Goal: Task Accomplishment & Management: Complete application form

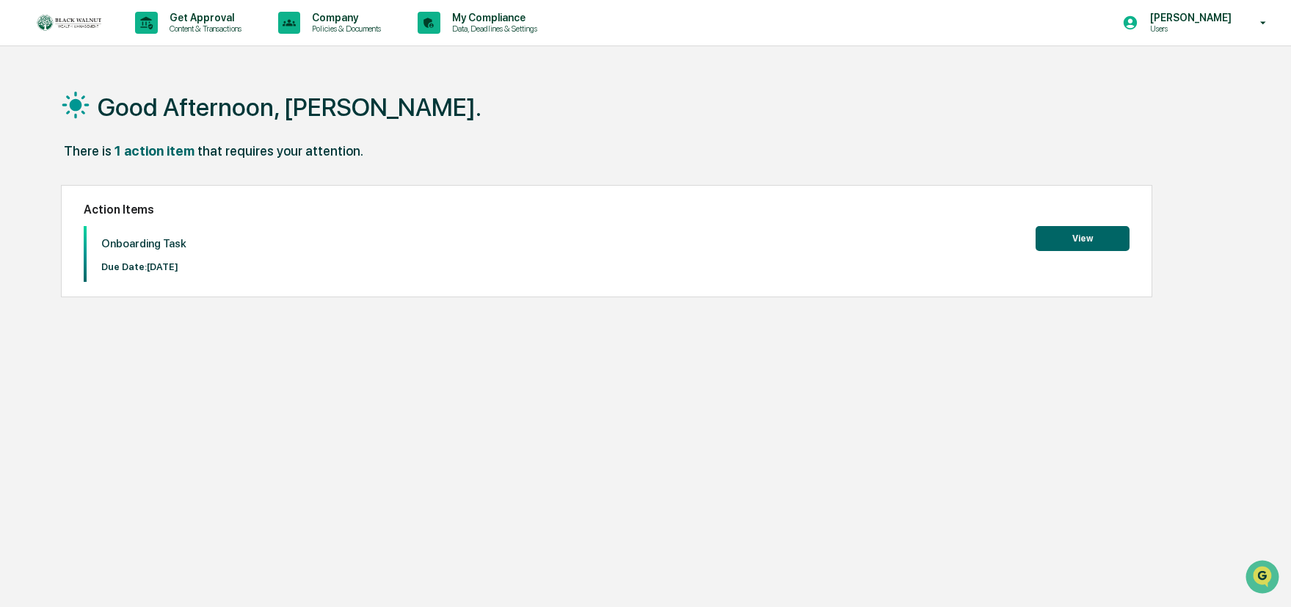
click at [1062, 234] on button "View" at bounding box center [1083, 238] width 94 height 25
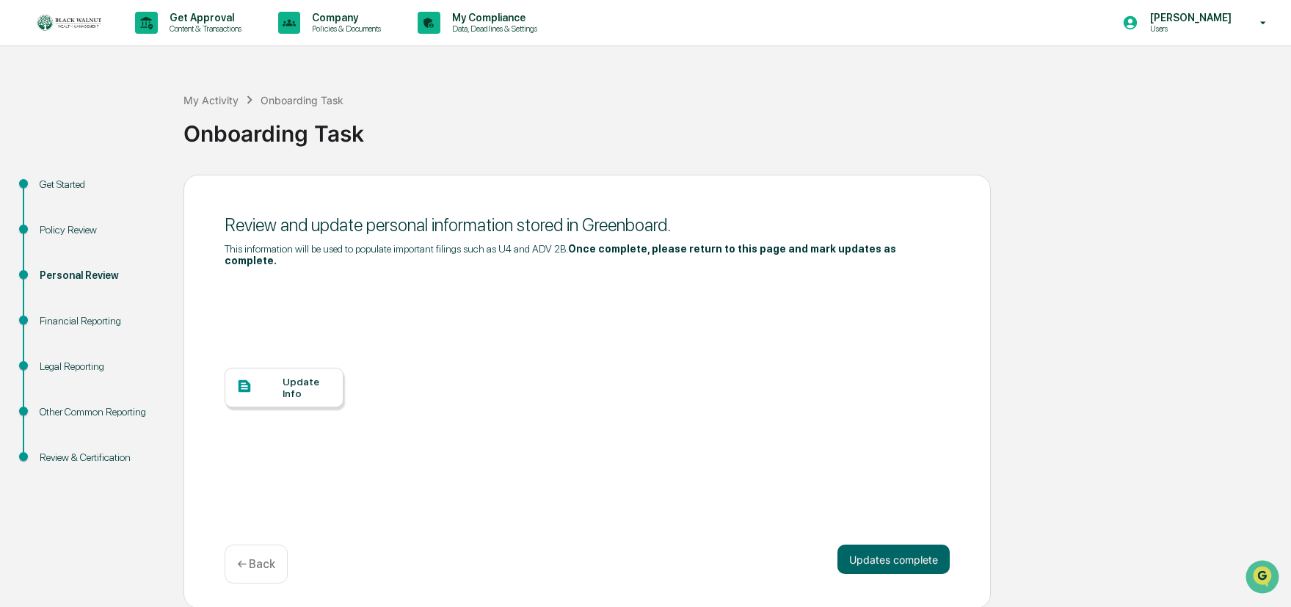
scroll to position [1, 0]
click at [291, 383] on div "Update Info" at bounding box center [307, 385] width 49 height 23
click at [898, 559] on button "Updates complete" at bounding box center [894, 557] width 112 height 29
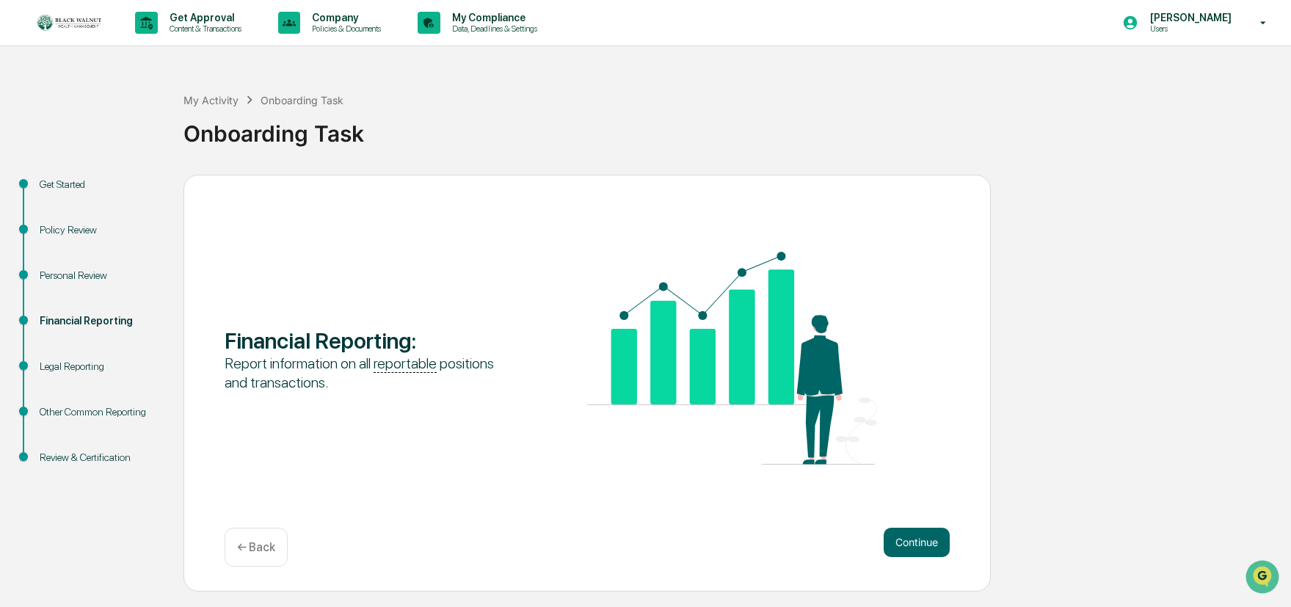
scroll to position [0, 0]
click at [76, 418] on div "Other Common Reporting" at bounding box center [100, 412] width 120 height 15
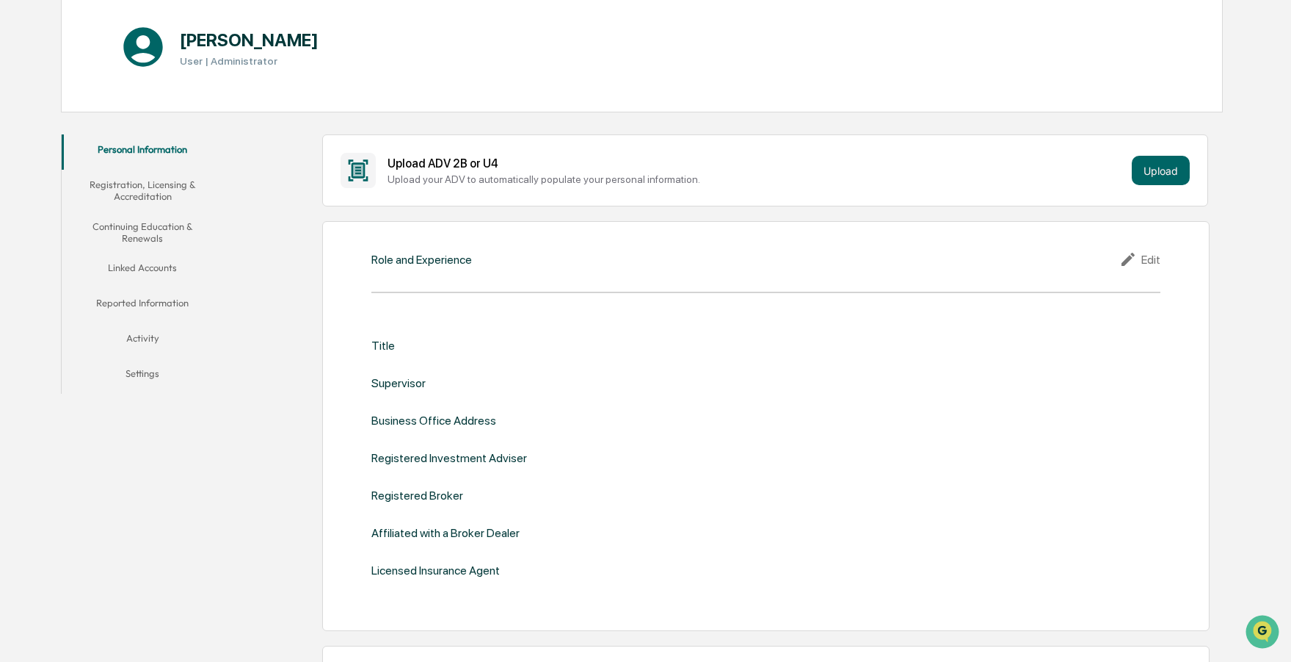
scroll to position [163, 0]
click at [1132, 255] on icon at bounding box center [1128, 257] width 13 height 13
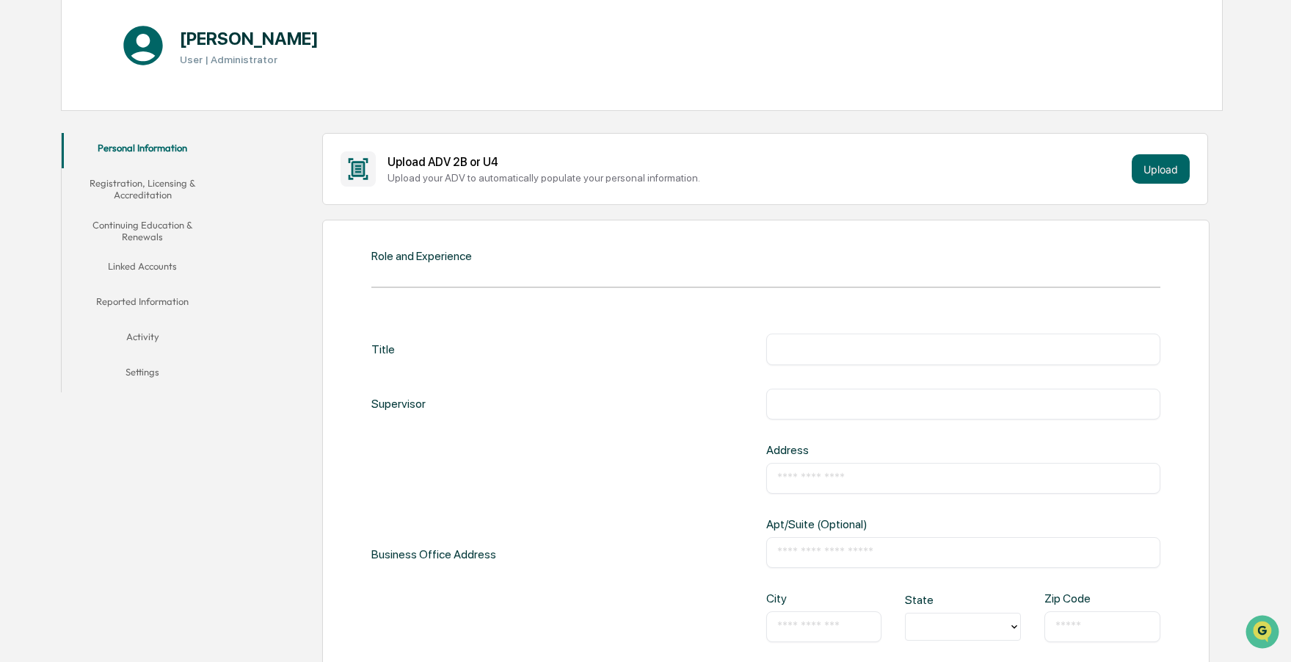
click at [836, 344] on input "text" at bounding box center [964, 348] width 373 height 15
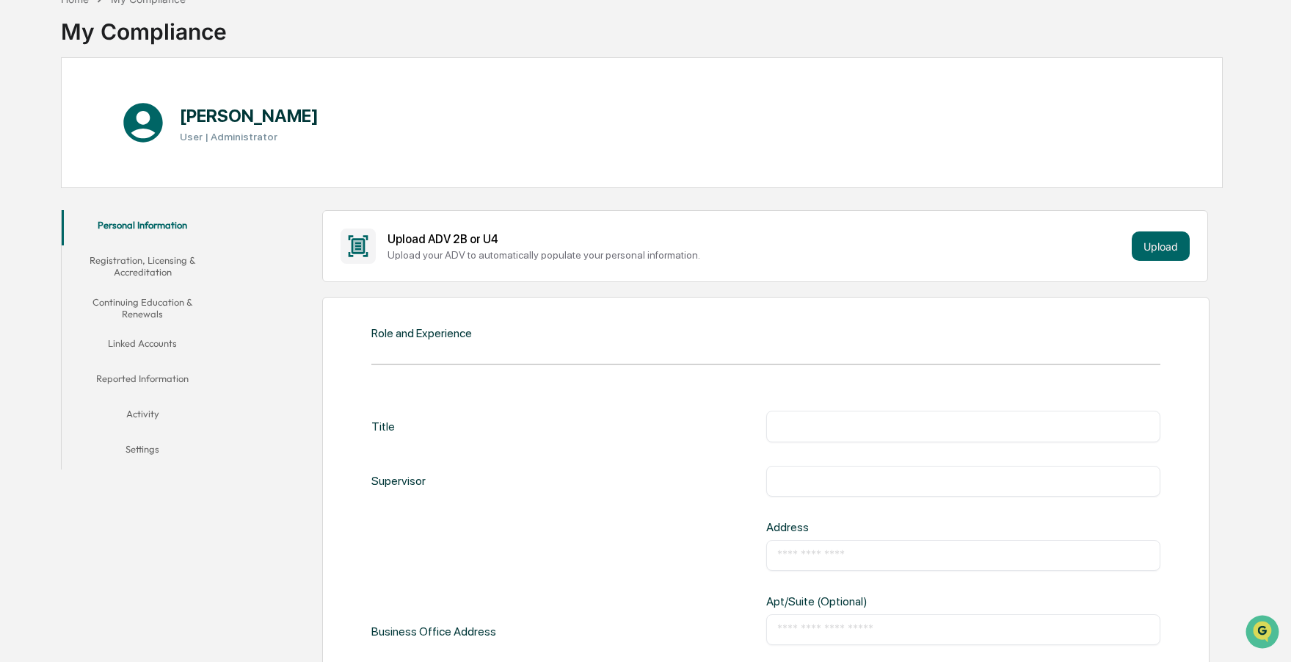
scroll to position [87, 0]
drag, startPoint x: 471, startPoint y: 251, endPoint x: 448, endPoint y: 252, distance: 22.8
click at [448, 252] on div "Upload your ADV to automatically populate your personal information." at bounding box center [757, 253] width 739 height 12
copy div "ADV"
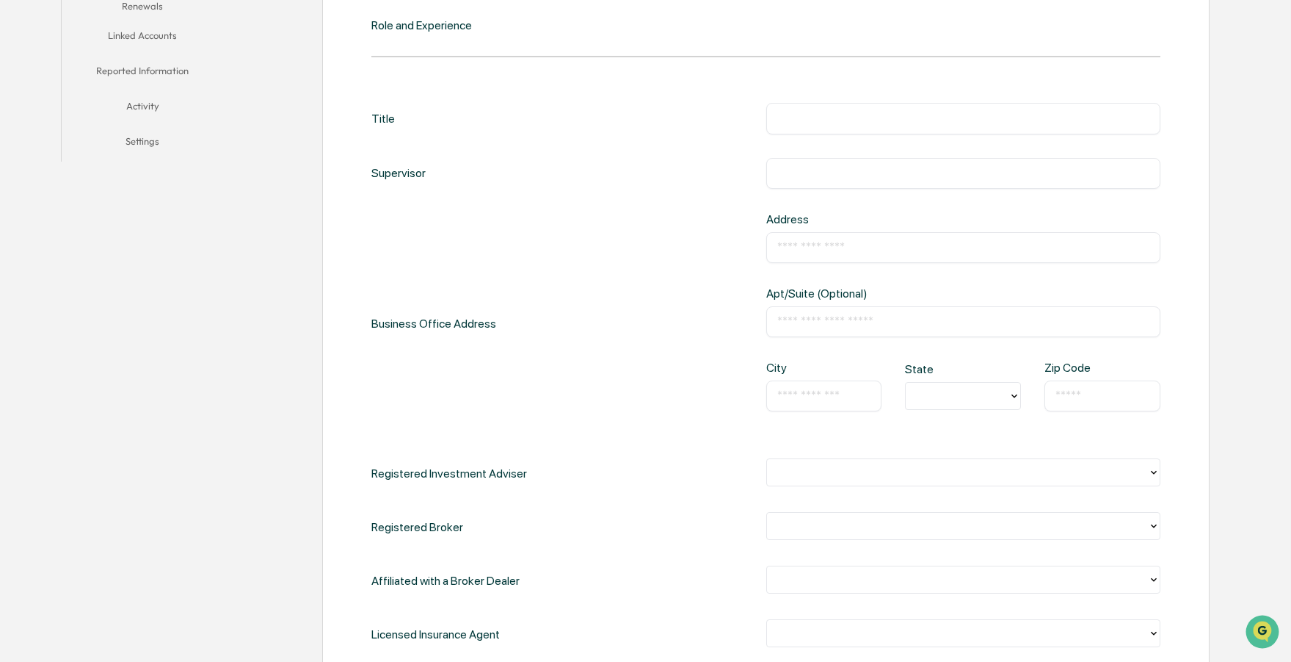
scroll to position [401, 0]
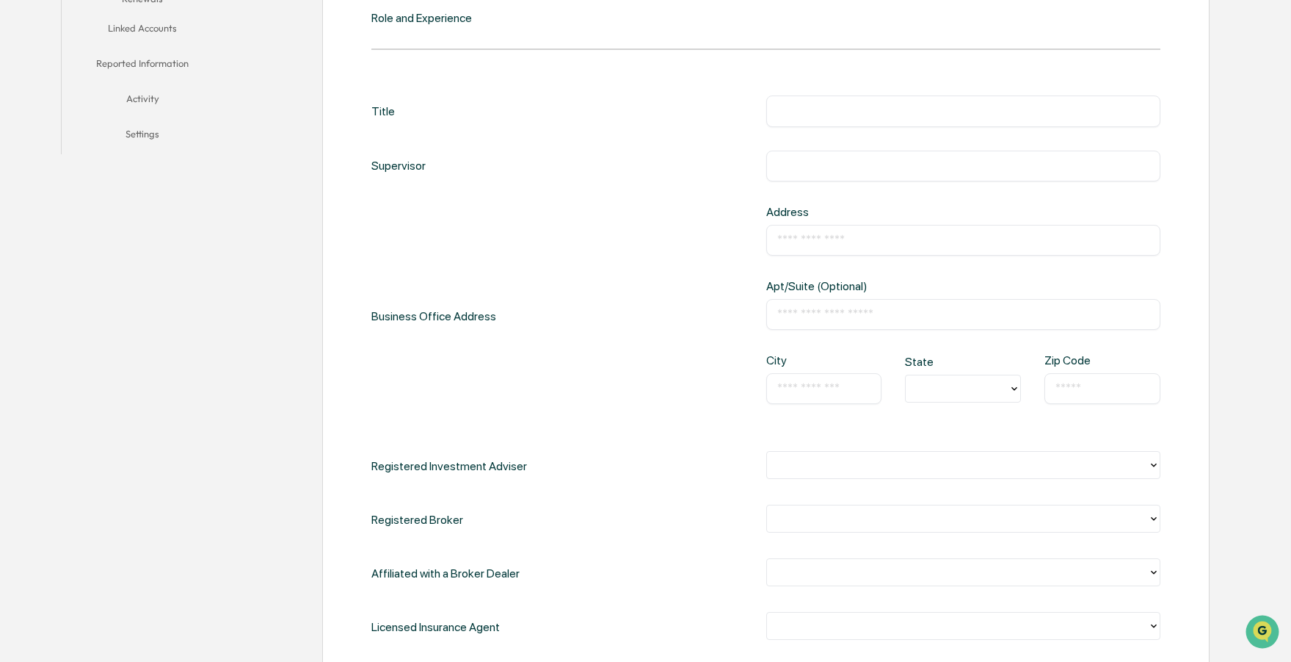
click at [819, 462] on div at bounding box center [958, 465] width 367 height 17
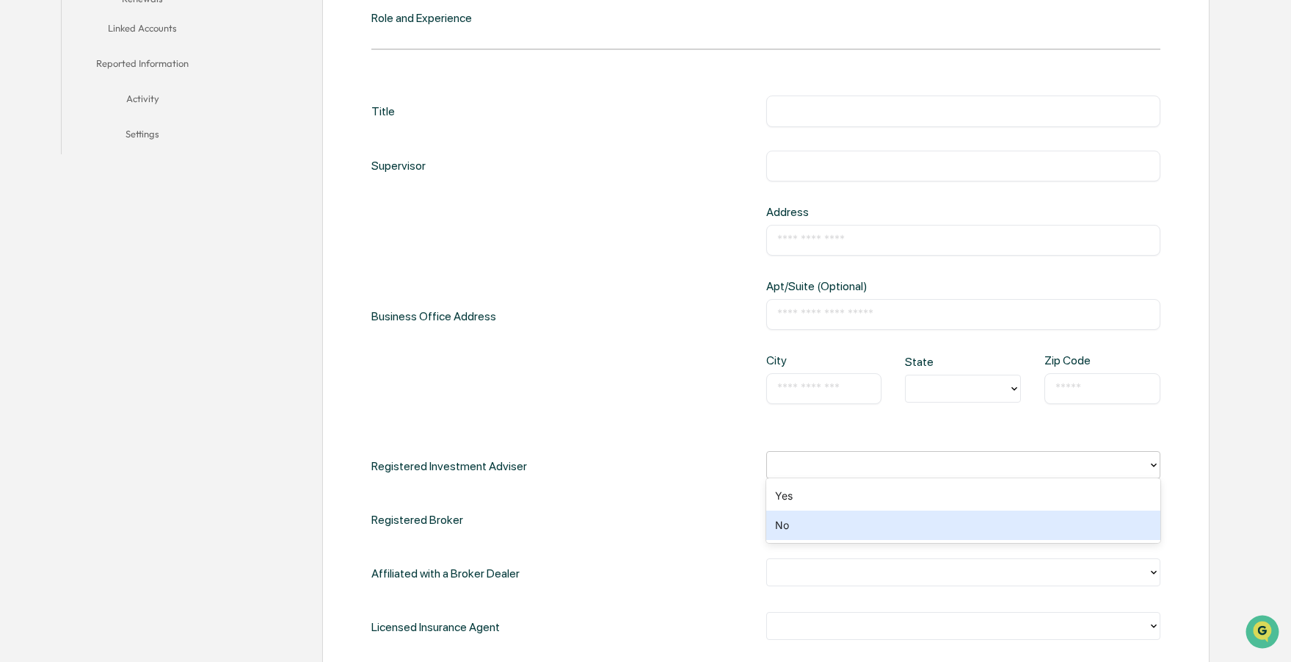
click at [818, 528] on div "No" at bounding box center [964, 524] width 395 height 29
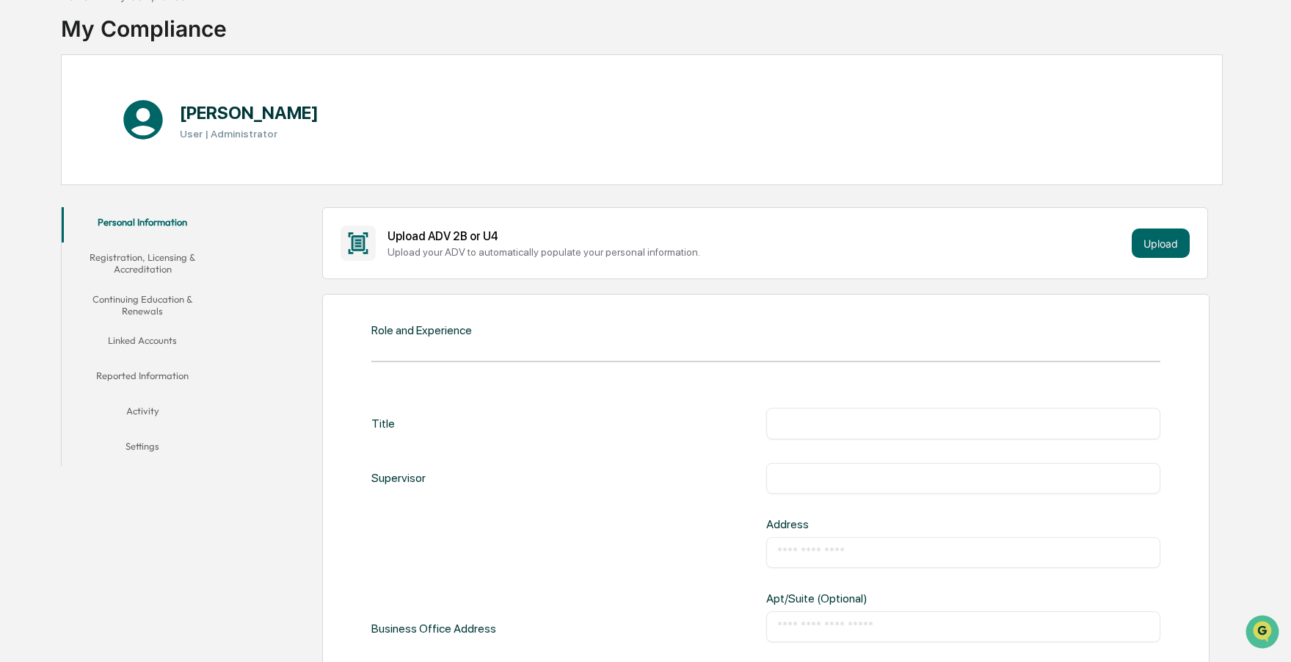
scroll to position [101, 0]
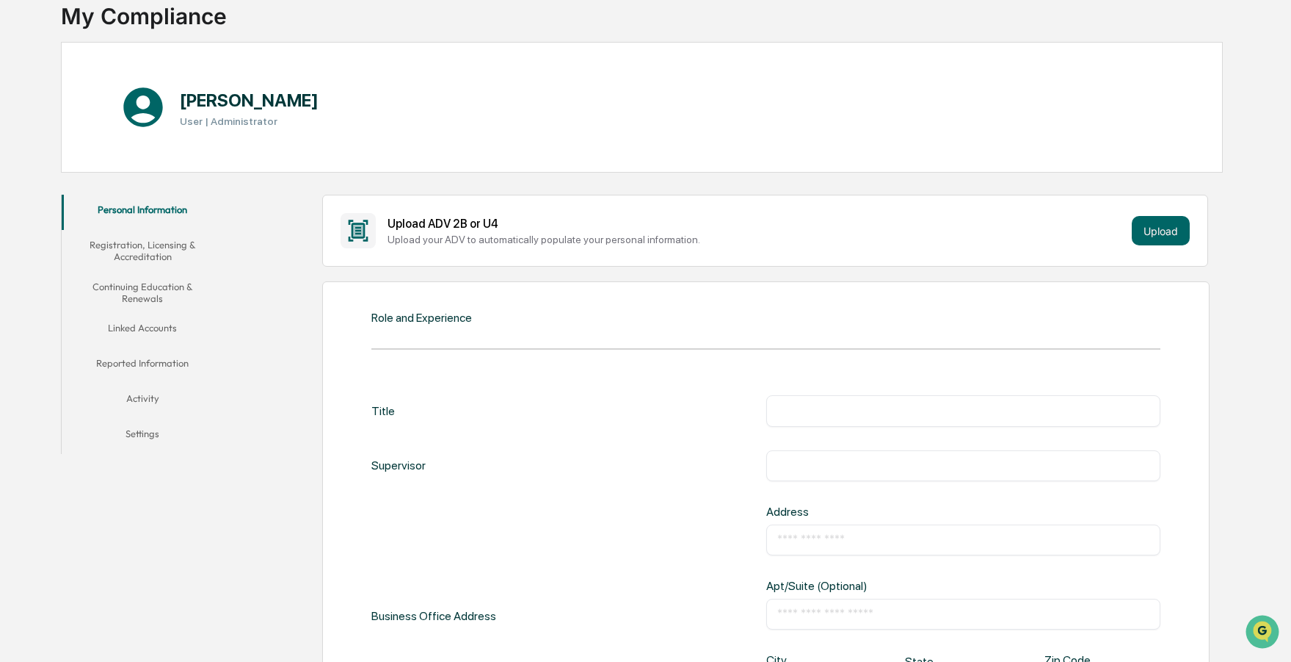
drag, startPoint x: 804, startPoint y: 394, endPoint x: 800, endPoint y: 412, distance: 18.2
click at [802, 396] on div "​" at bounding box center [964, 410] width 395 height 31
click at [800, 412] on input "text" at bounding box center [964, 410] width 373 height 15
type input "**********"
click at [824, 464] on input "text" at bounding box center [964, 465] width 373 height 15
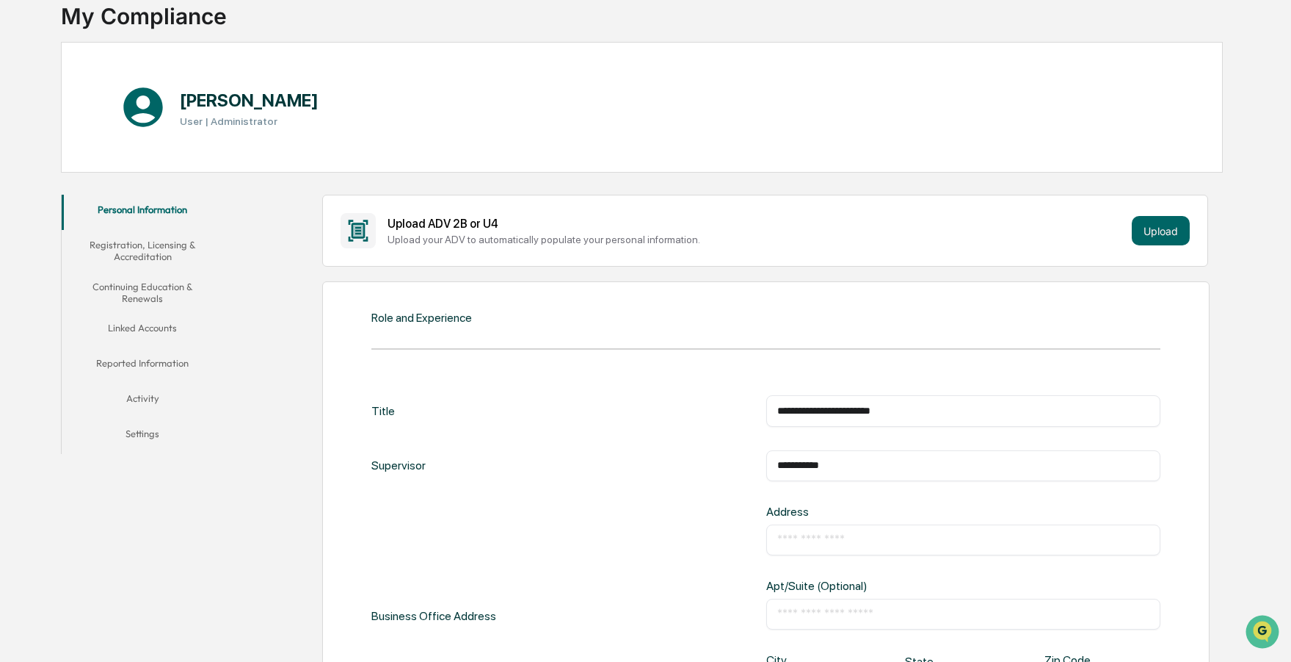
type input "**********"
click at [883, 536] on input "text" at bounding box center [964, 539] width 373 height 15
type input "**********"
drag, startPoint x: 906, startPoint y: 596, endPoint x: 904, endPoint y: 604, distance: 7.7
click at [906, 598] on div "​" at bounding box center [964, 613] width 395 height 31
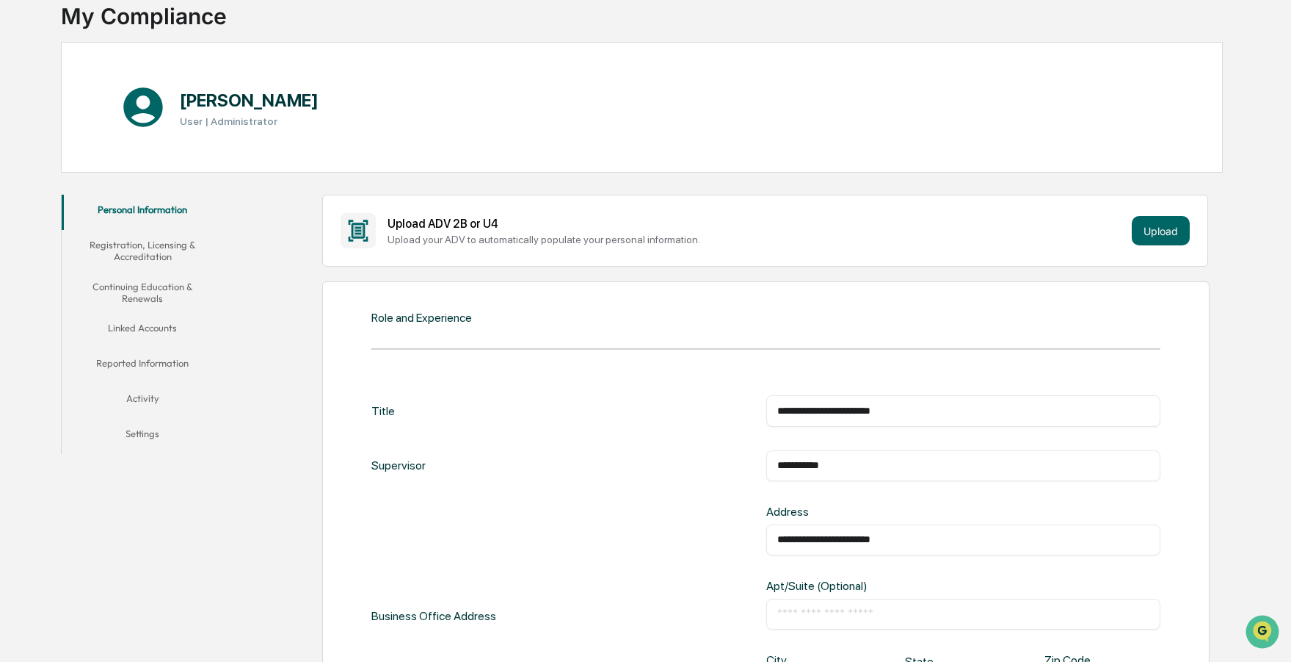
click at [905, 612] on input "text" at bounding box center [964, 613] width 373 height 15
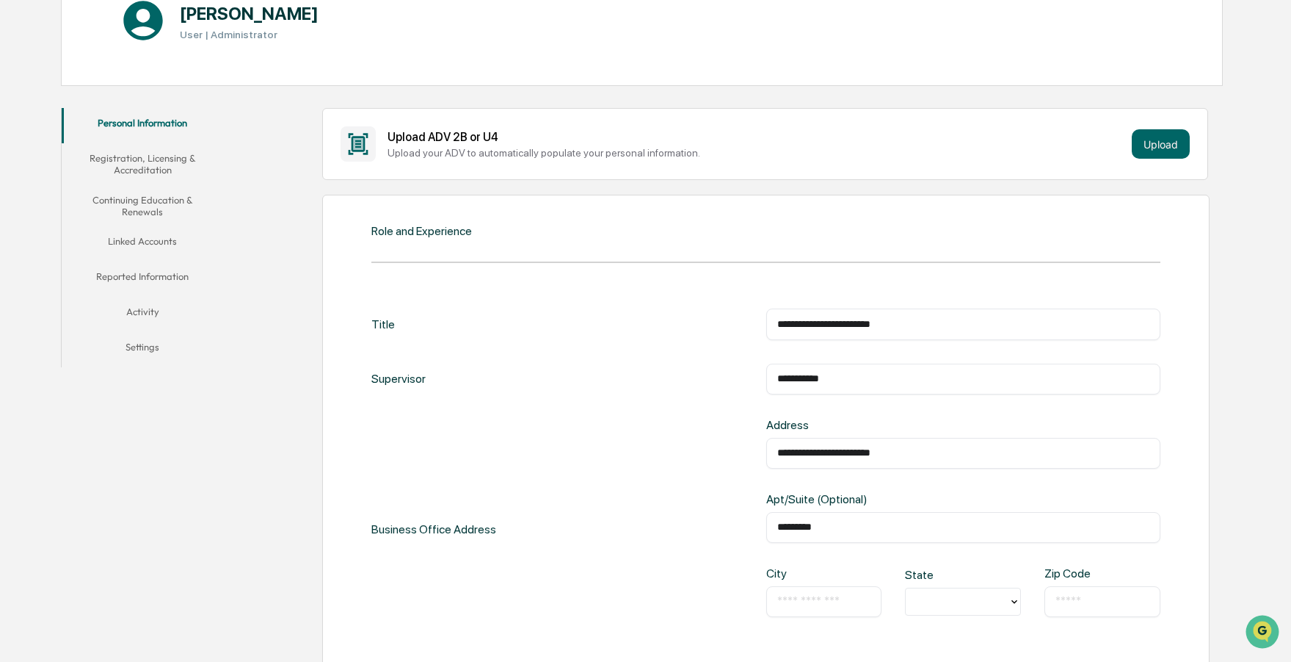
scroll to position [189, 0]
type input "*********"
click at [839, 598] on input "text" at bounding box center [825, 600] width 94 height 15
type input "**********"
click at [980, 596] on div at bounding box center [957, 600] width 88 height 17
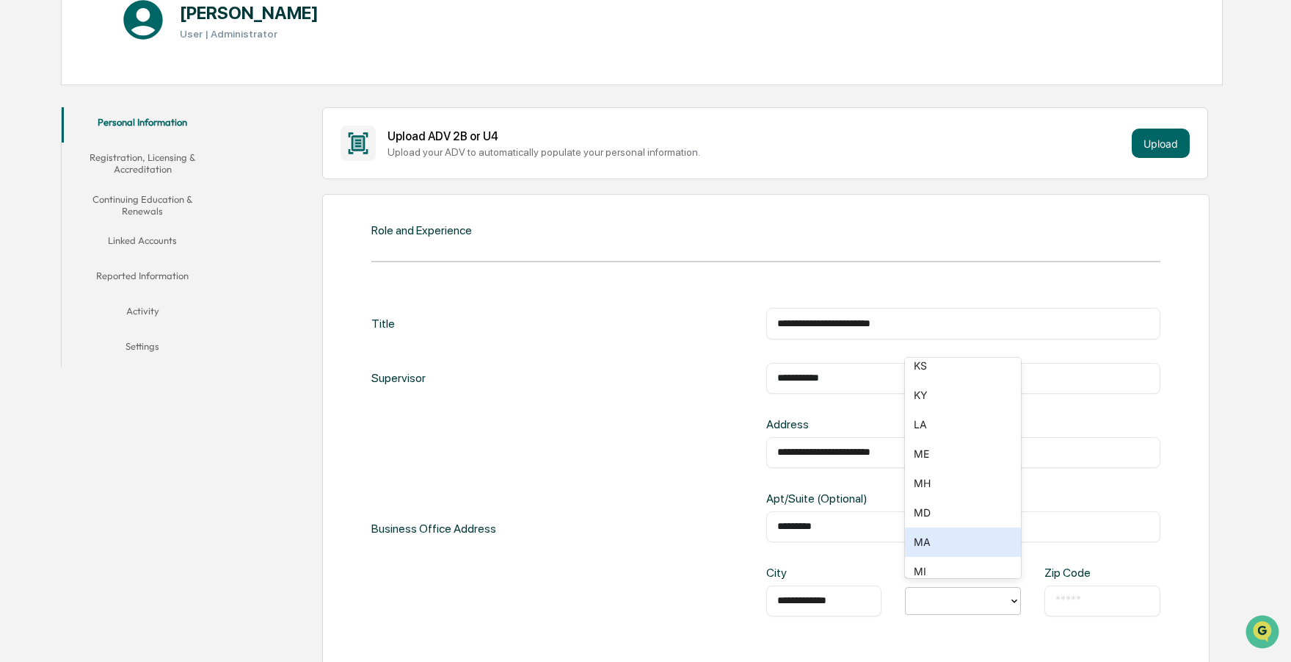
scroll to position [598, 0]
click at [954, 536] on div "MI" at bounding box center [963, 540] width 116 height 29
click at [1109, 597] on input "text" at bounding box center [1103, 600] width 94 height 15
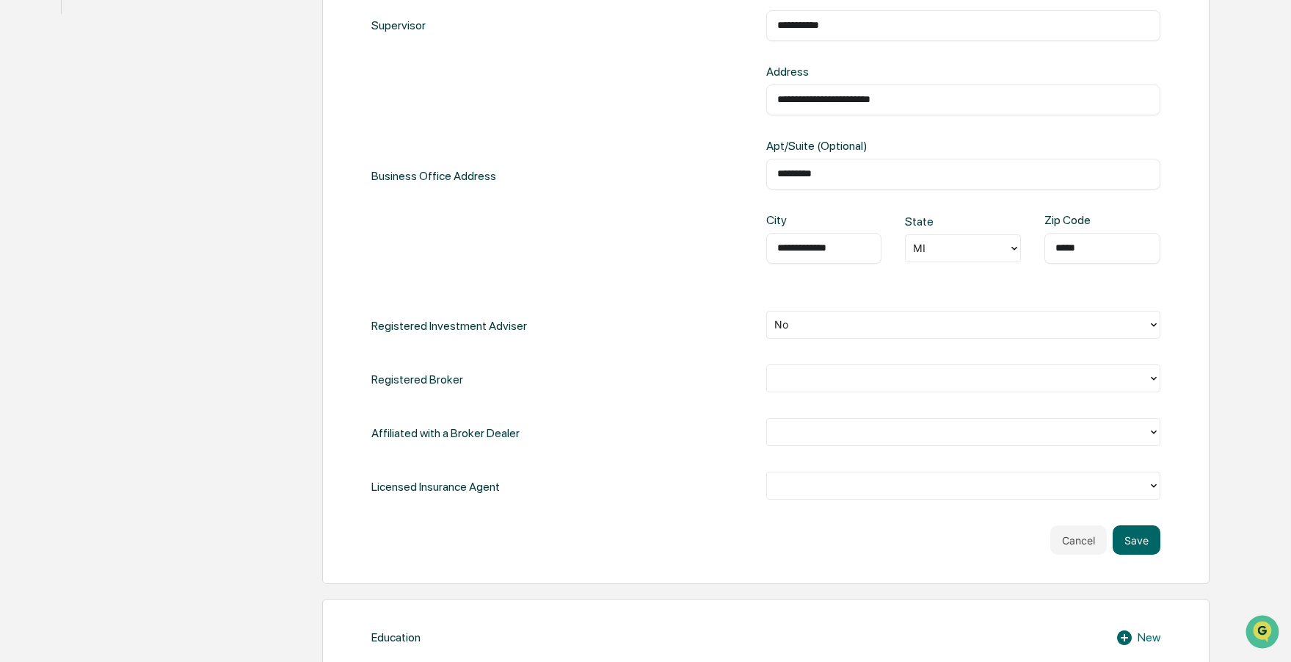
scroll to position [548, 0]
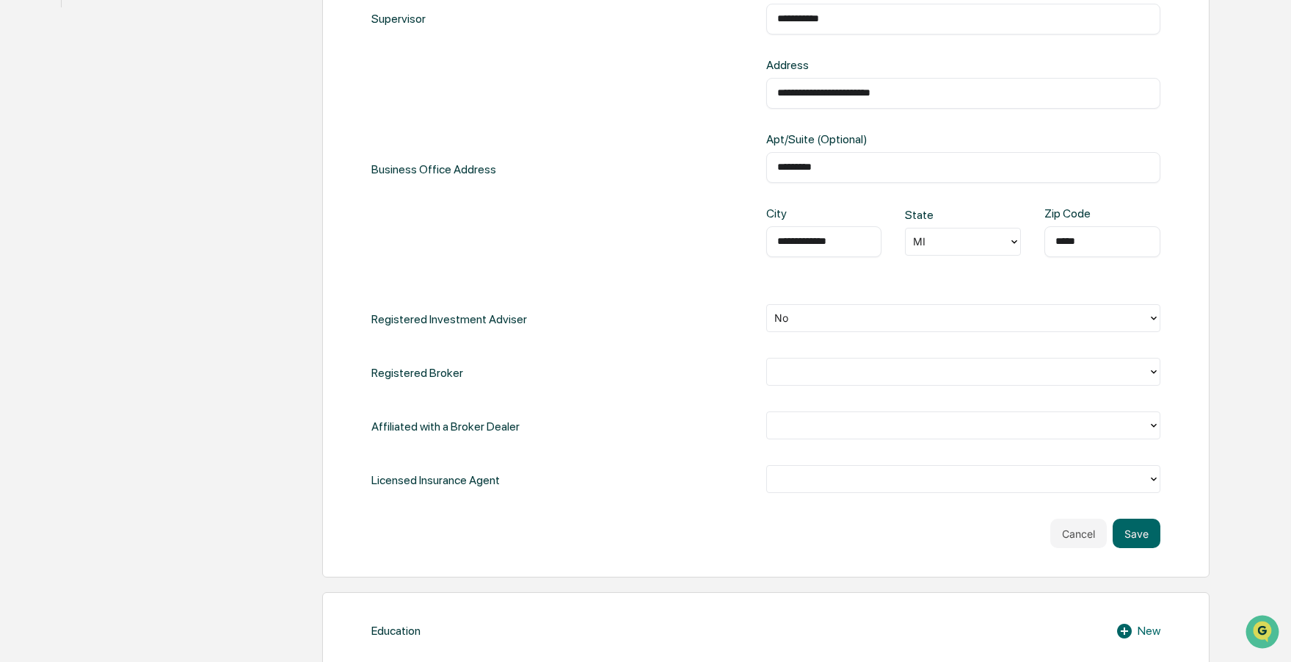
type input "*****"
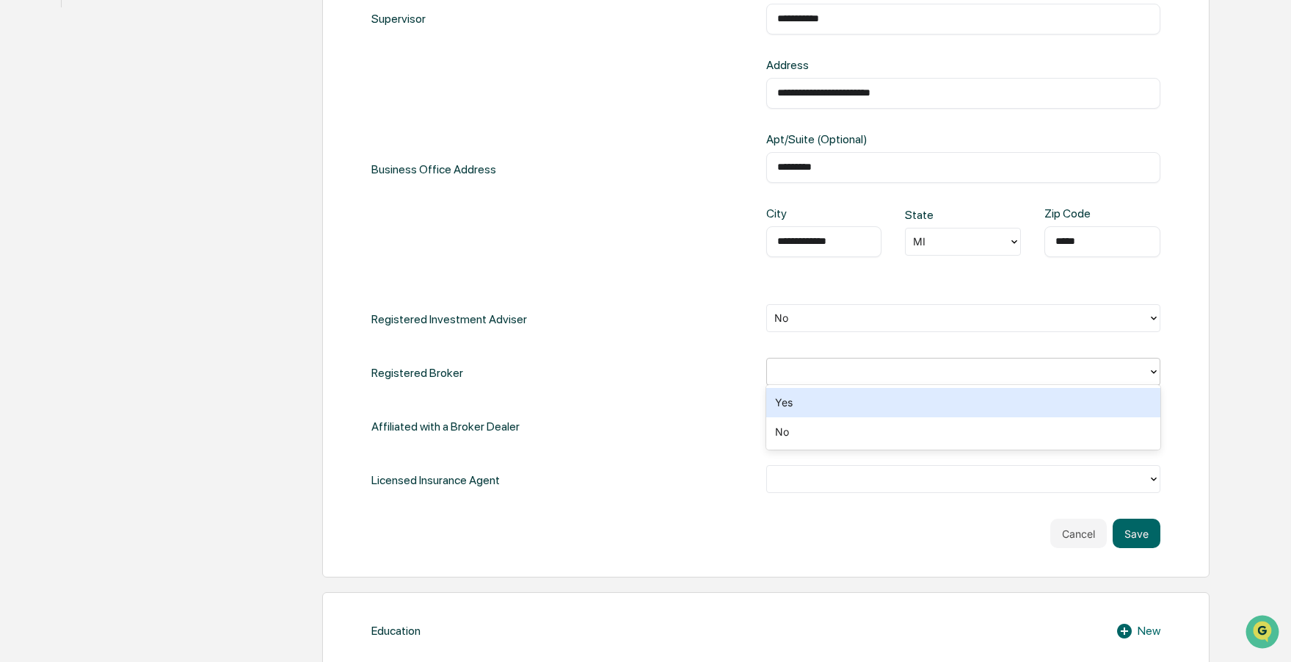
click at [823, 365] on div at bounding box center [958, 371] width 367 height 17
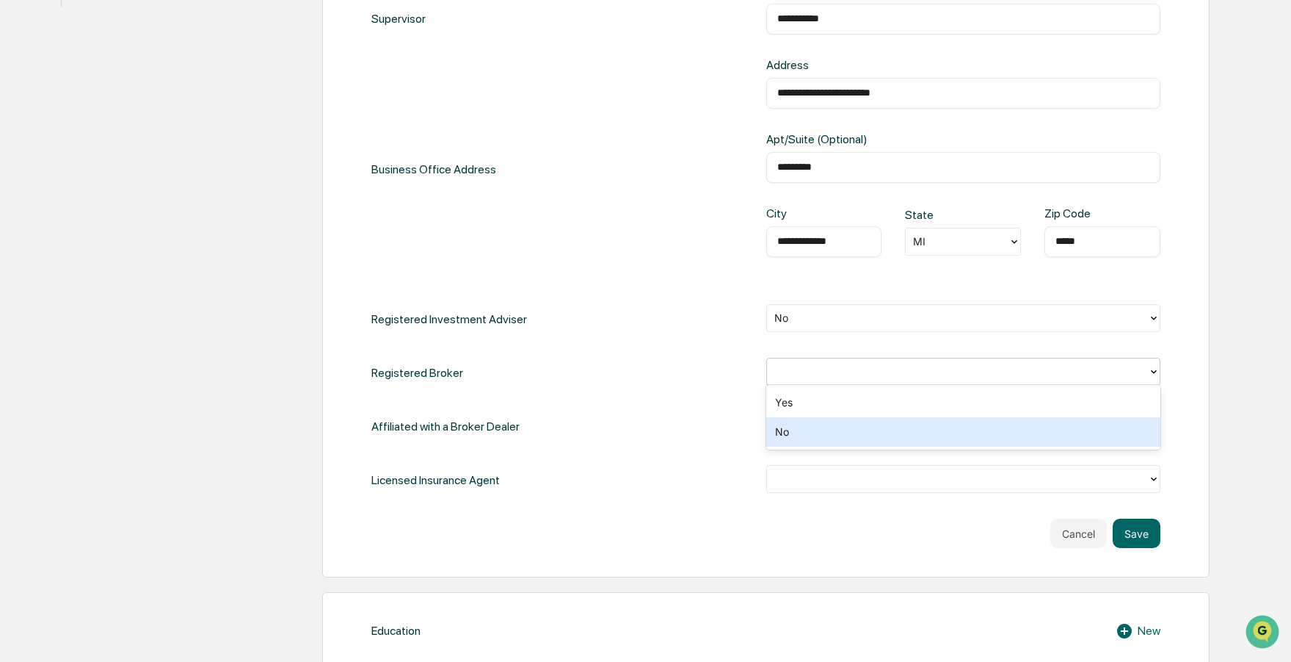
click at [802, 433] on div "No" at bounding box center [964, 431] width 395 height 29
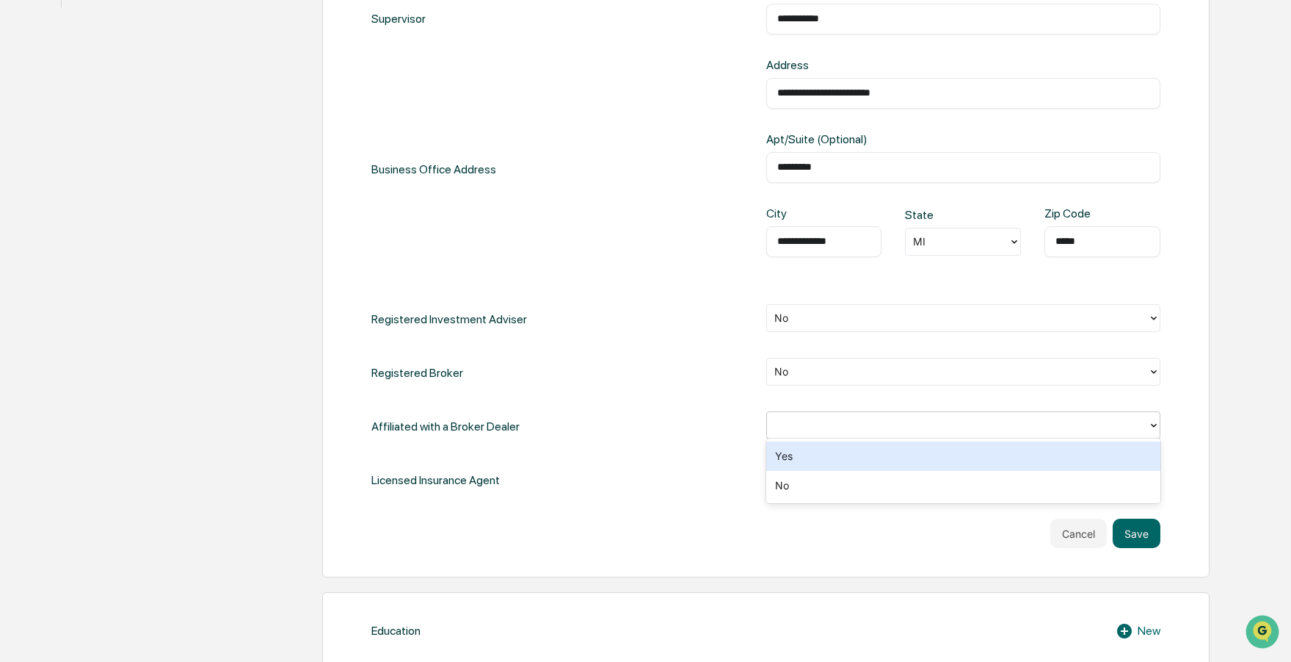
click at [804, 424] on div at bounding box center [958, 425] width 367 height 17
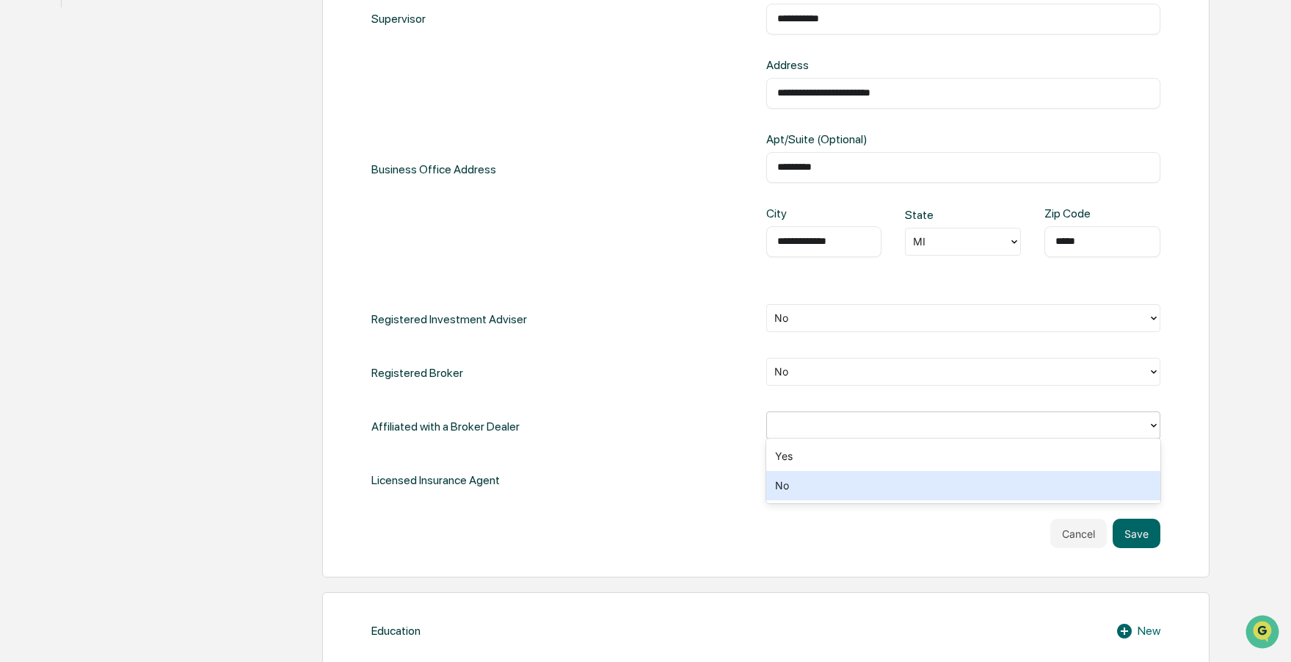
click at [804, 477] on div "No" at bounding box center [964, 485] width 395 height 29
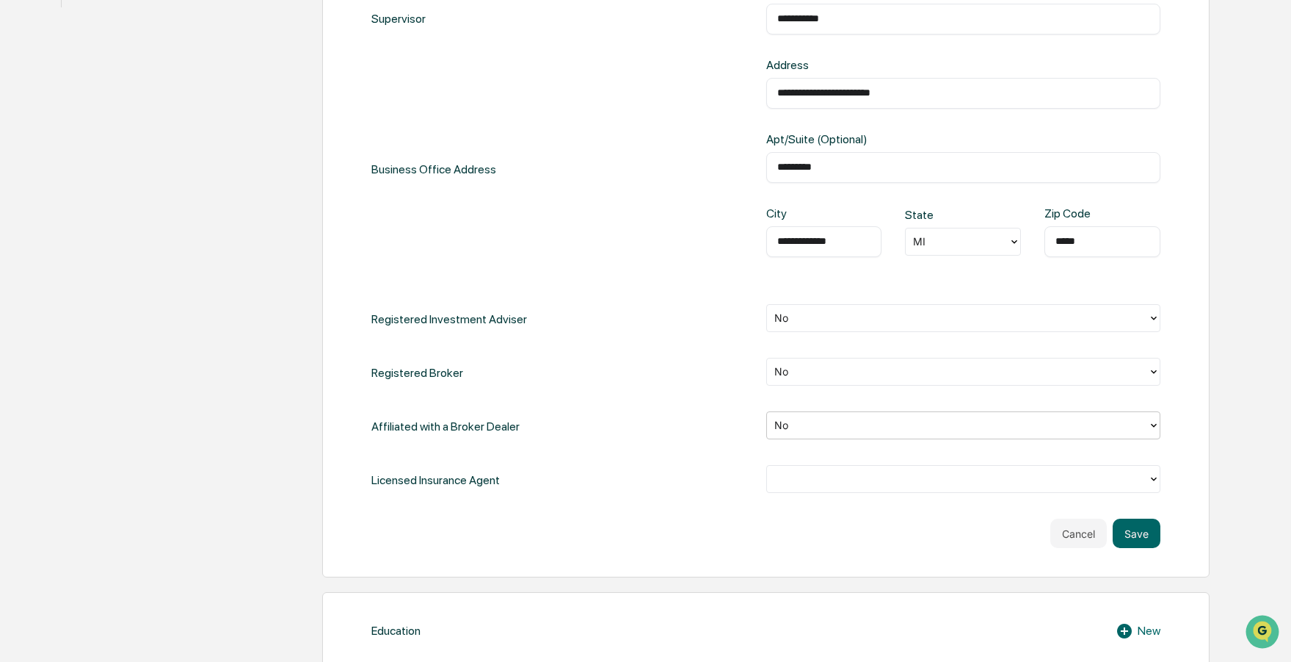
click at [804, 477] on div at bounding box center [958, 479] width 367 height 17
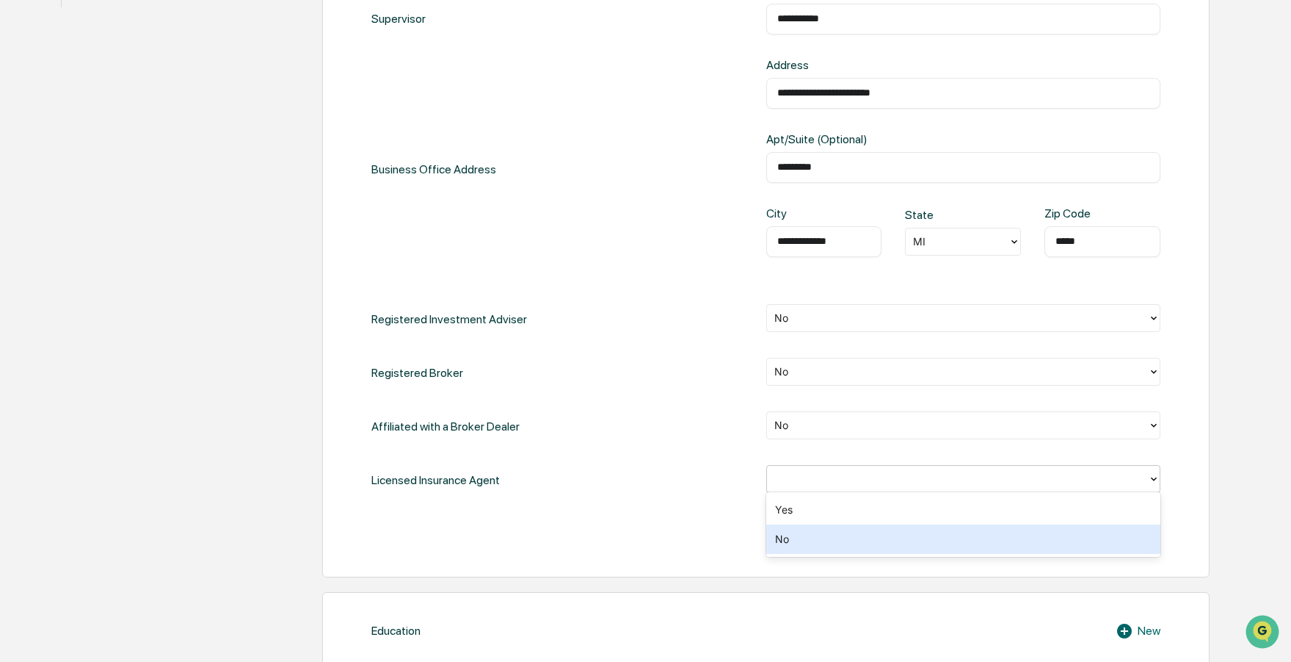
click at [808, 534] on div "No" at bounding box center [964, 538] width 395 height 29
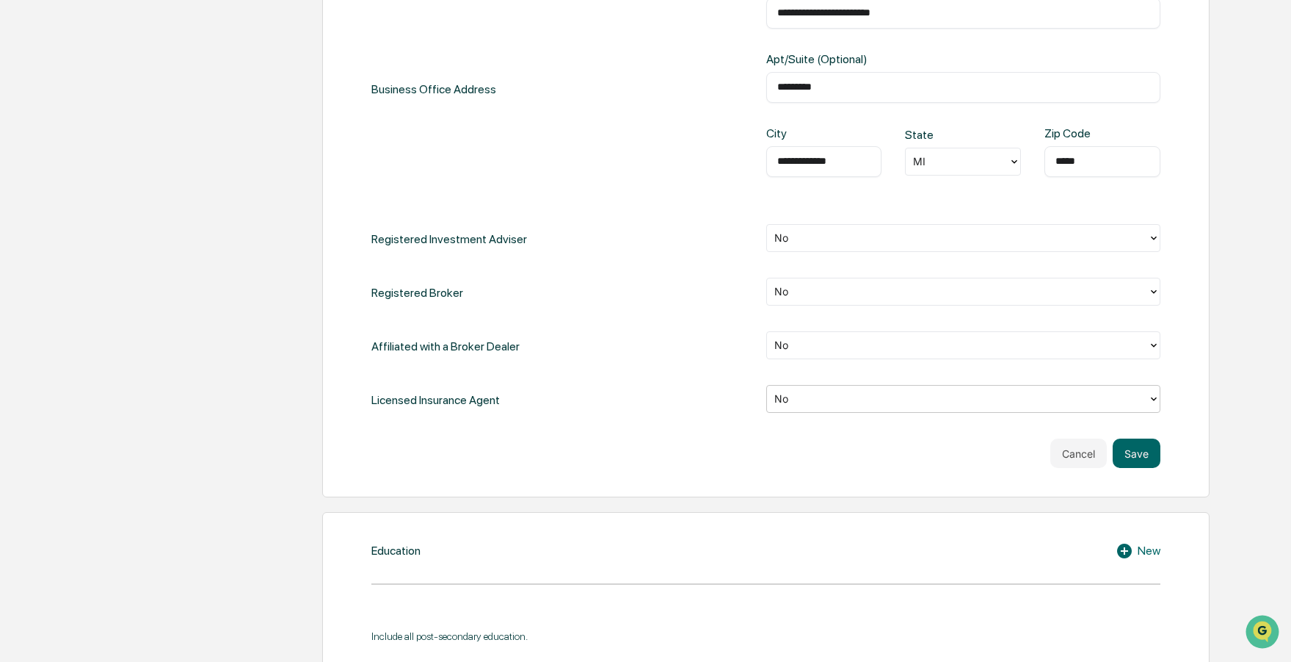
scroll to position [693, 0]
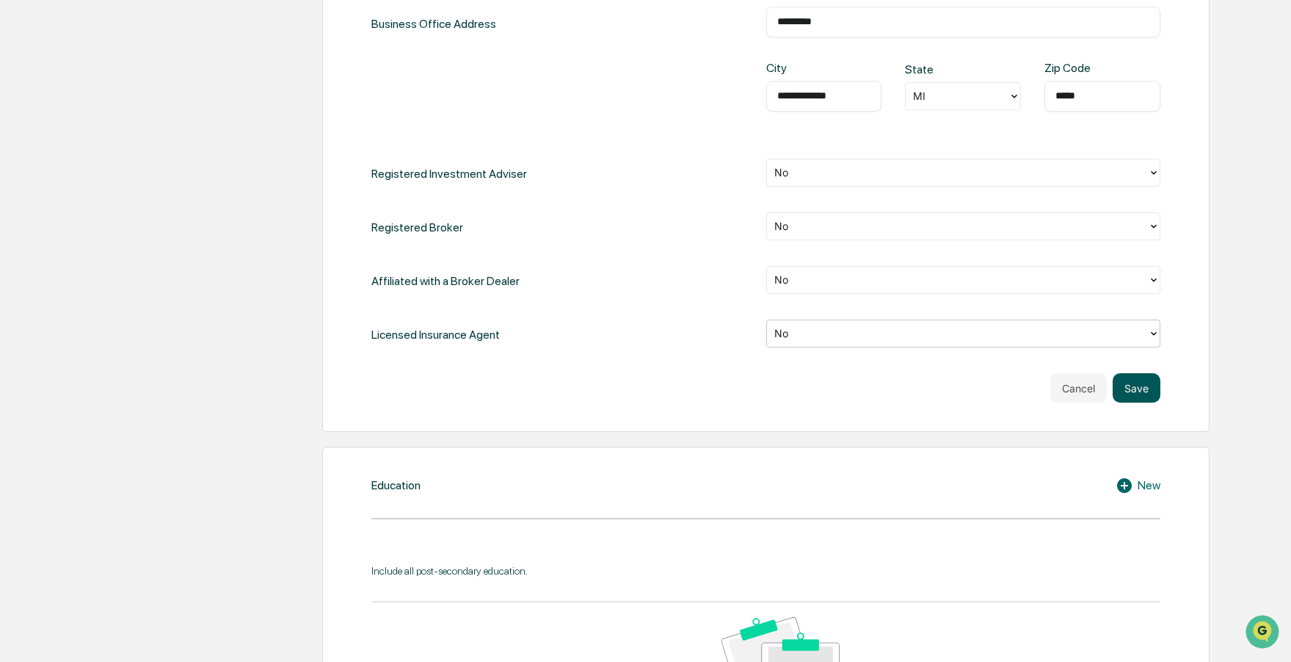
click at [1148, 377] on button "Save" at bounding box center [1137, 387] width 48 height 29
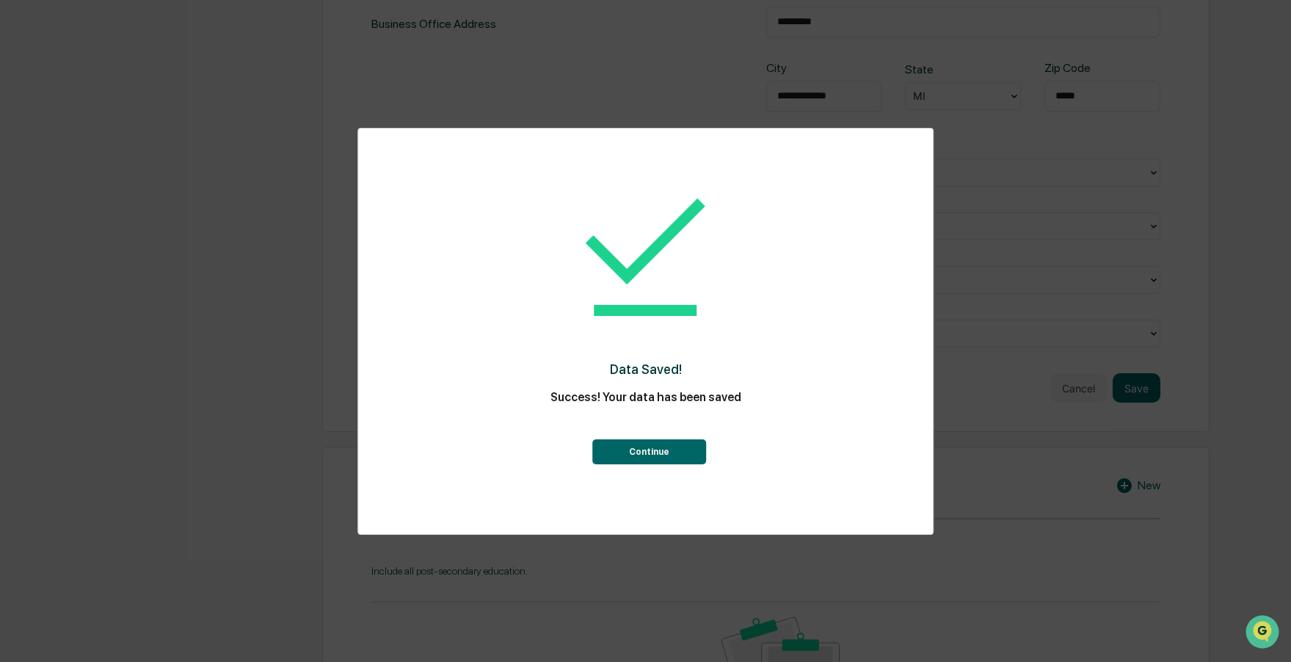
click at [651, 450] on button "Continue" at bounding box center [650, 451] width 114 height 25
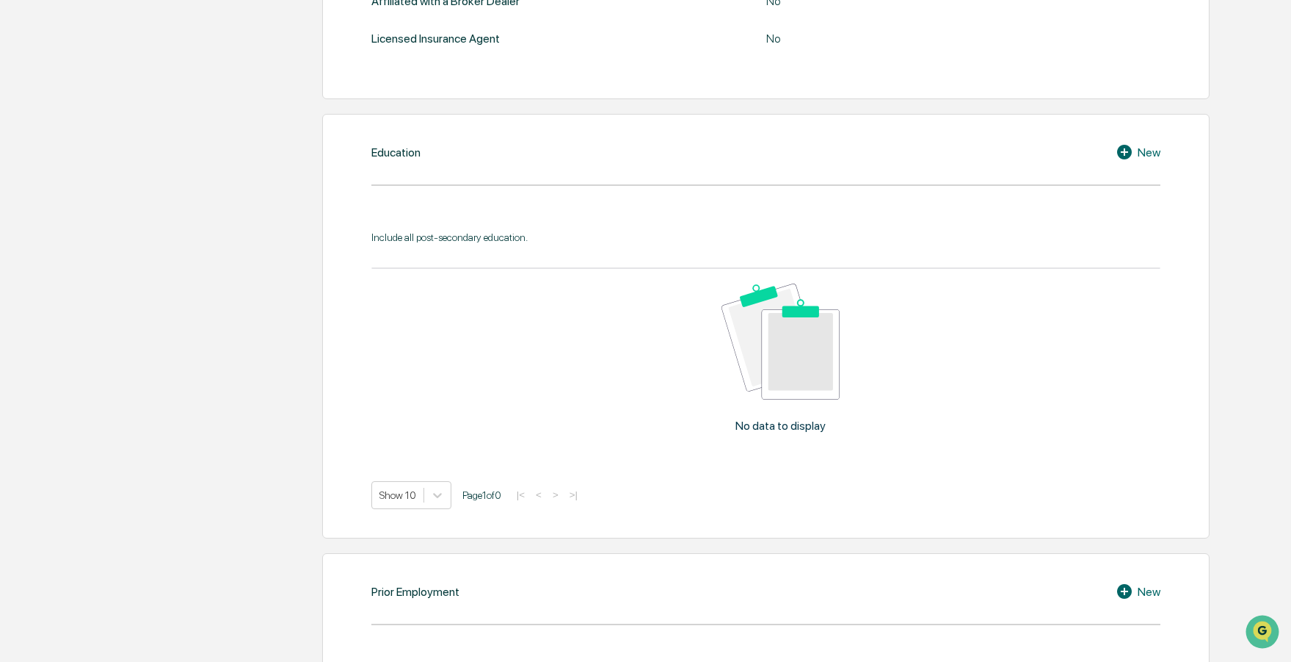
scroll to position [558, 0]
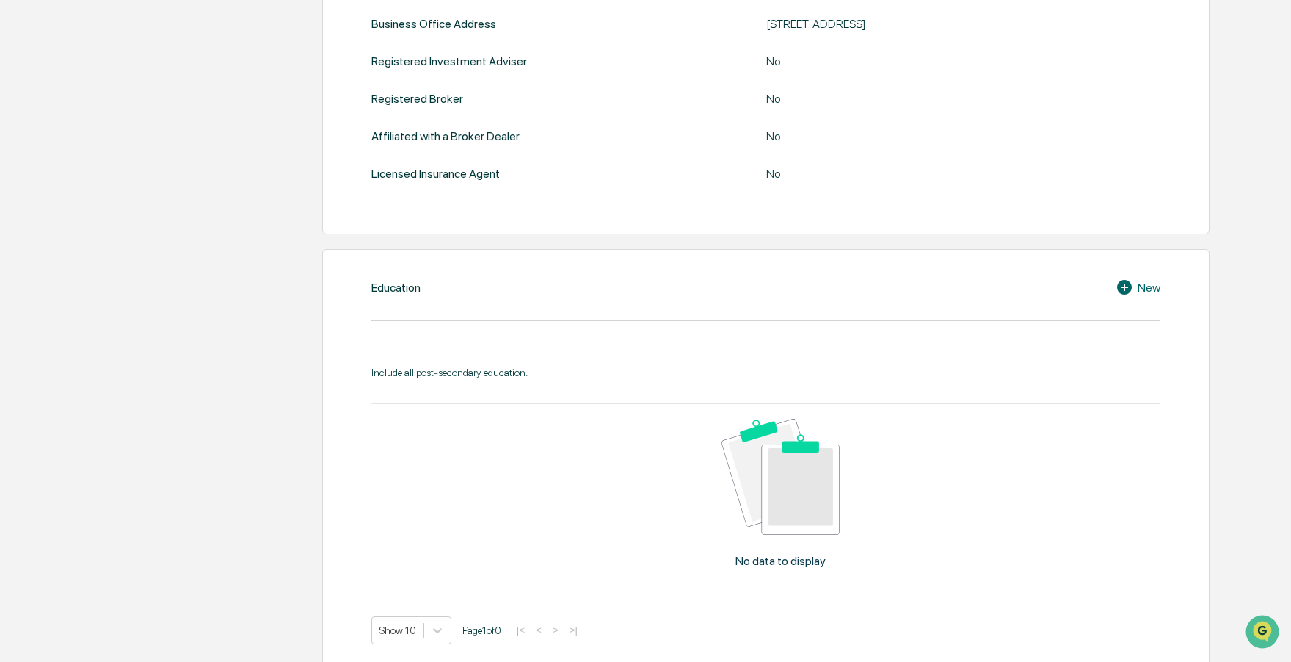
click at [509, 299] on div "Education New Include all post-secondary education. No data to display Show 10 …" at bounding box center [766, 461] width 888 height 424
click at [1121, 286] on icon at bounding box center [1124, 287] width 15 height 15
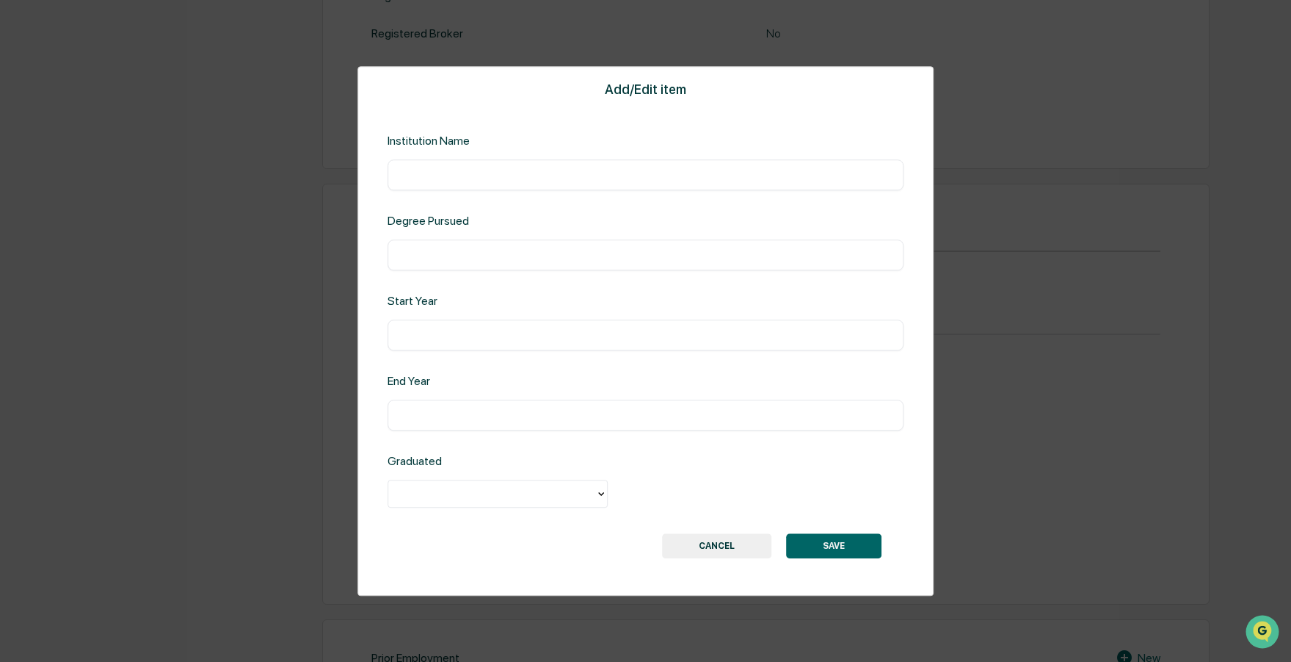
scroll to position [626, 0]
click at [485, 167] on input "text" at bounding box center [646, 174] width 495 height 15
type input "**********"
click at [631, 257] on input "text" at bounding box center [646, 254] width 495 height 15
type input "**********"
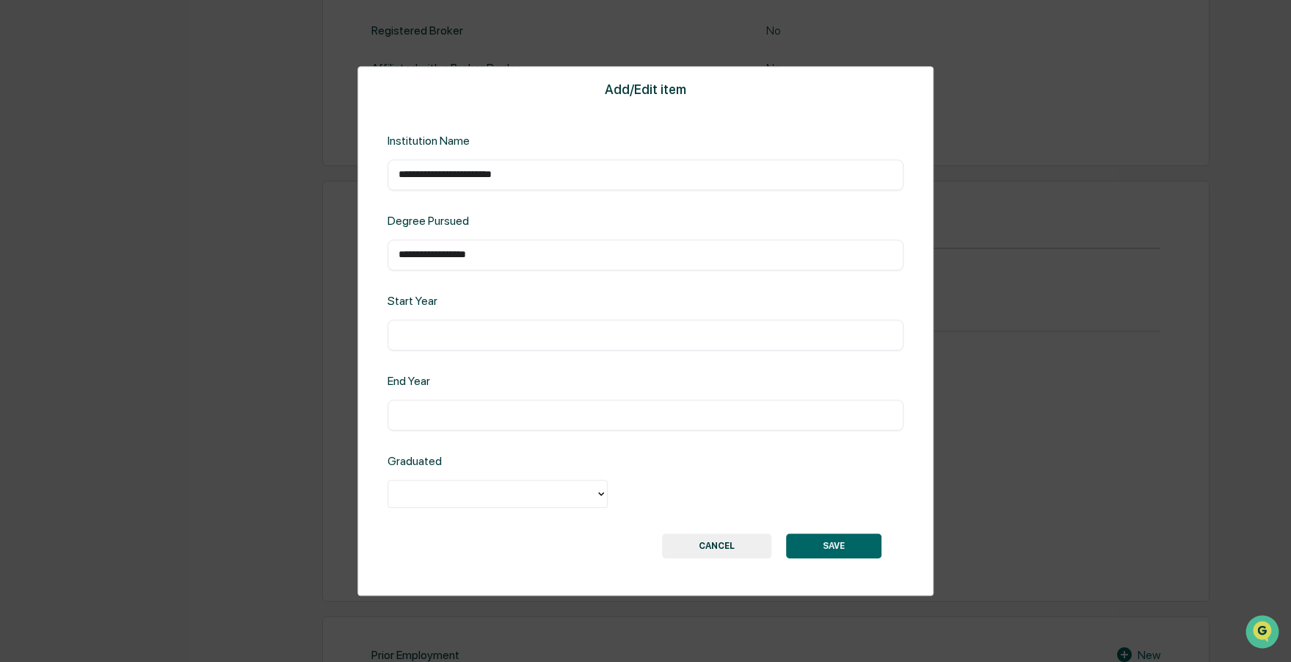
click at [592, 330] on input "text" at bounding box center [646, 334] width 495 height 15
type input "****"
click at [613, 413] on input "text" at bounding box center [646, 414] width 495 height 15
type input "****"
click at [579, 485] on div at bounding box center [492, 493] width 192 height 17
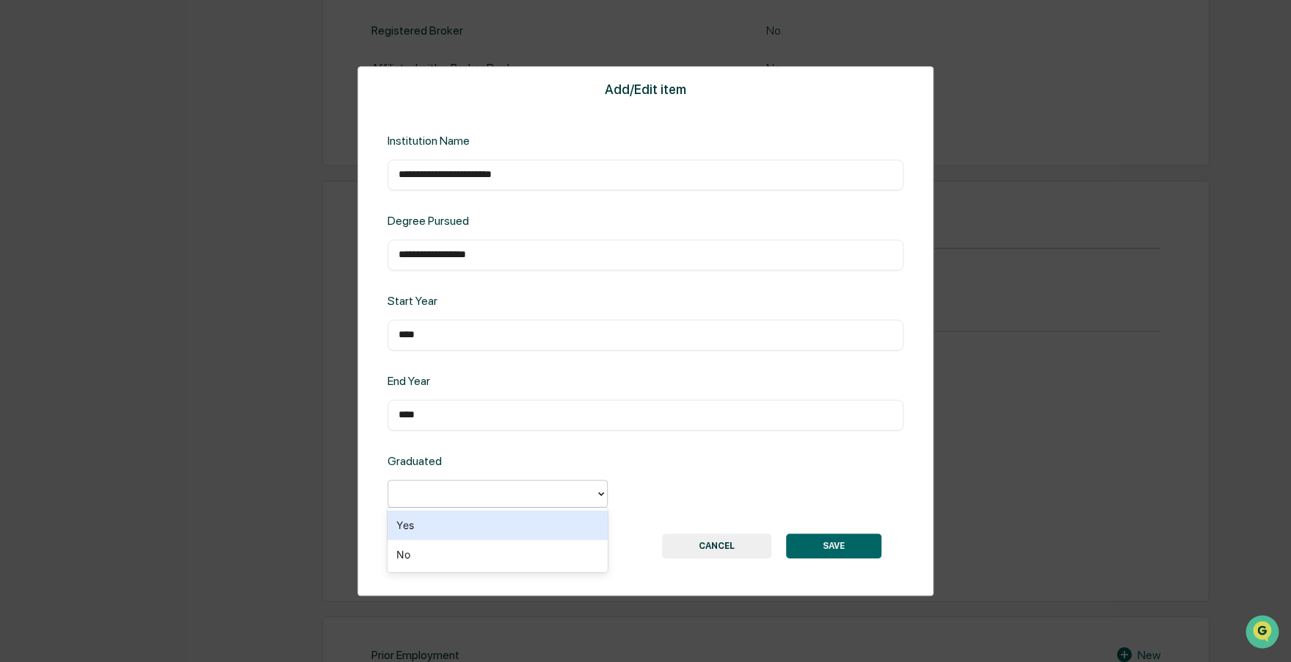
click at [529, 535] on div "Yes" at bounding box center [498, 524] width 220 height 29
click at [820, 548] on button "SAVE" at bounding box center [833, 545] width 95 height 25
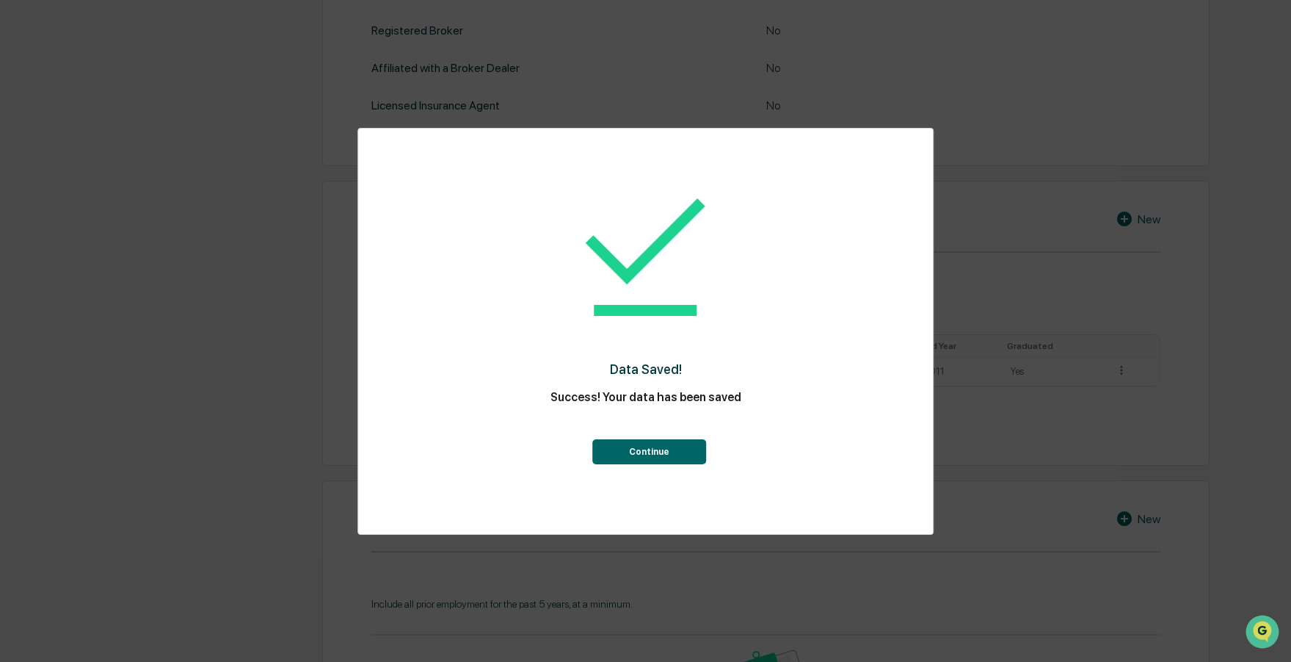
click at [656, 452] on button "Continue" at bounding box center [650, 451] width 114 height 25
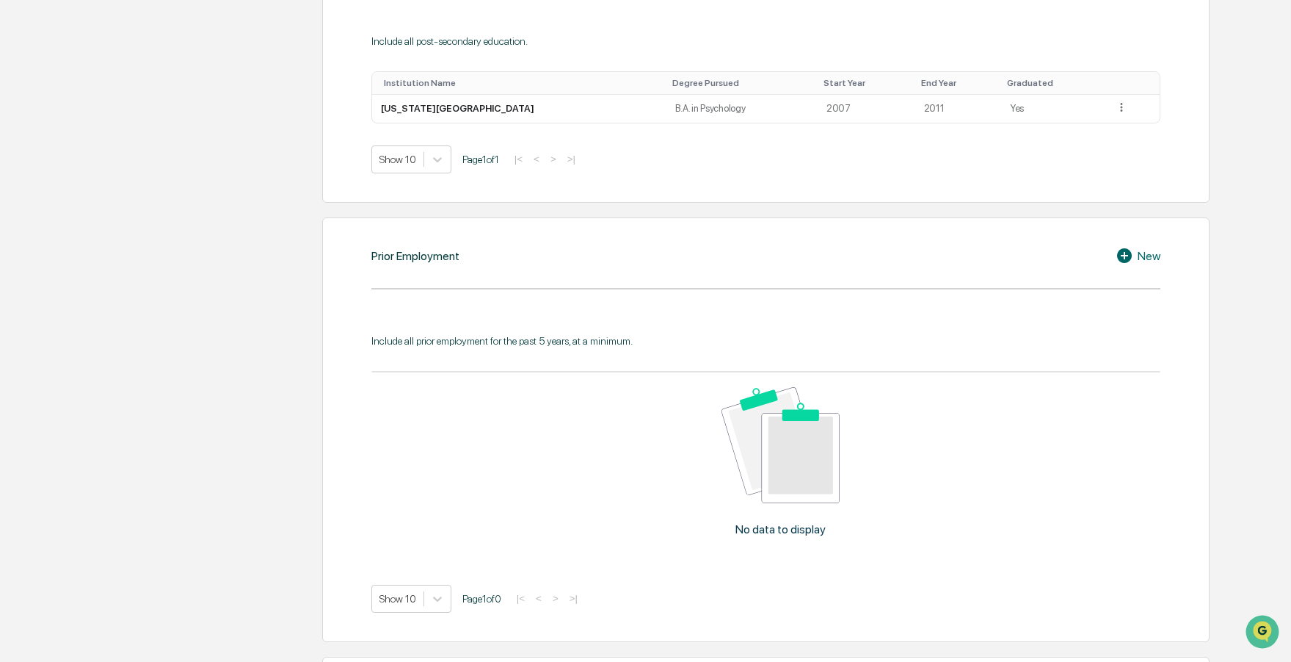
scroll to position [890, 0]
click at [1123, 249] on icon at bounding box center [1127, 255] width 22 height 18
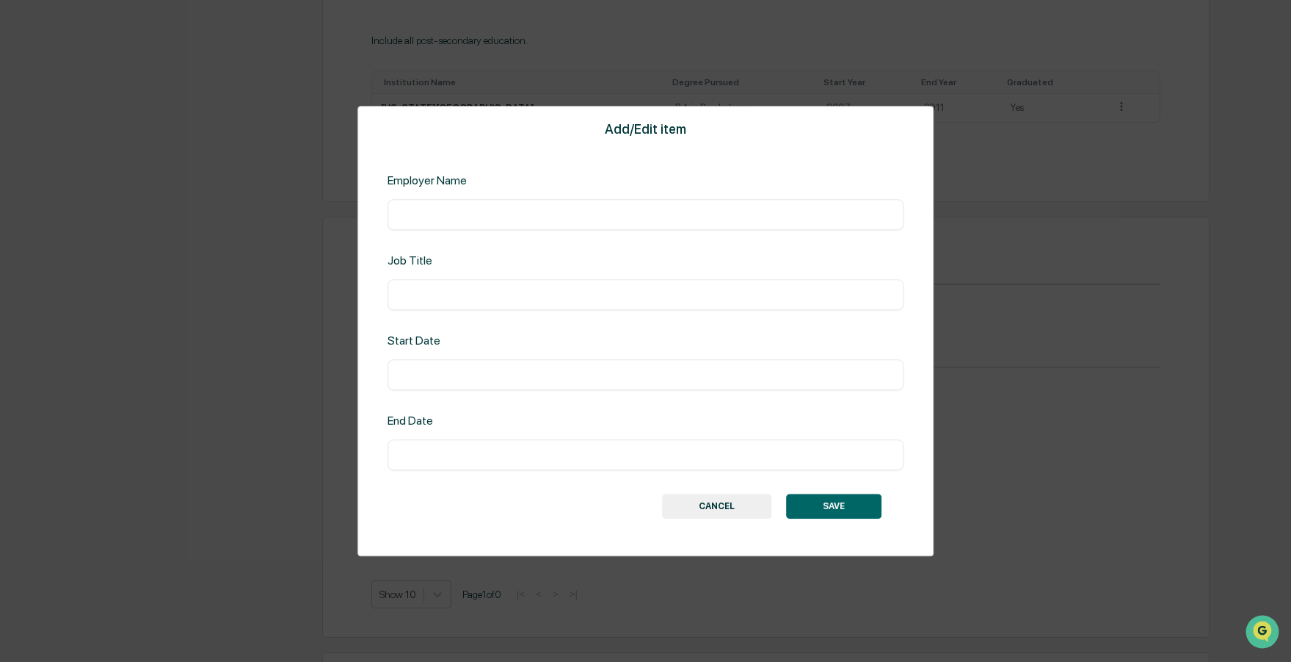
click at [496, 217] on input "text" at bounding box center [646, 214] width 495 height 15
type input "**********"
click at [493, 287] on input "text" at bounding box center [646, 294] width 495 height 15
type input "**********"
click at [501, 372] on input "text" at bounding box center [646, 374] width 495 height 15
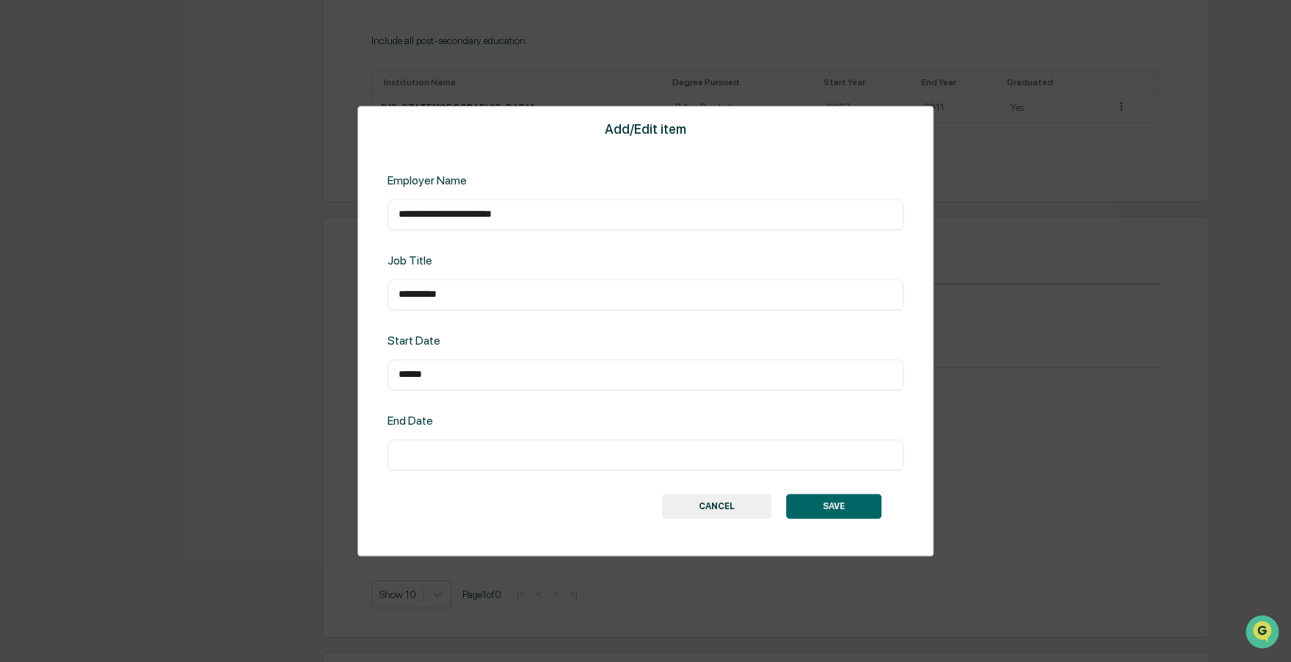
type input "******"
click at [425, 457] on input "text" at bounding box center [646, 454] width 495 height 15
type input "******"
click at [838, 502] on button "SAVE" at bounding box center [833, 505] width 95 height 25
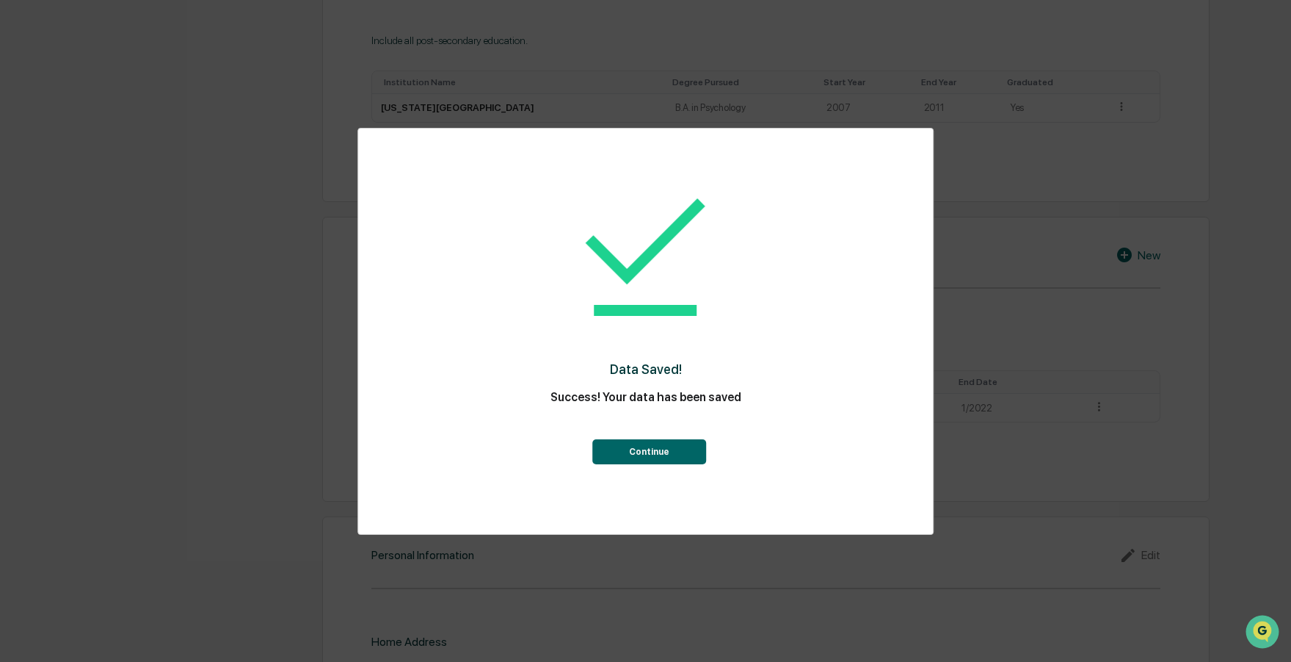
click at [612, 453] on button "Continue" at bounding box center [650, 451] width 114 height 25
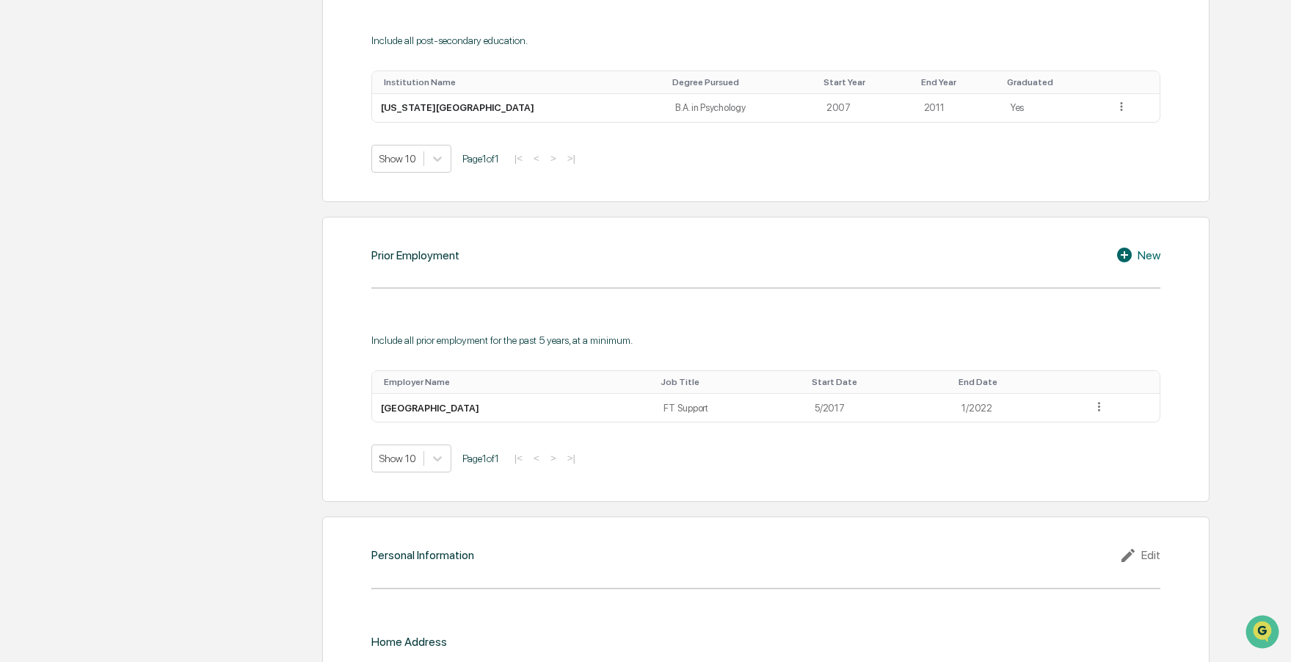
click at [1118, 252] on icon at bounding box center [1124, 254] width 15 height 15
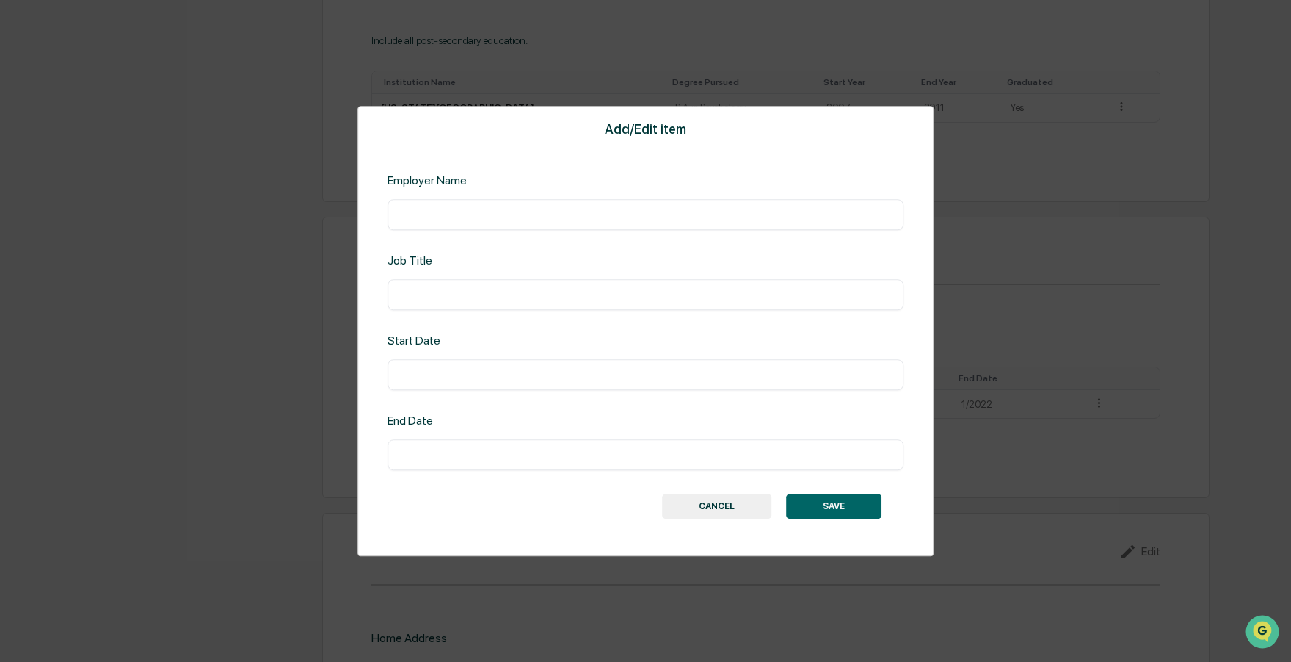
click at [552, 214] on input "text" at bounding box center [646, 214] width 495 height 15
type input "**********"
click at [570, 288] on input "text" at bounding box center [646, 294] width 495 height 15
type input "*****"
click at [590, 369] on input "text" at bounding box center [646, 374] width 495 height 15
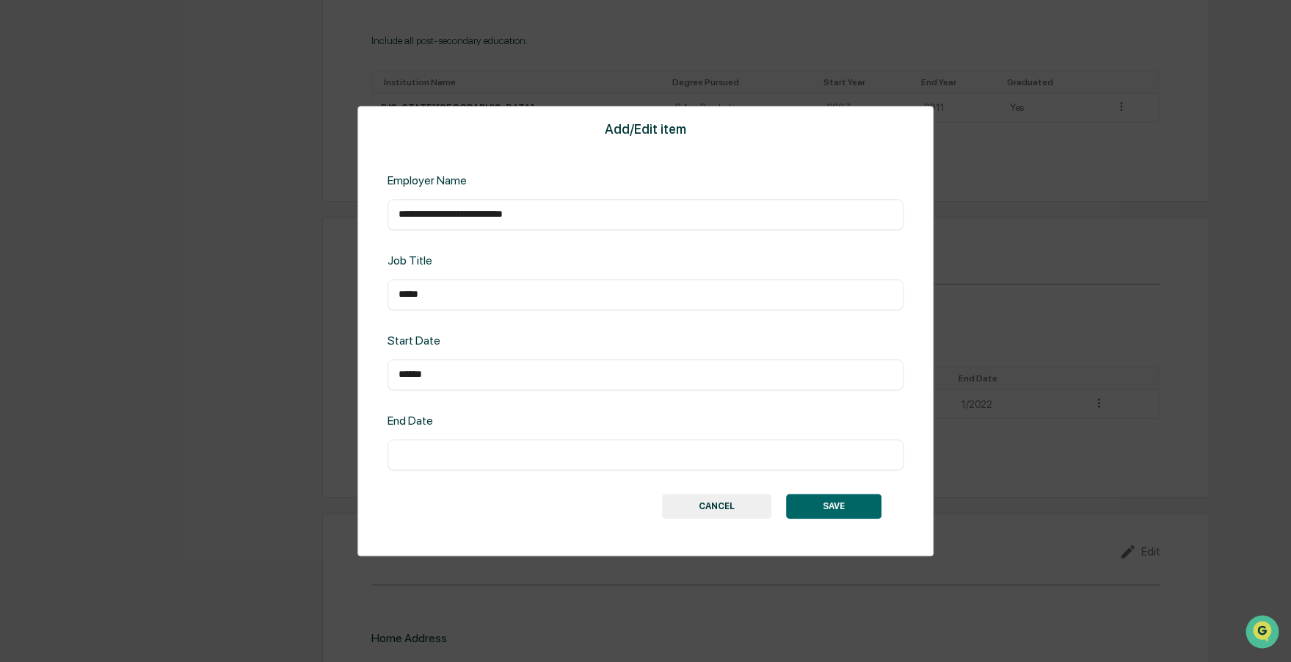
type input "******"
click at [507, 449] on input "text" at bounding box center [646, 454] width 495 height 15
type input "******"
click at [829, 502] on button "SAVE" at bounding box center [833, 505] width 95 height 25
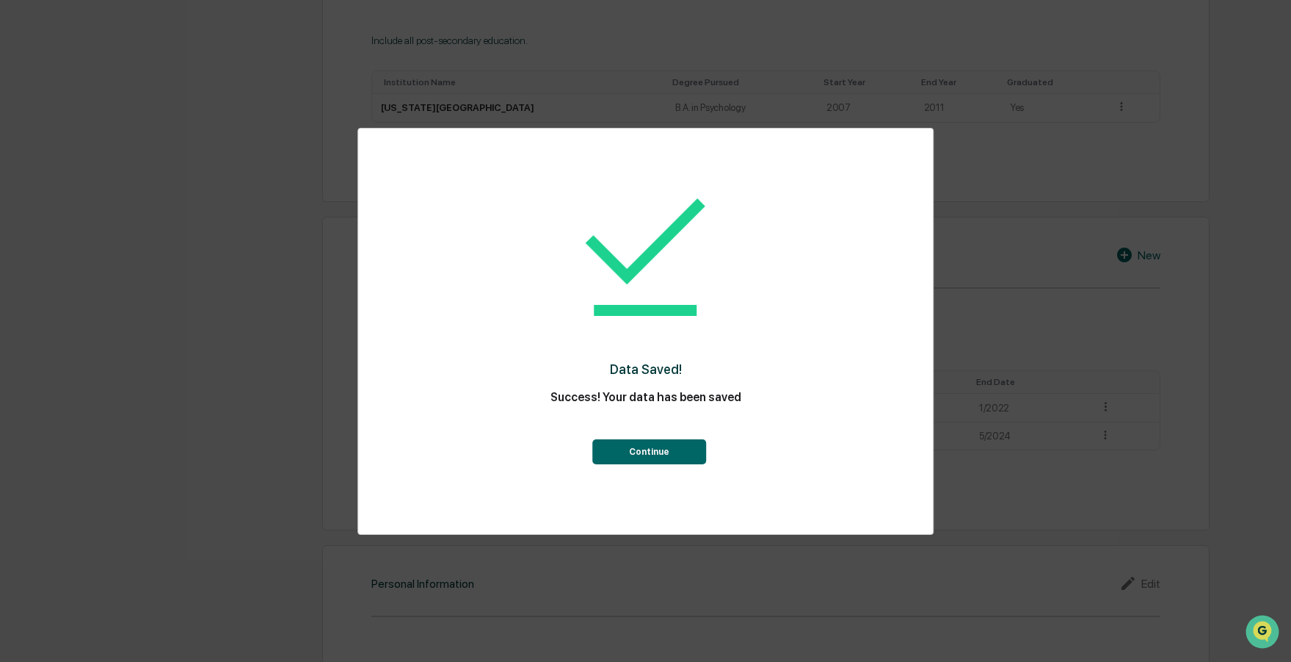
click at [664, 449] on button "Continue" at bounding box center [650, 451] width 114 height 25
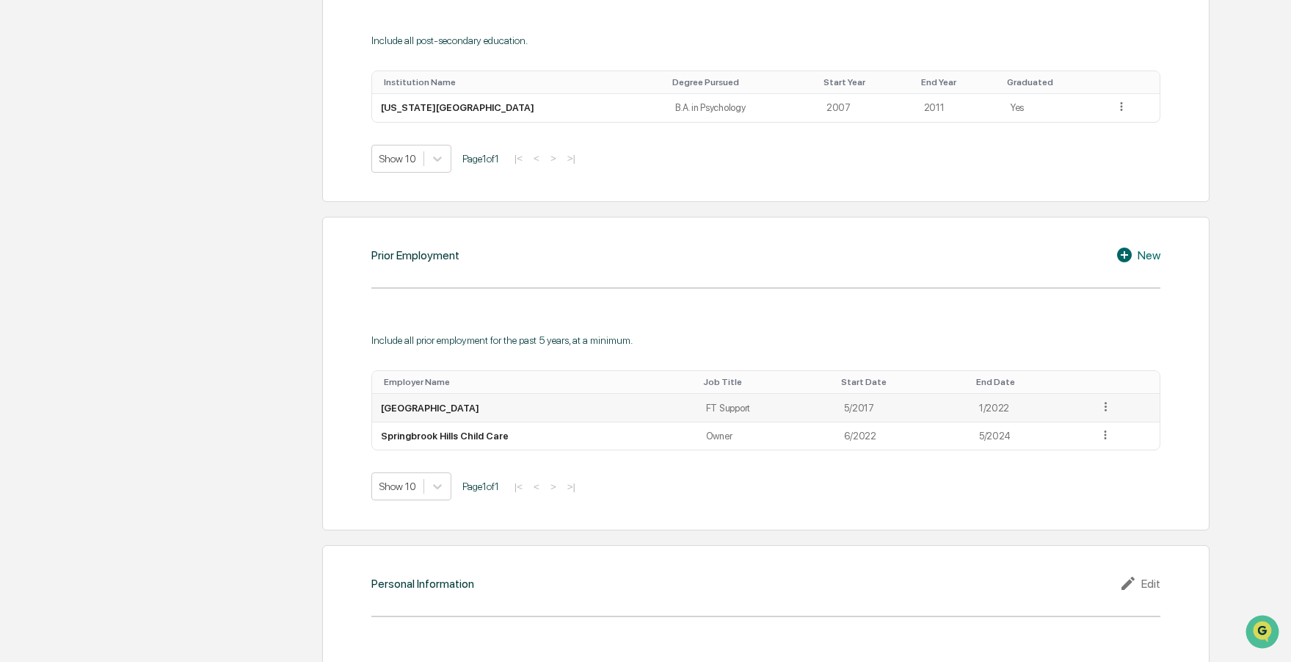
click at [1107, 399] on icon at bounding box center [1106, 406] width 14 height 14
click at [1089, 423] on div "Edit" at bounding box center [1088, 427] width 47 height 23
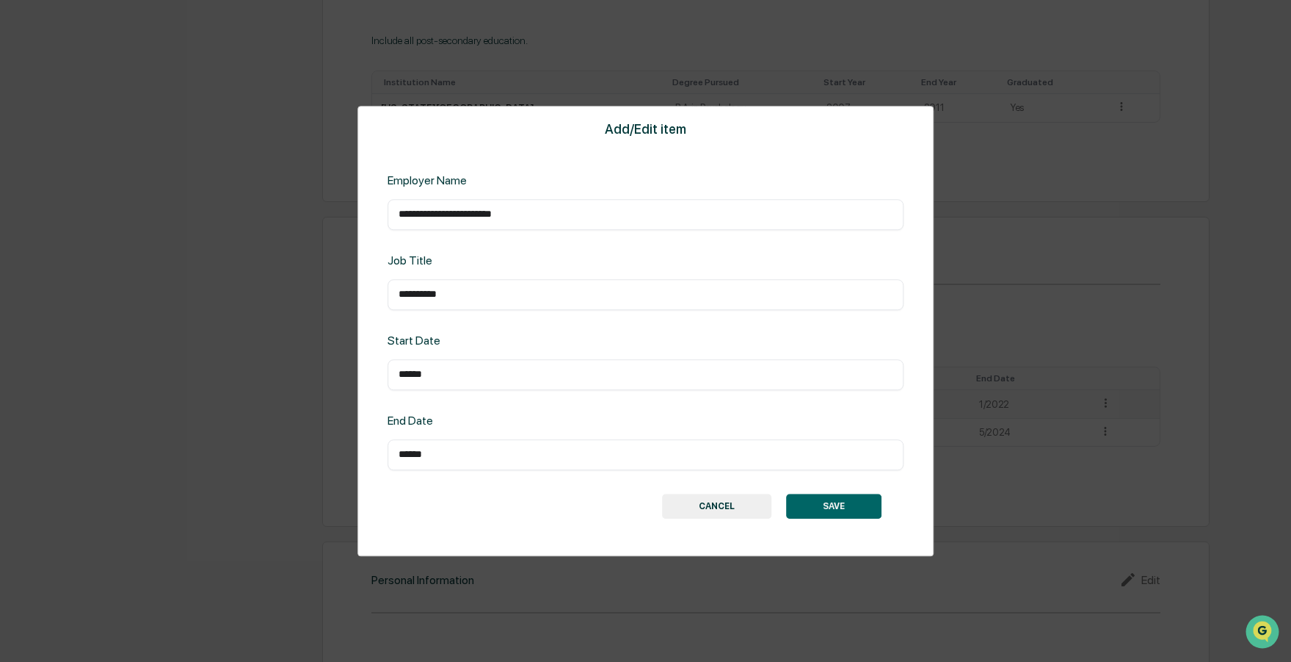
click at [401, 452] on input "******" at bounding box center [646, 454] width 495 height 15
type input "******"
click at [840, 500] on button "SAVE" at bounding box center [833, 505] width 95 height 25
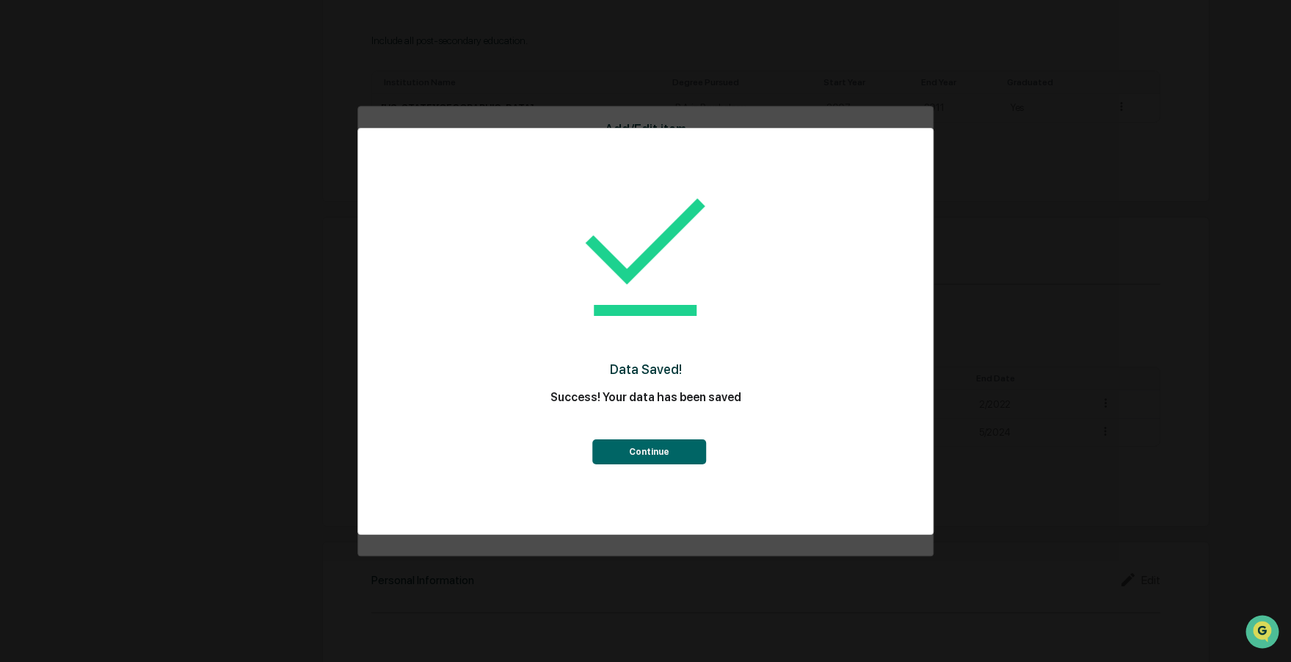
click at [691, 440] on button "Continue" at bounding box center [650, 451] width 114 height 25
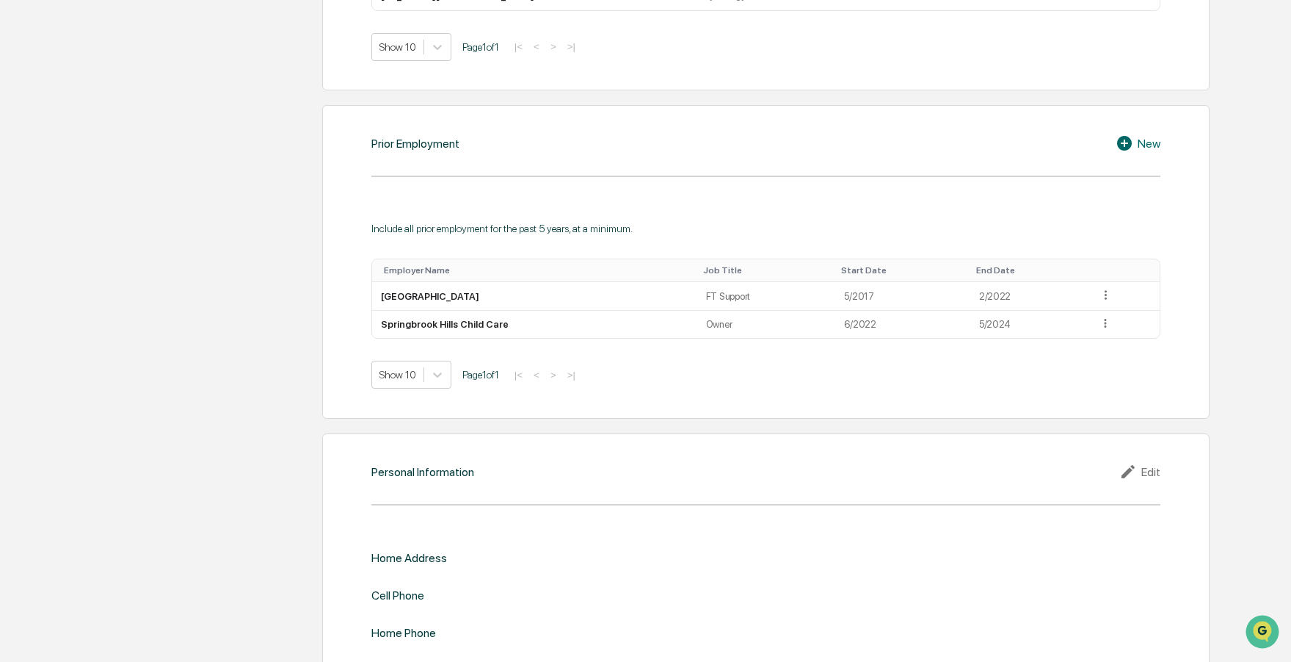
scroll to position [1035, 0]
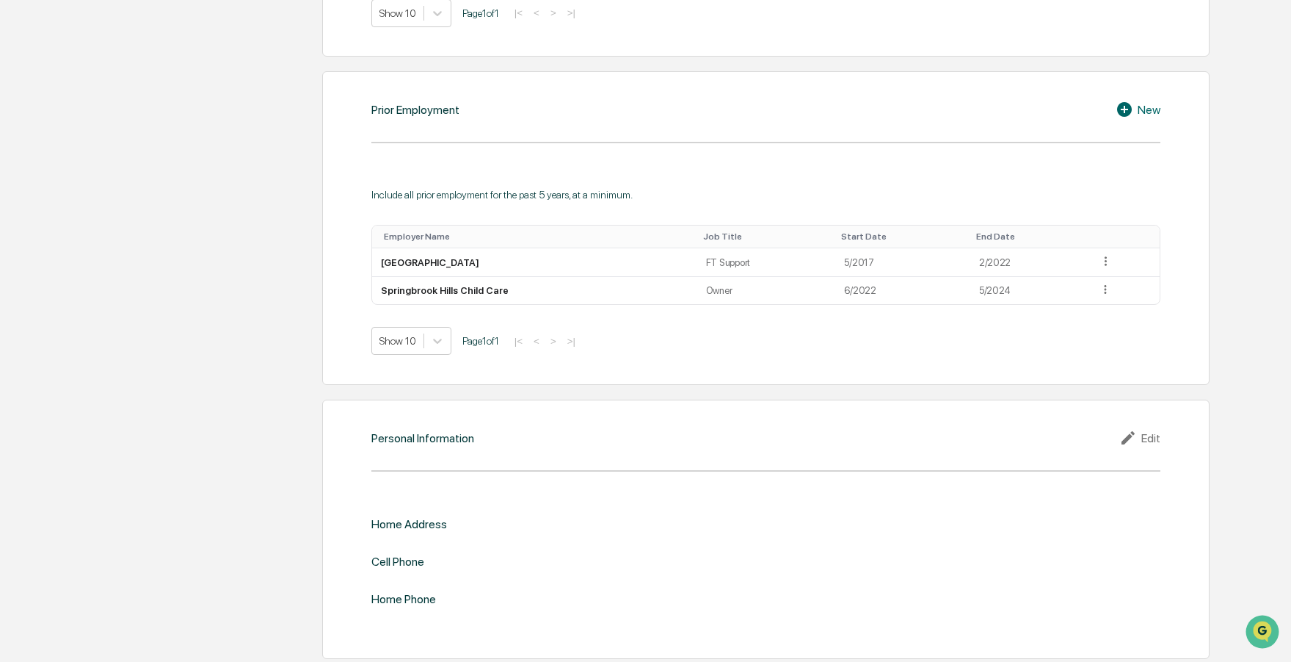
click at [1148, 437] on div "Edit" at bounding box center [1140, 438] width 41 height 18
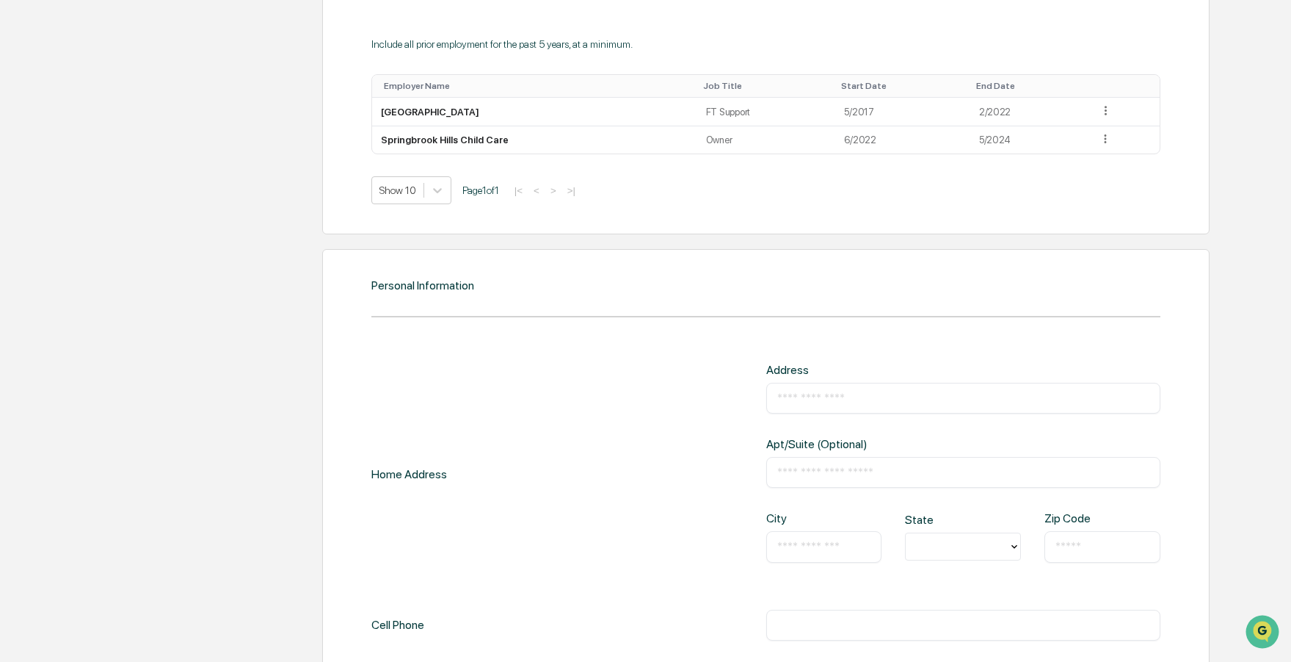
scroll to position [1188, 0]
click at [814, 393] on input "text" at bounding box center [964, 395] width 373 height 15
type input "**********"
click at [833, 547] on div "​" at bounding box center [825, 544] width 116 height 31
click at [836, 543] on input "text" at bounding box center [825, 544] width 94 height 15
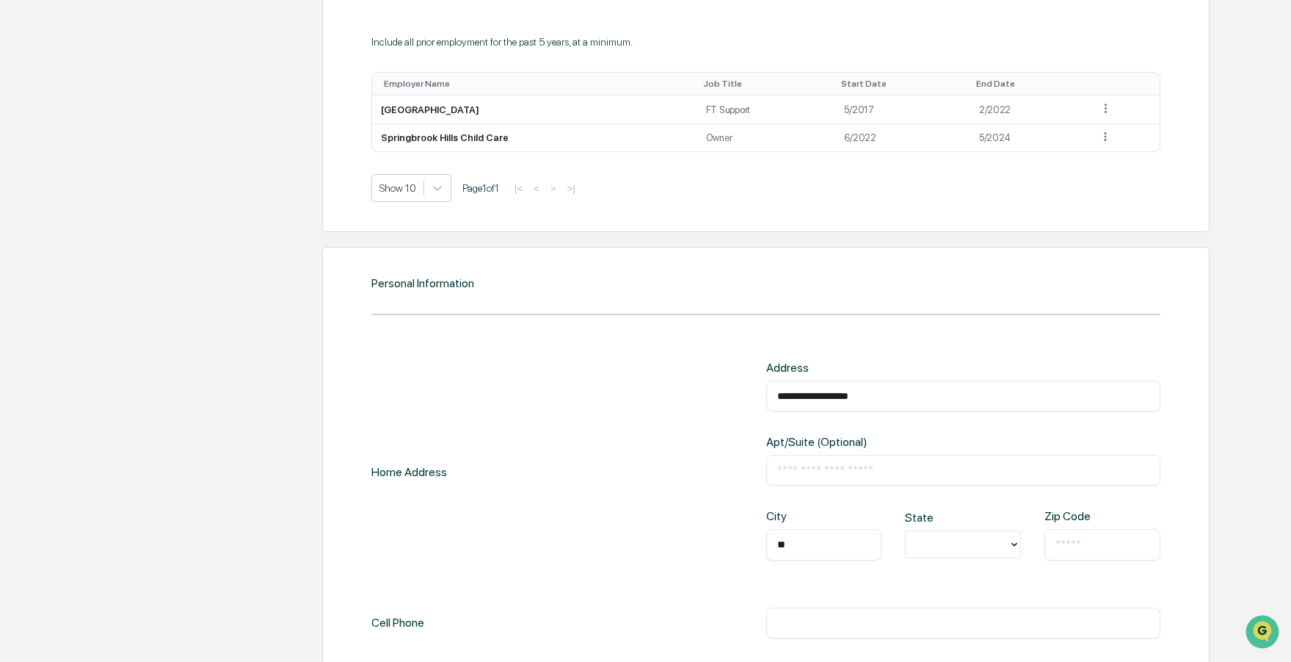
type input "*"
type input "**********"
click at [988, 542] on div at bounding box center [957, 544] width 88 height 17
click at [954, 583] on div "MI" at bounding box center [963, 579] width 116 height 29
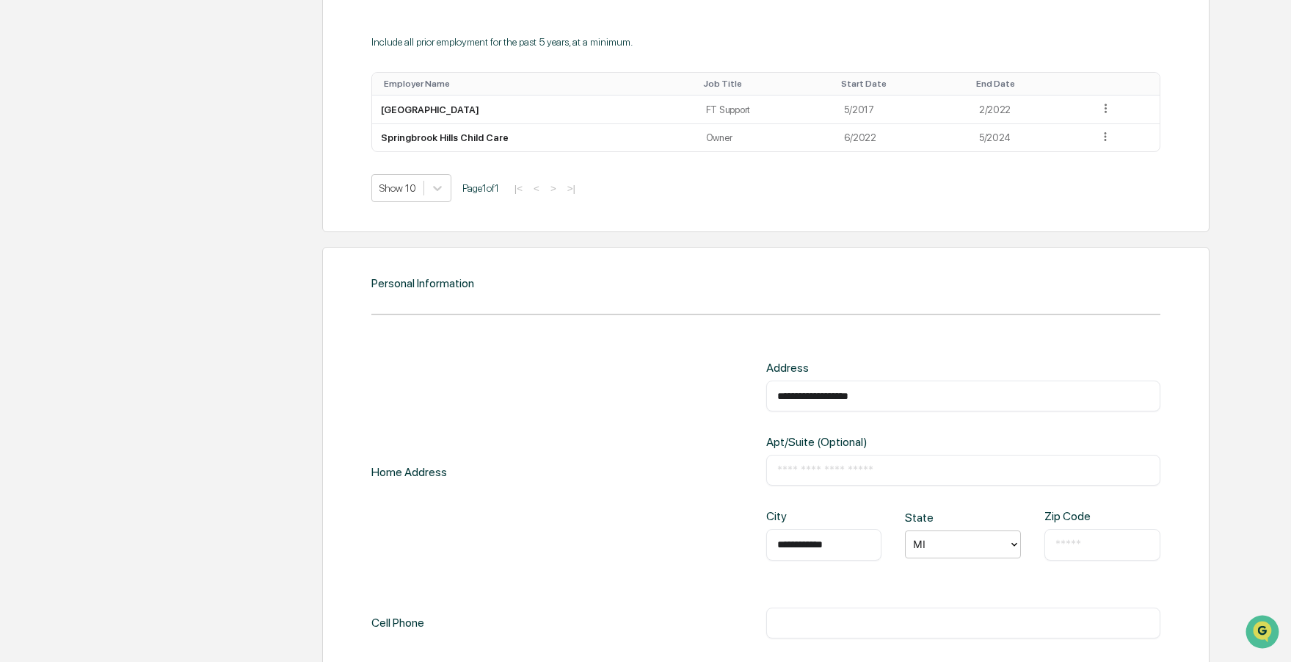
click at [1093, 537] on input "text" at bounding box center [1103, 544] width 94 height 15
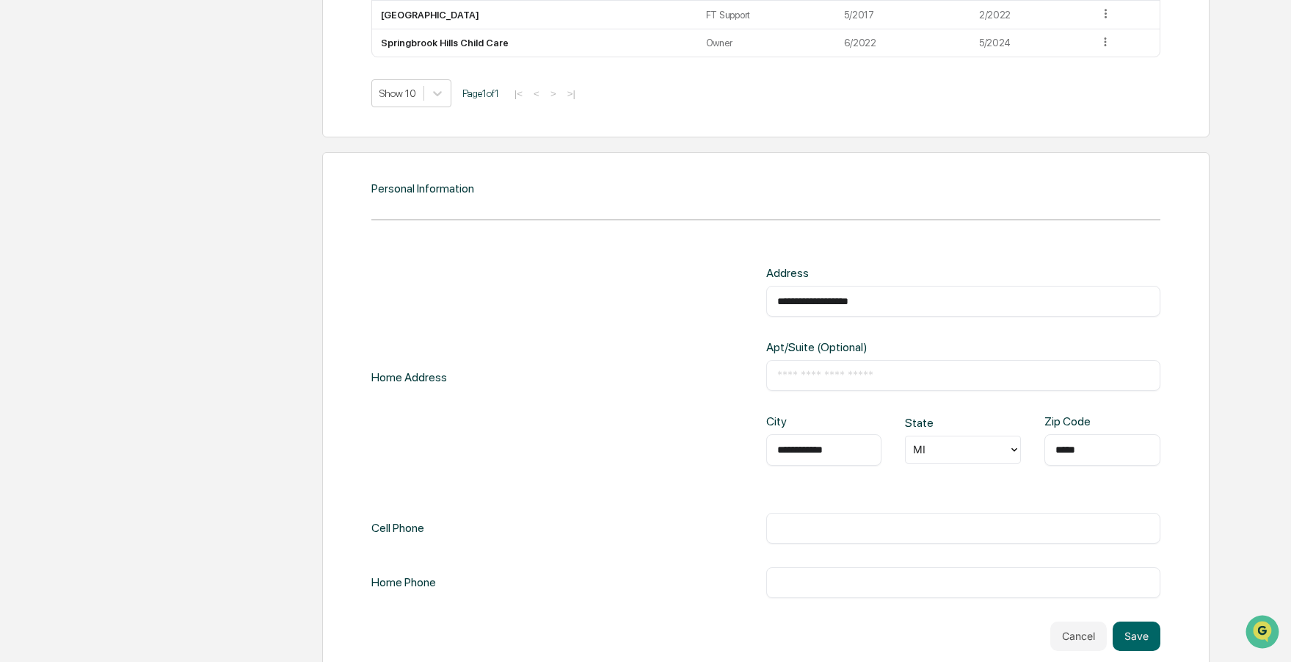
scroll to position [1284, 0]
type input "*****"
click at [785, 519] on input "text" at bounding box center [964, 526] width 373 height 15
type input "**********"
click at [791, 579] on input "text" at bounding box center [964, 580] width 373 height 15
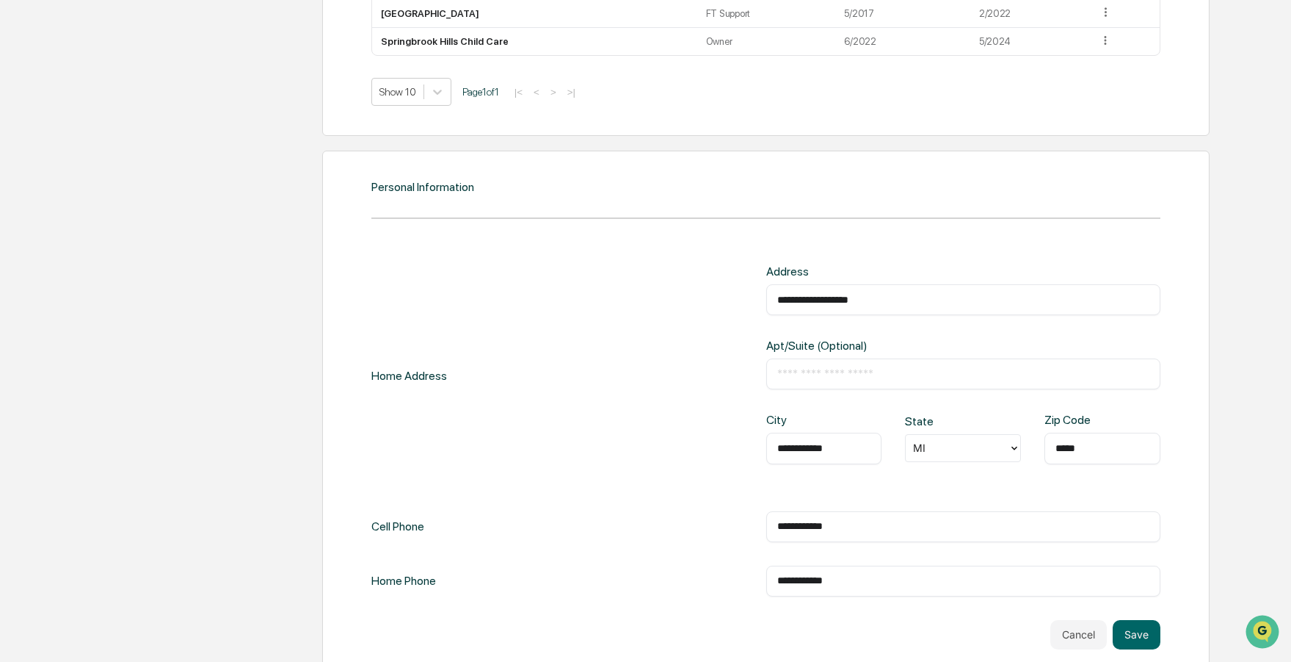
scroll to position [1303, 0]
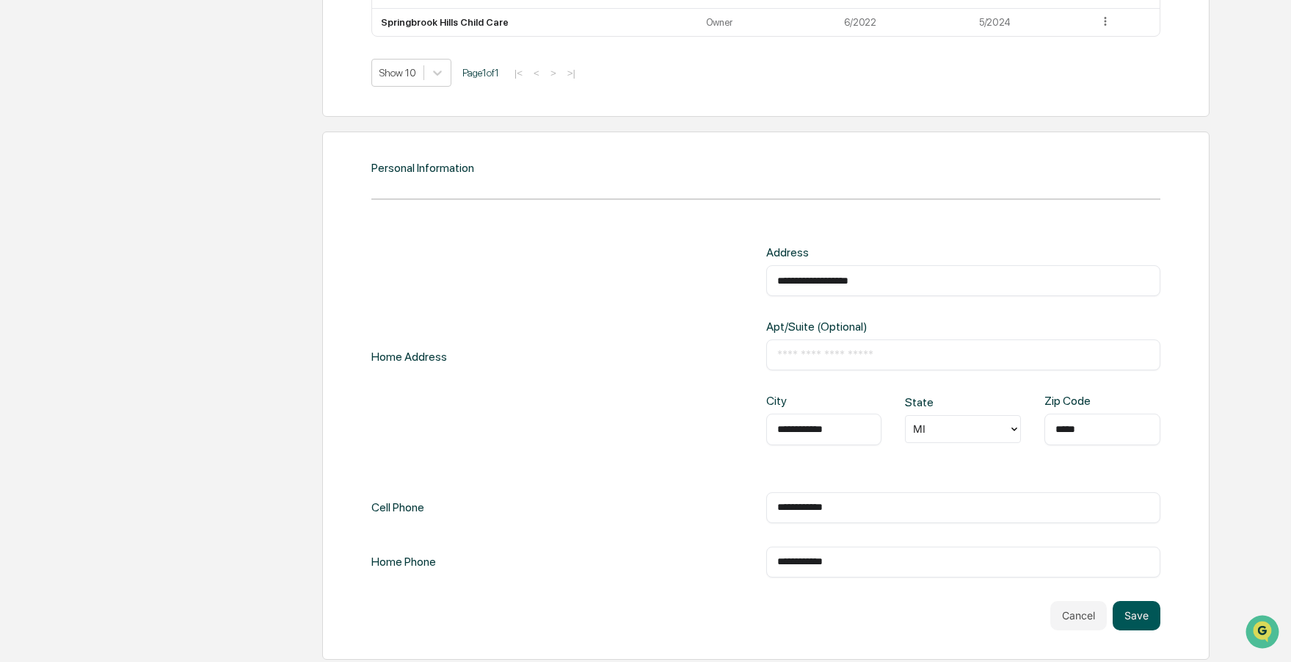
type input "**********"
click at [1144, 604] on button "Save" at bounding box center [1137, 615] width 48 height 29
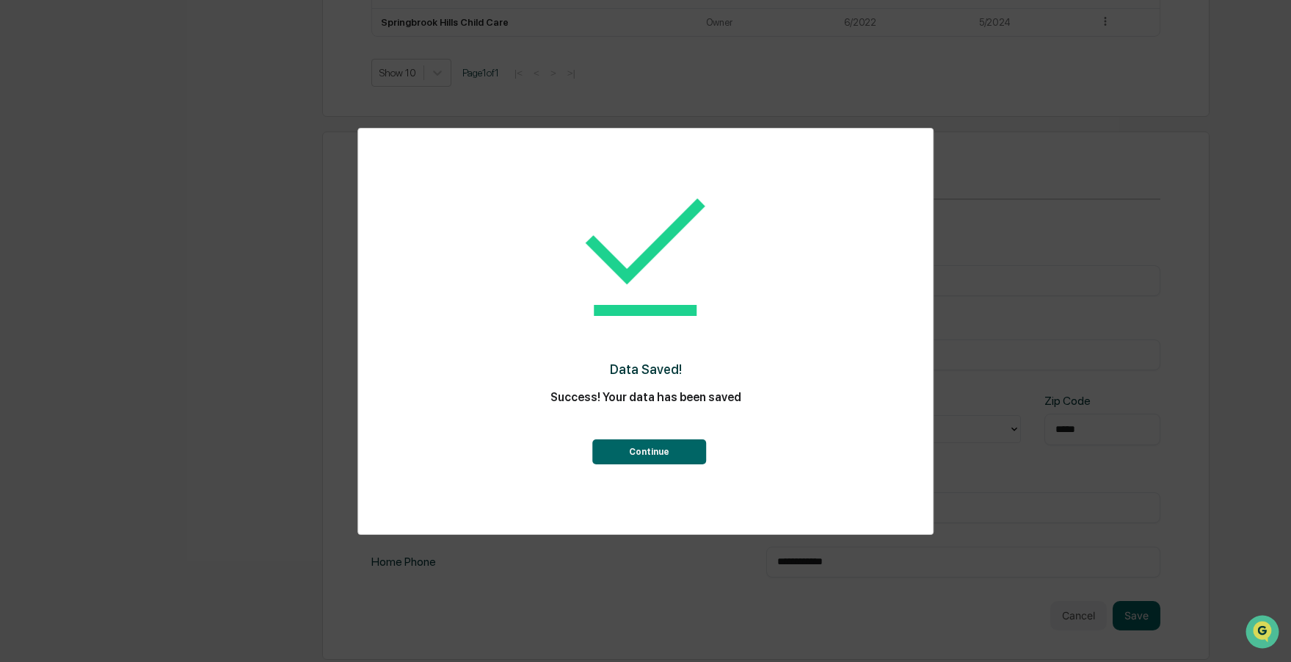
click at [659, 443] on button "Continue" at bounding box center [650, 451] width 114 height 25
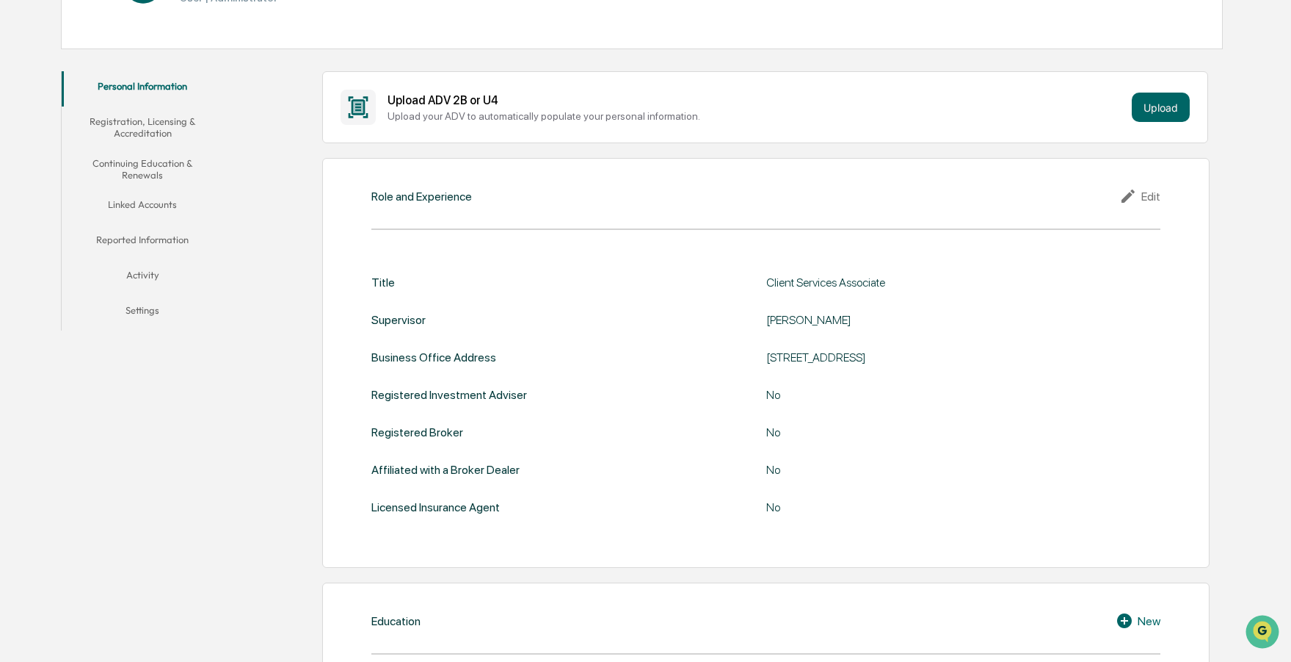
scroll to position [0, 0]
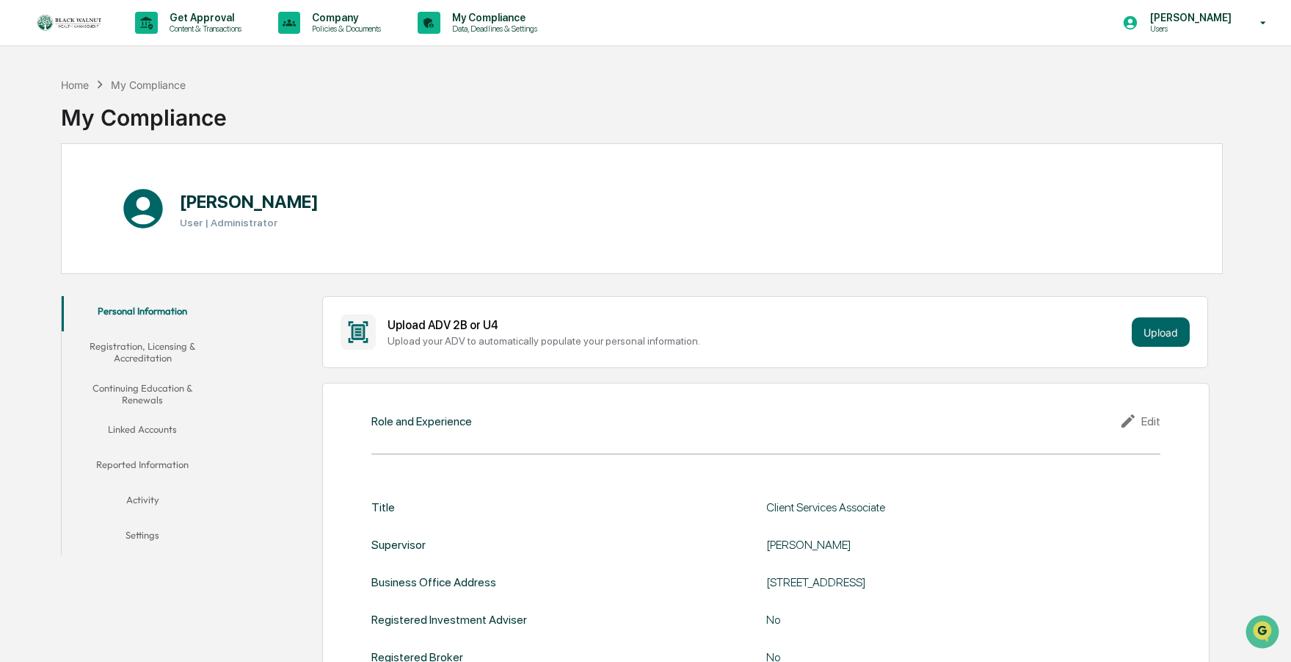
click at [142, 350] on button "Registration, Licensing & Accreditation" at bounding box center [143, 352] width 162 height 42
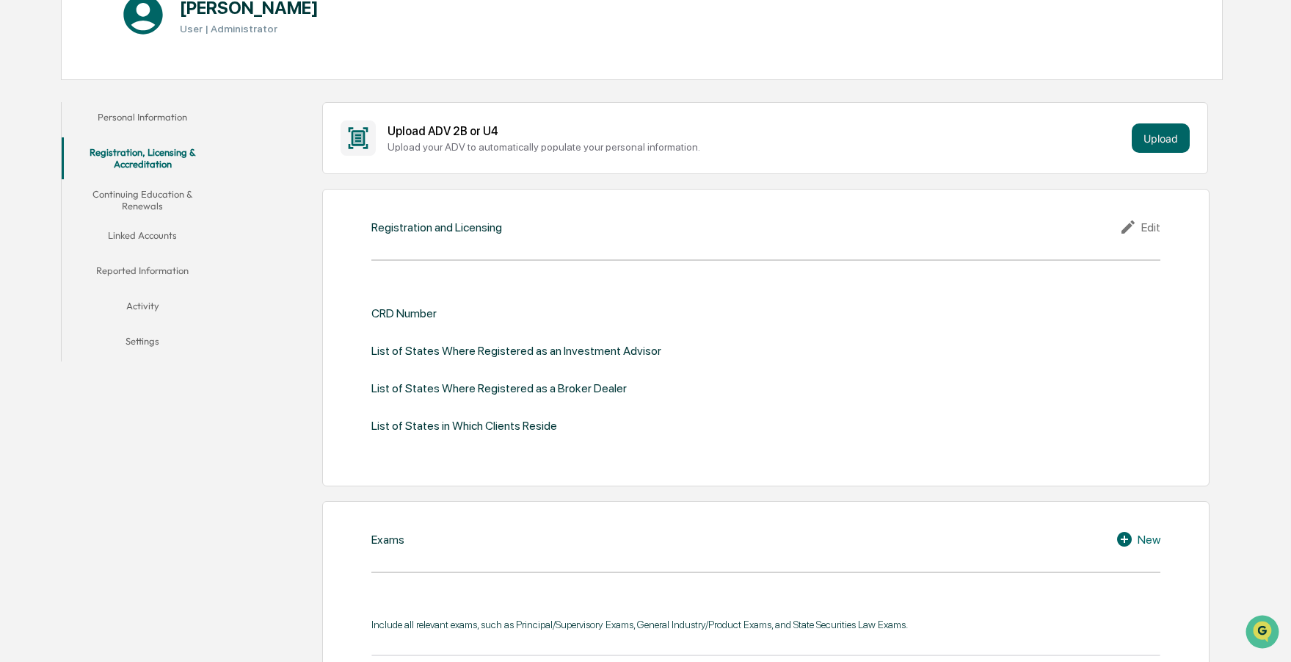
scroll to position [104, 0]
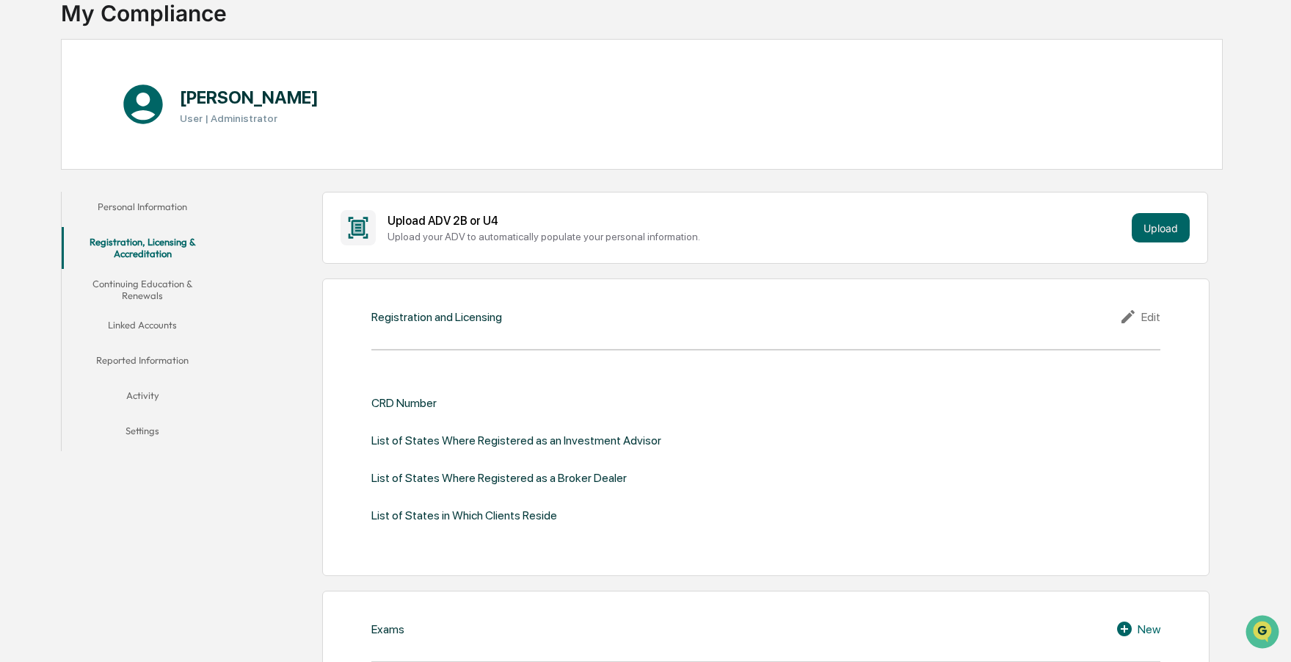
click at [150, 278] on button "Continuing Education & Renewals" at bounding box center [143, 290] width 162 height 42
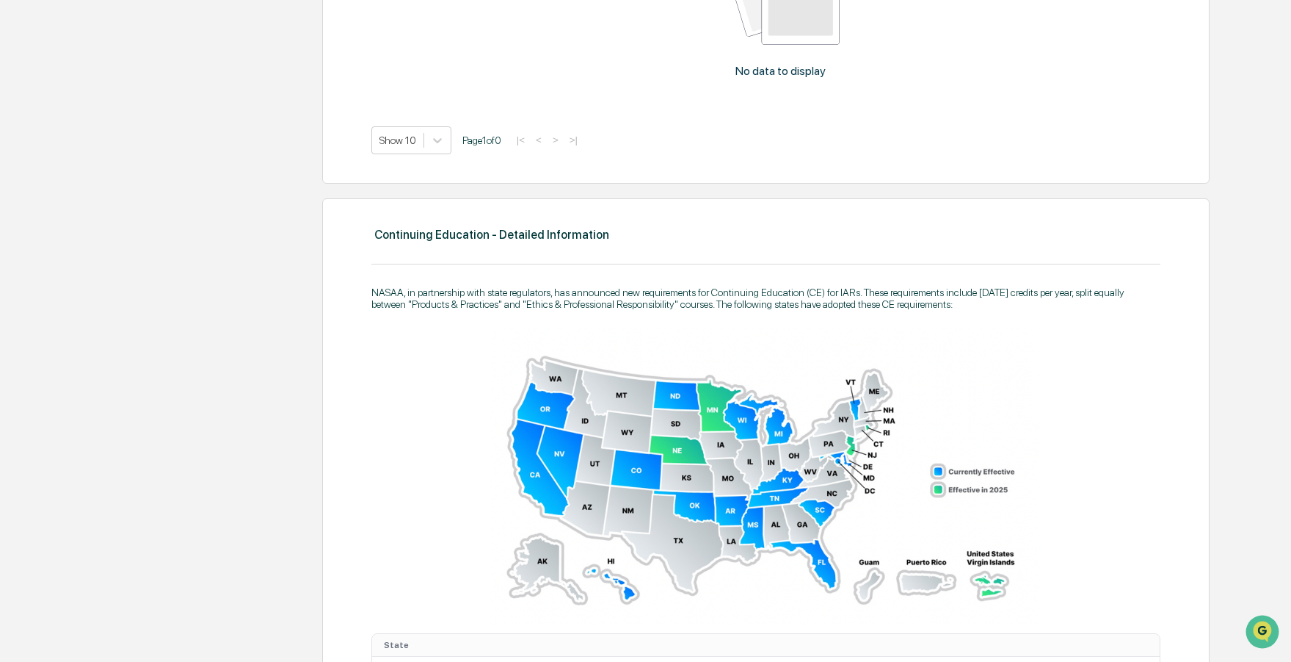
scroll to position [626, 0]
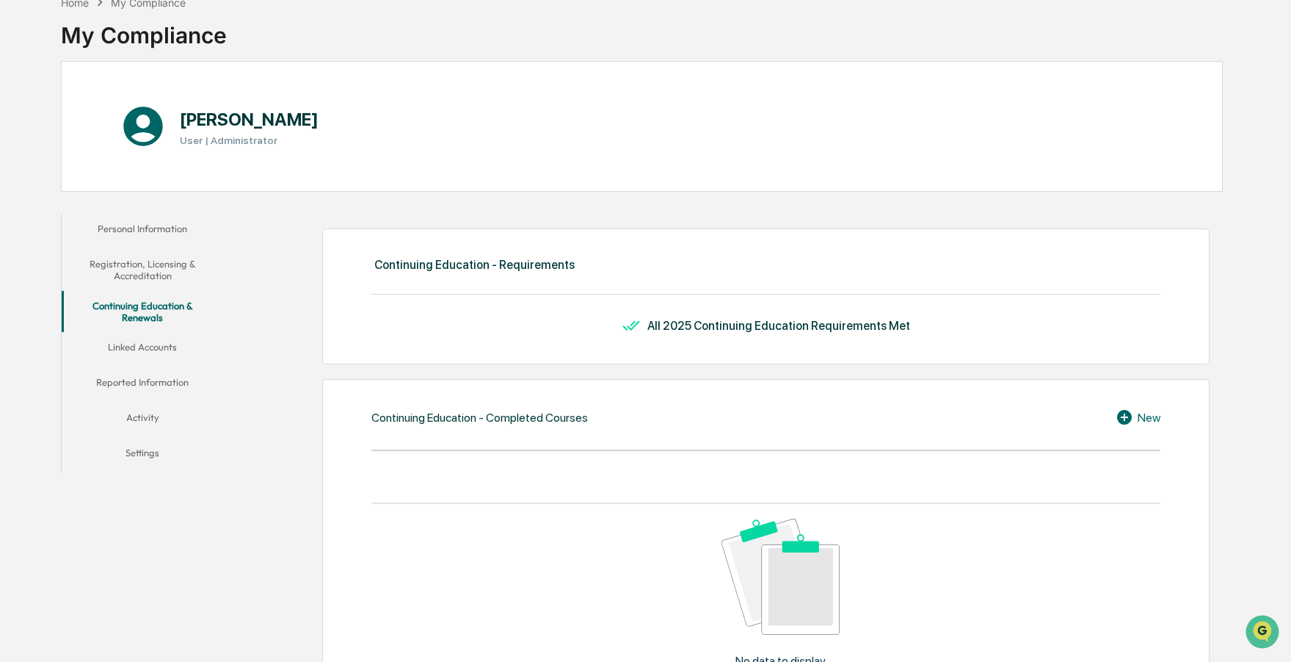
click at [156, 344] on button "Linked Accounts" at bounding box center [143, 349] width 162 height 35
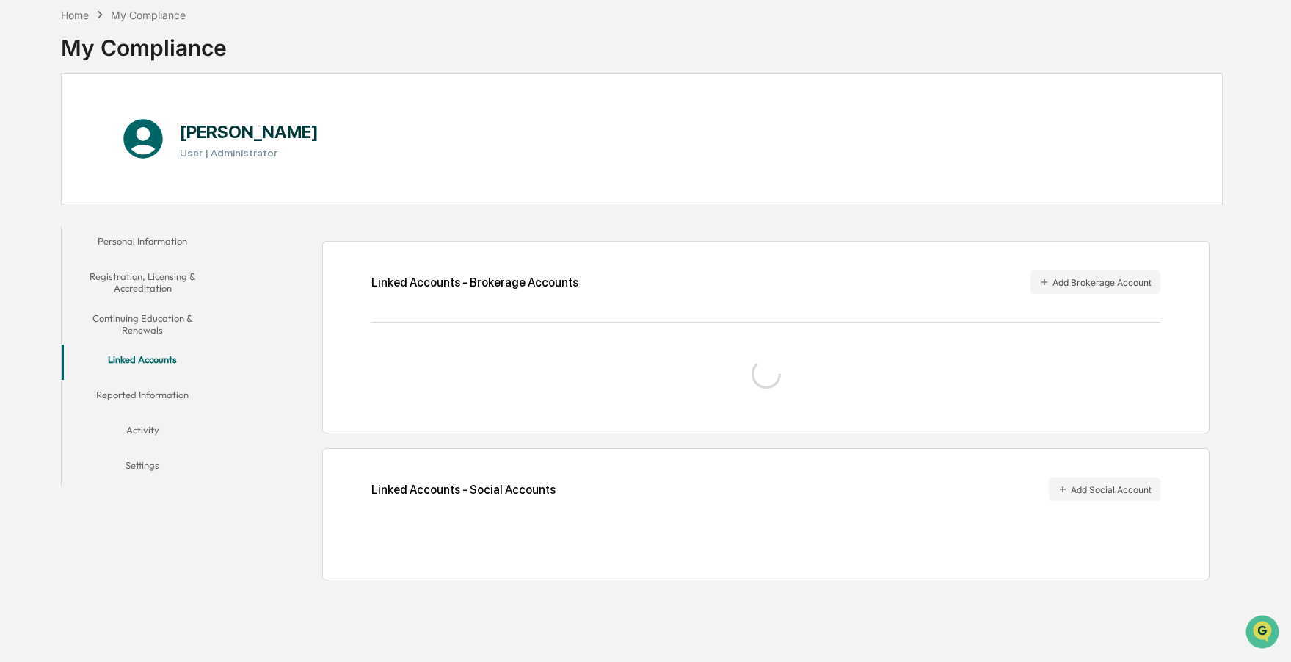
scroll to position [70, 0]
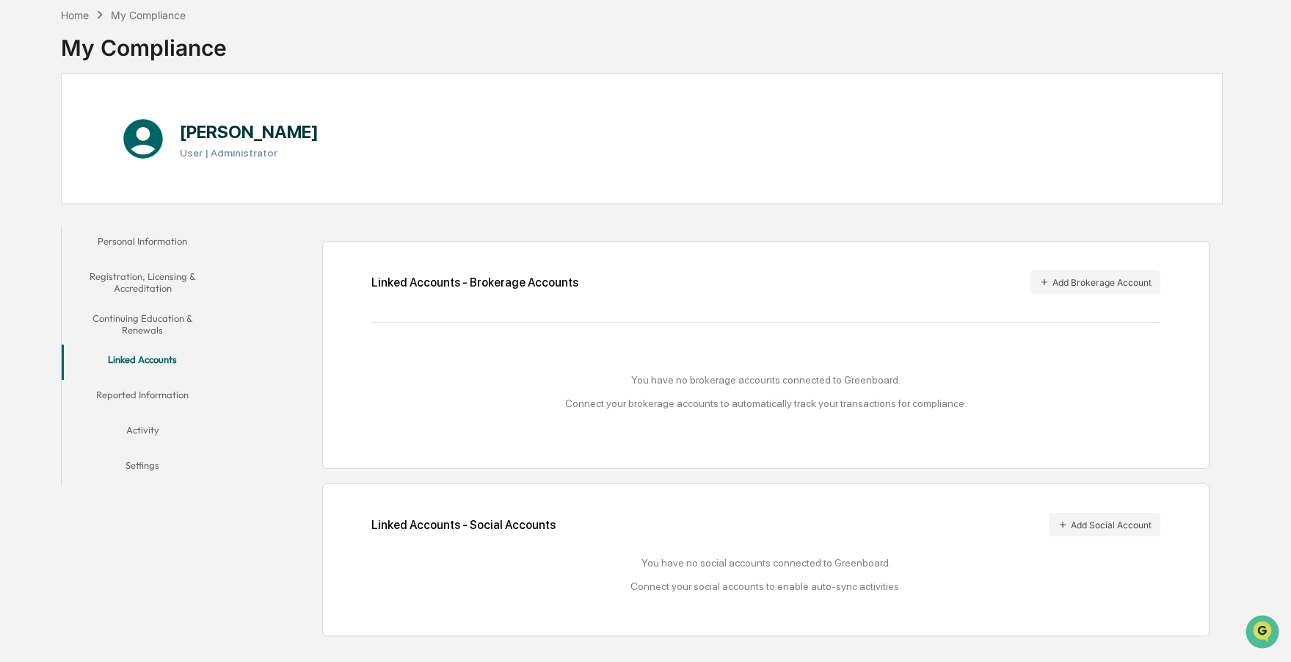
click at [163, 391] on button "Reported Information" at bounding box center [143, 397] width 162 height 35
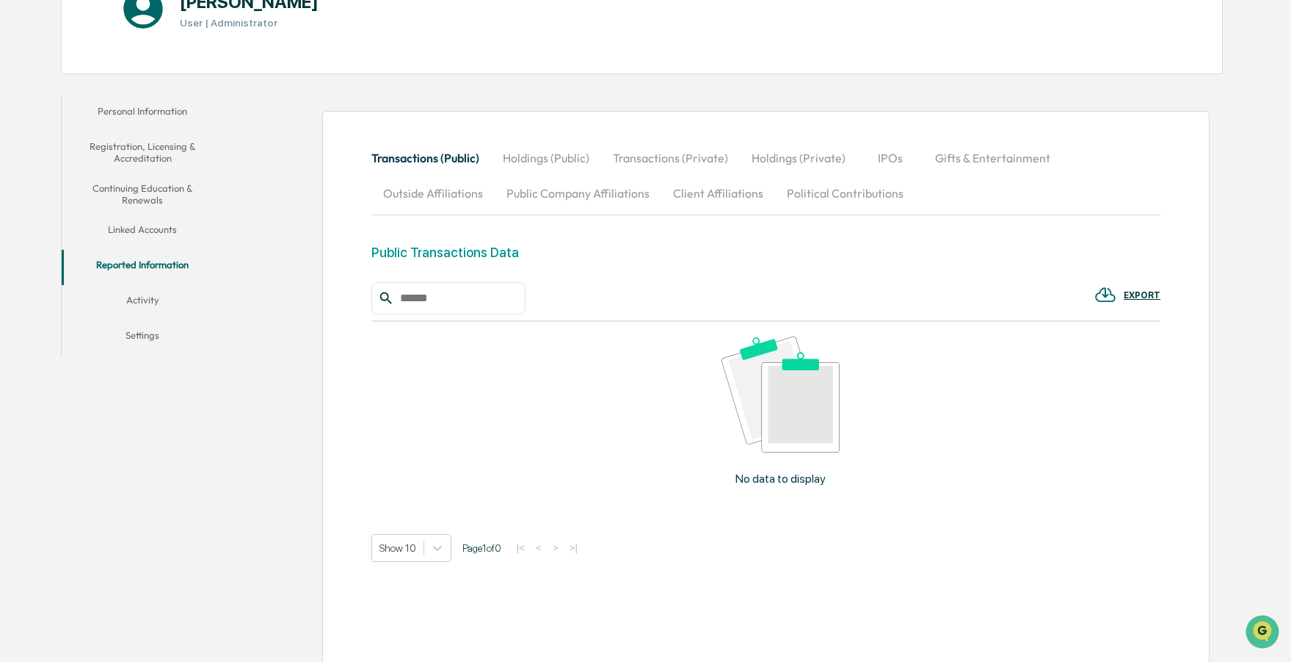
scroll to position [215, 0]
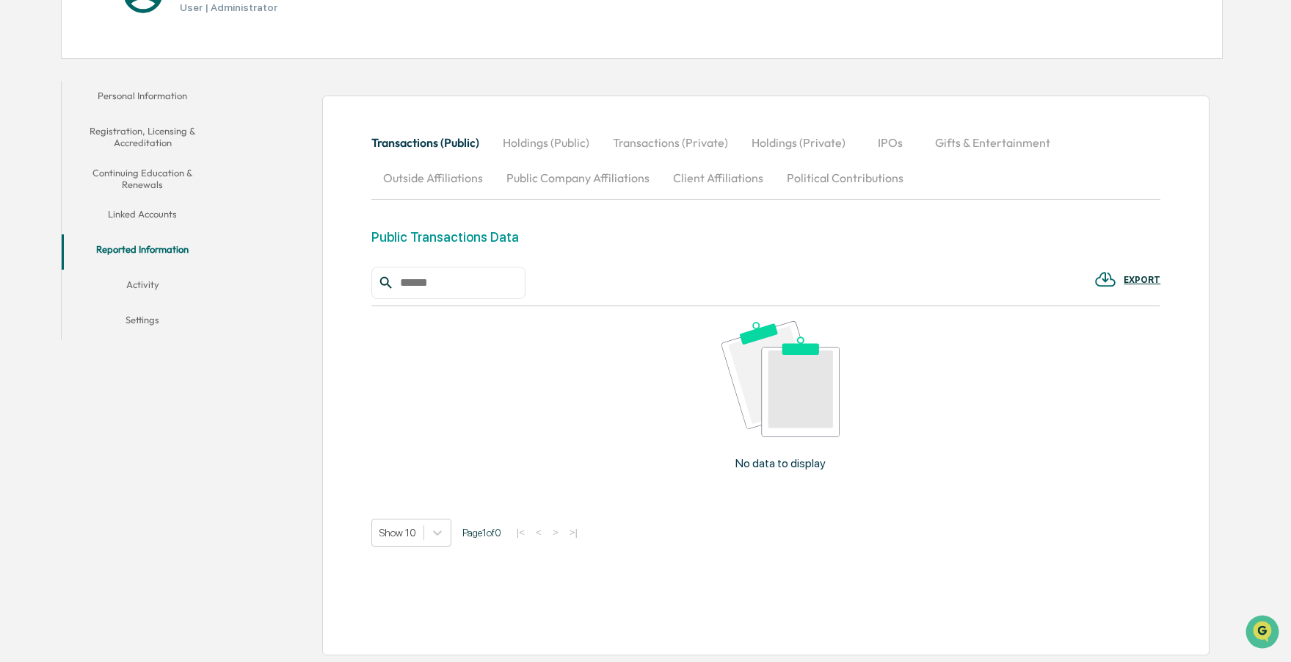
click at [156, 283] on button "Activity" at bounding box center [143, 286] width 162 height 35
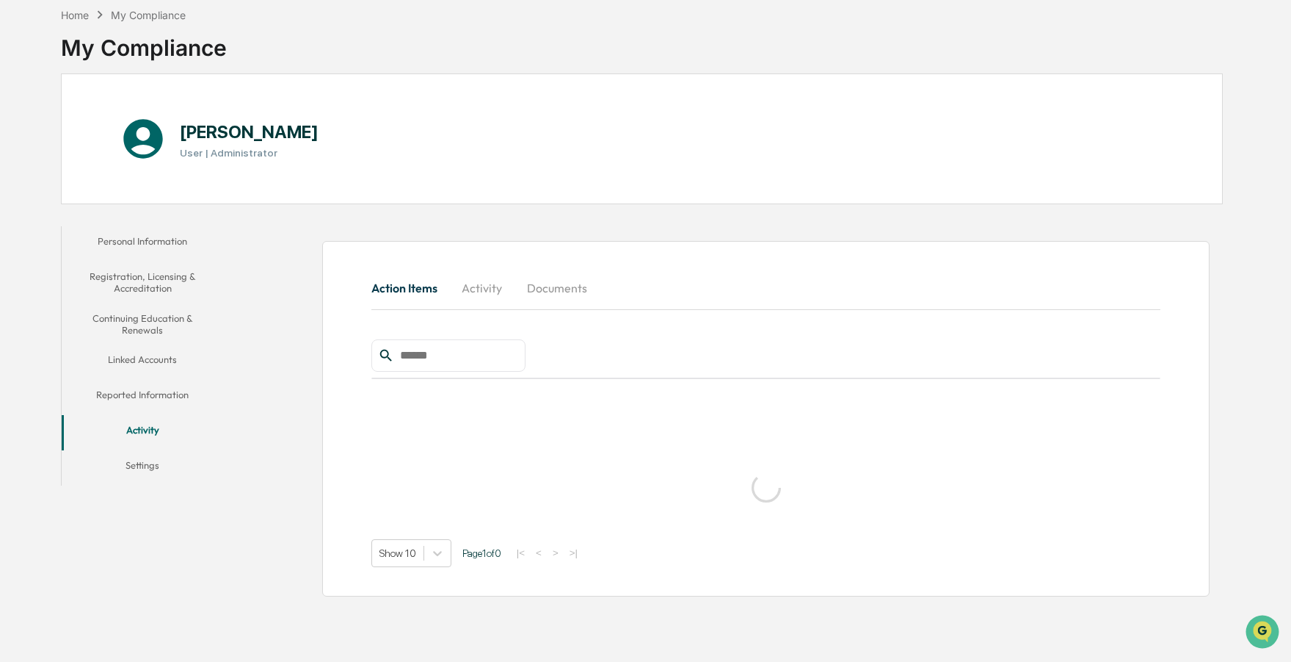
scroll to position [70, 0]
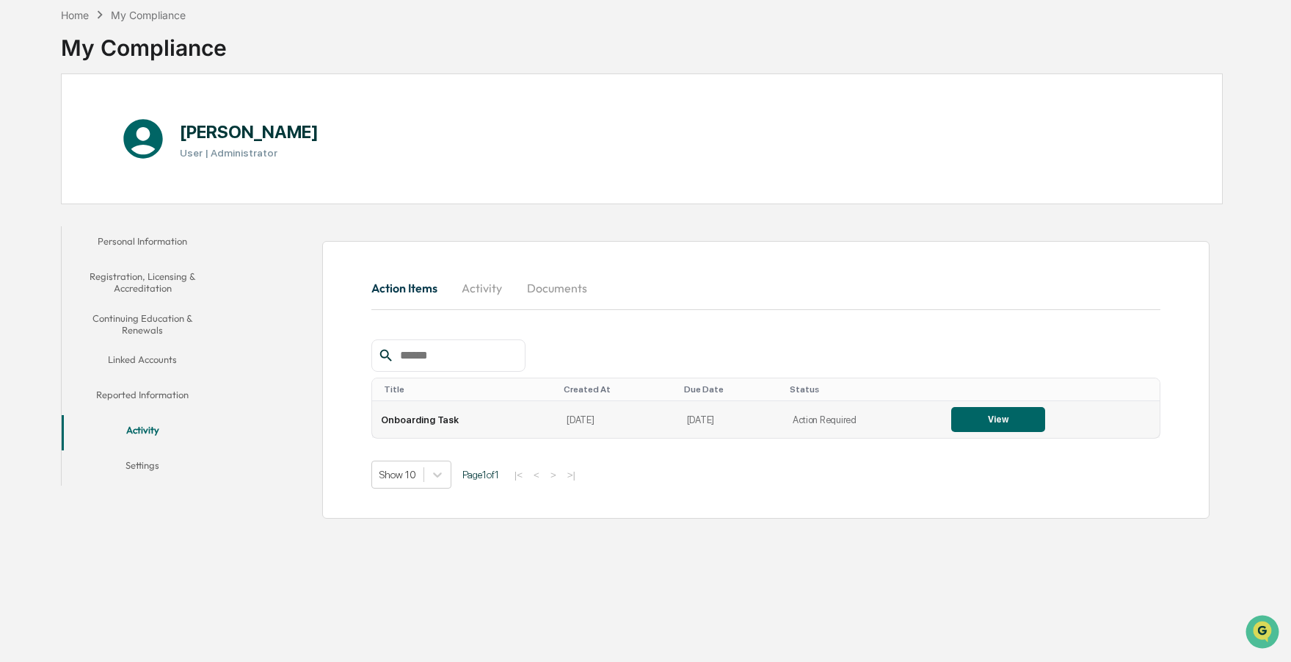
click at [983, 418] on button "View" at bounding box center [999, 419] width 94 height 25
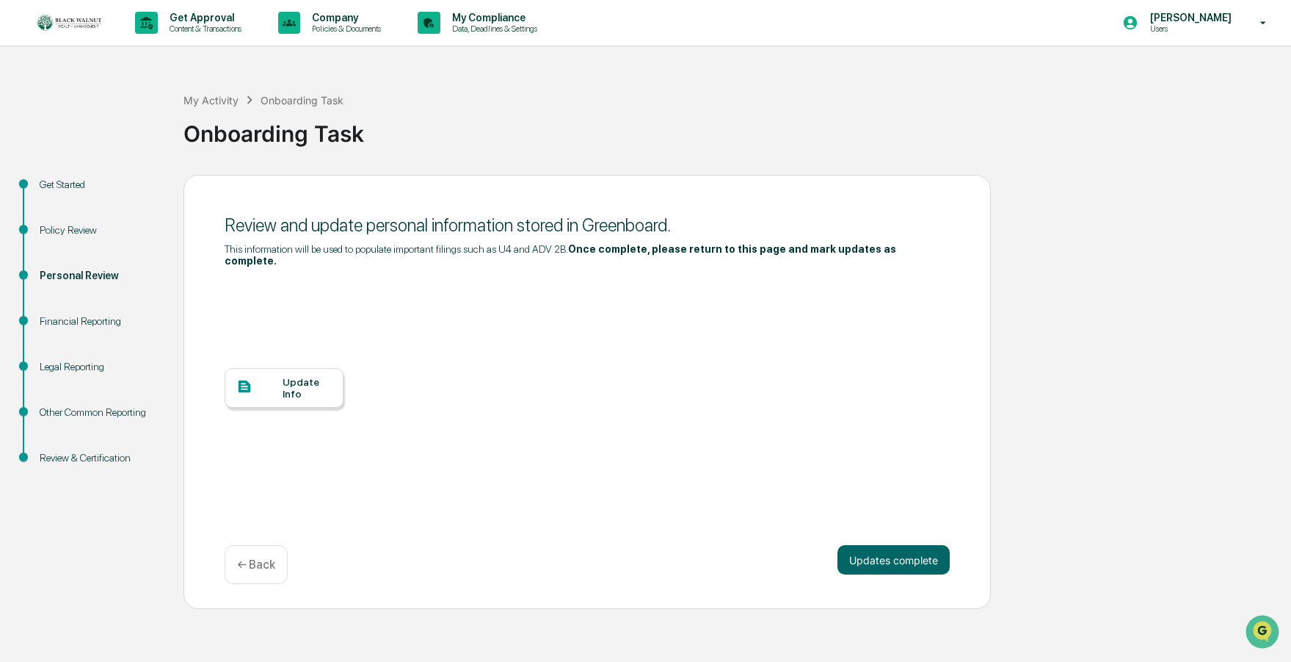
click at [64, 457] on div "Review & Certification" at bounding box center [100, 457] width 120 height 15
click at [303, 394] on div "Update Info" at bounding box center [307, 387] width 49 height 23
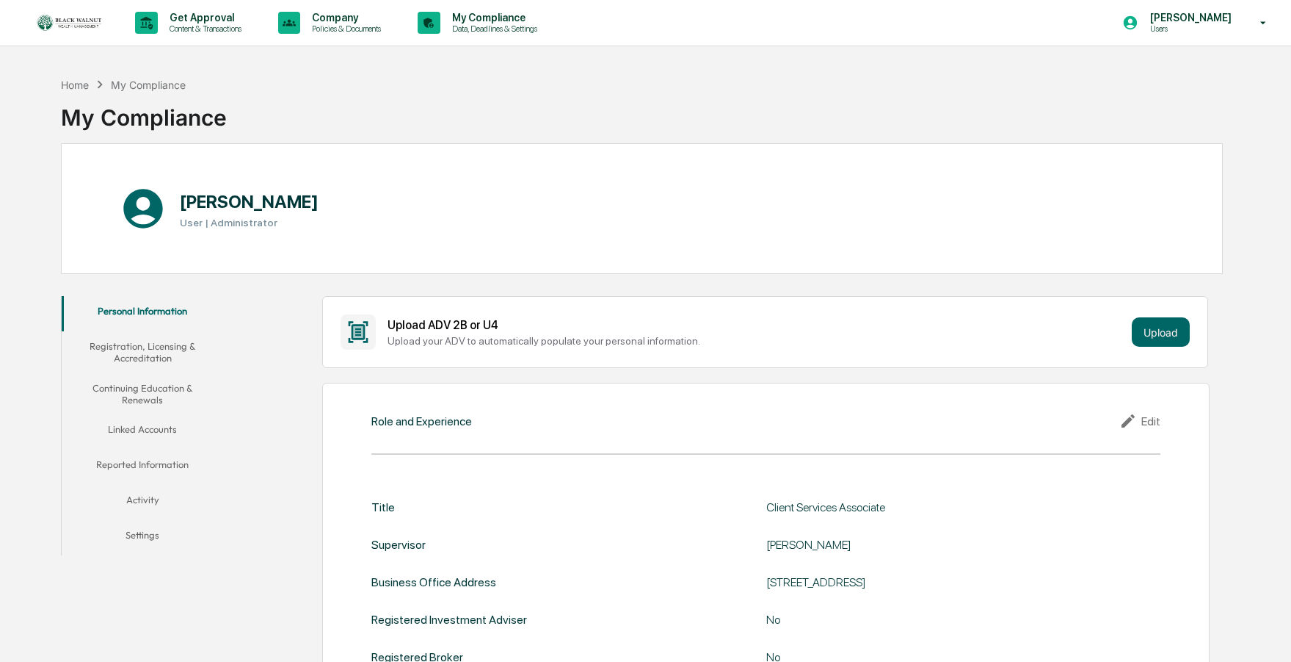
click at [138, 538] on button "Settings" at bounding box center [143, 537] width 162 height 35
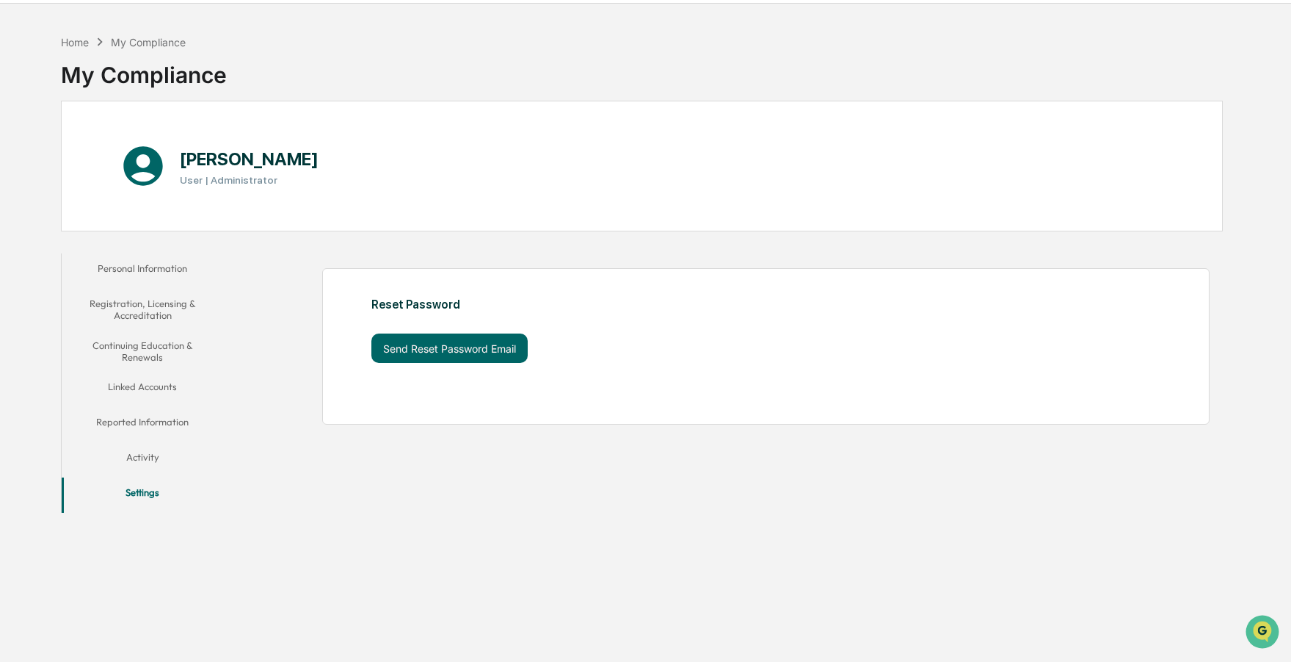
scroll to position [35, 0]
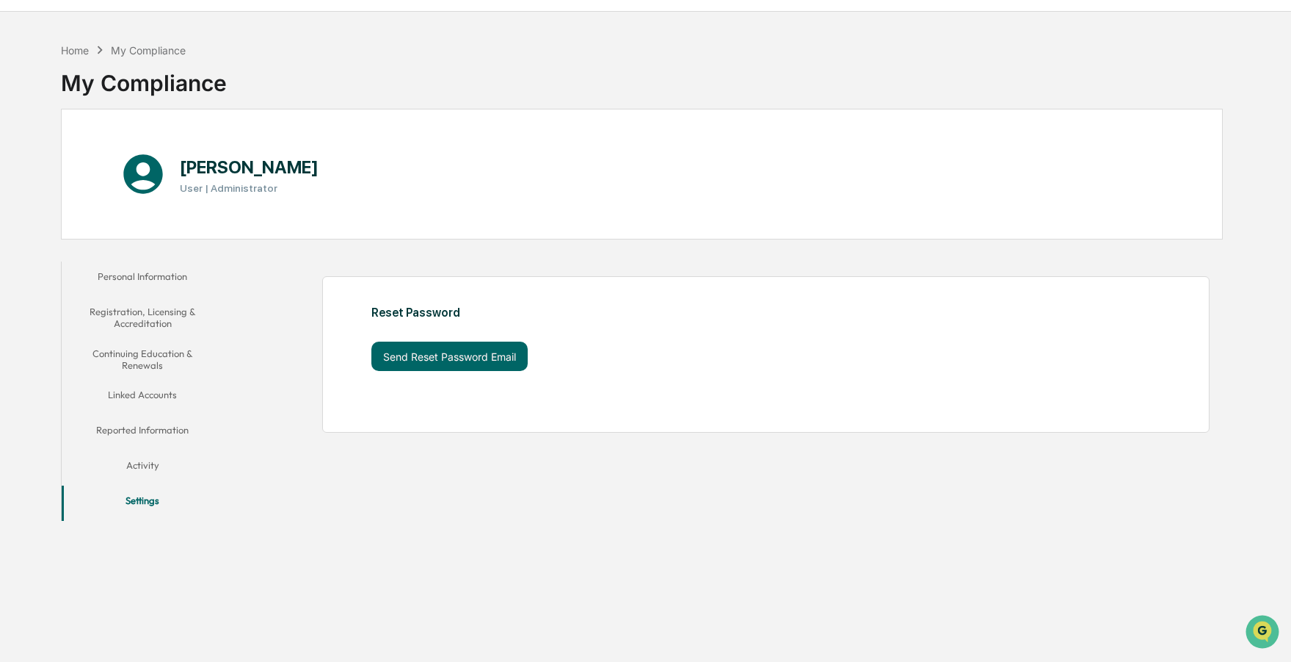
click at [126, 468] on button "Activity" at bounding box center [143, 467] width 162 height 35
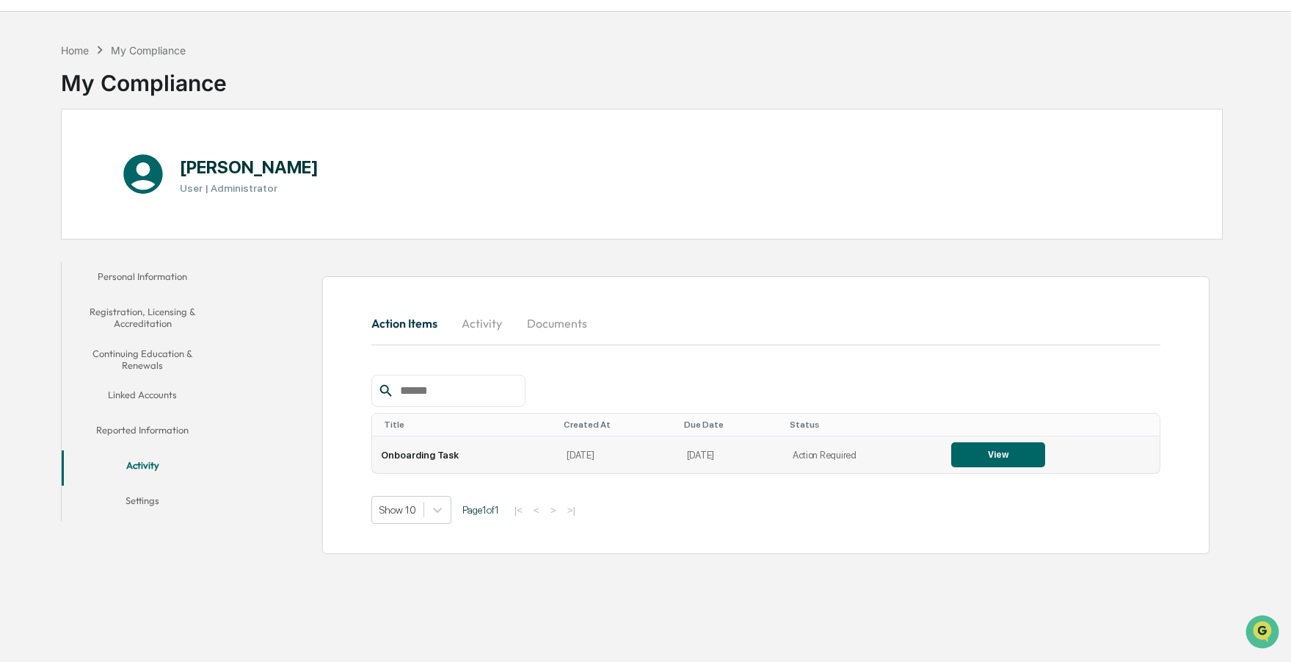
click at [1012, 452] on button "View" at bounding box center [999, 454] width 94 height 25
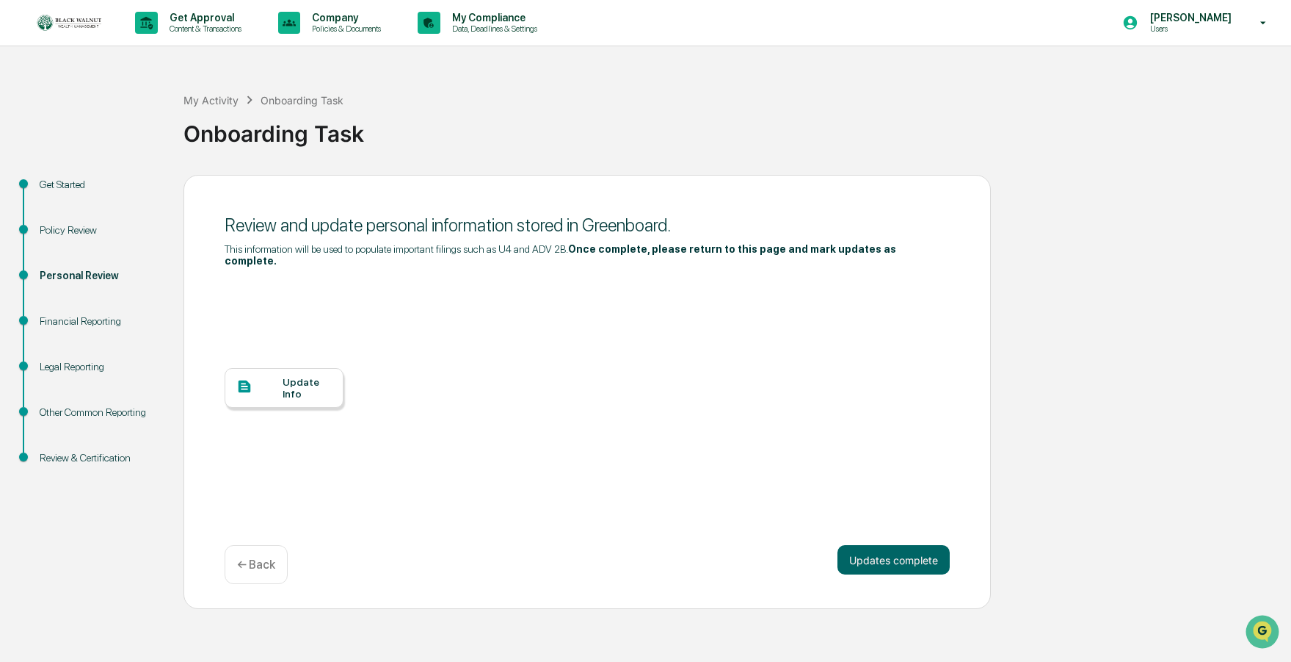
click at [97, 271] on div "Personal Review" at bounding box center [100, 275] width 120 height 15
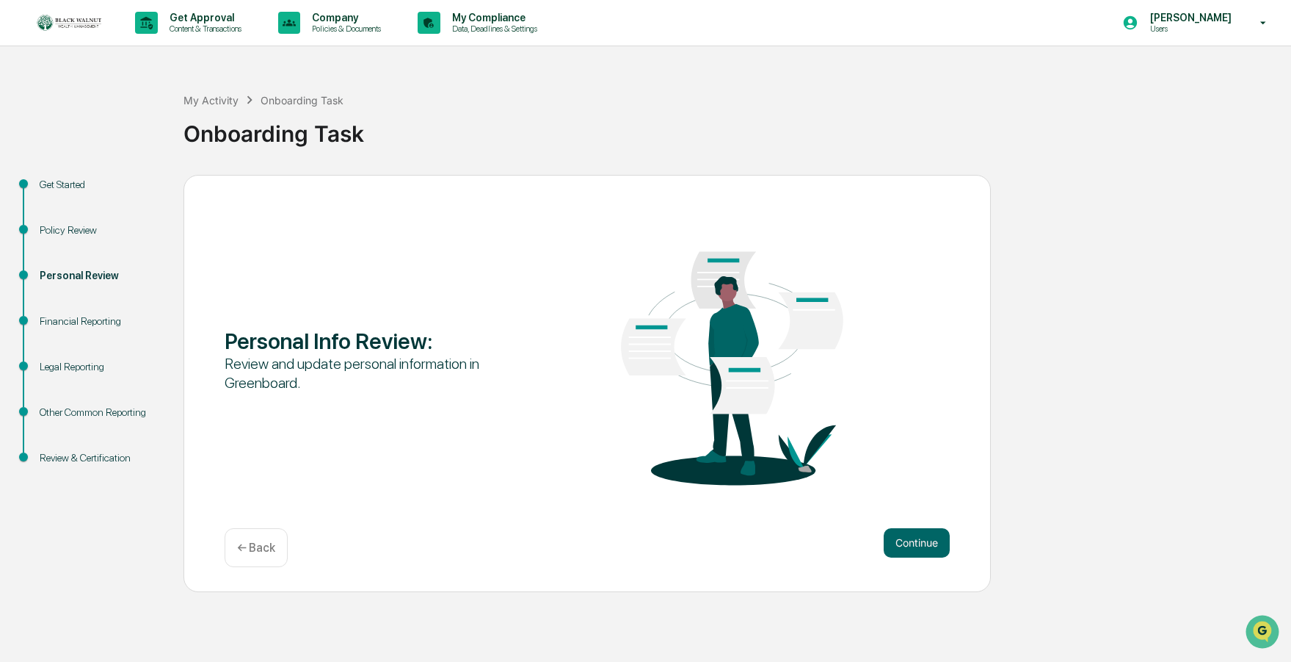
click at [87, 316] on div "Financial Reporting" at bounding box center [100, 321] width 120 height 15
click at [68, 235] on div "Policy Review" at bounding box center [100, 229] width 120 height 15
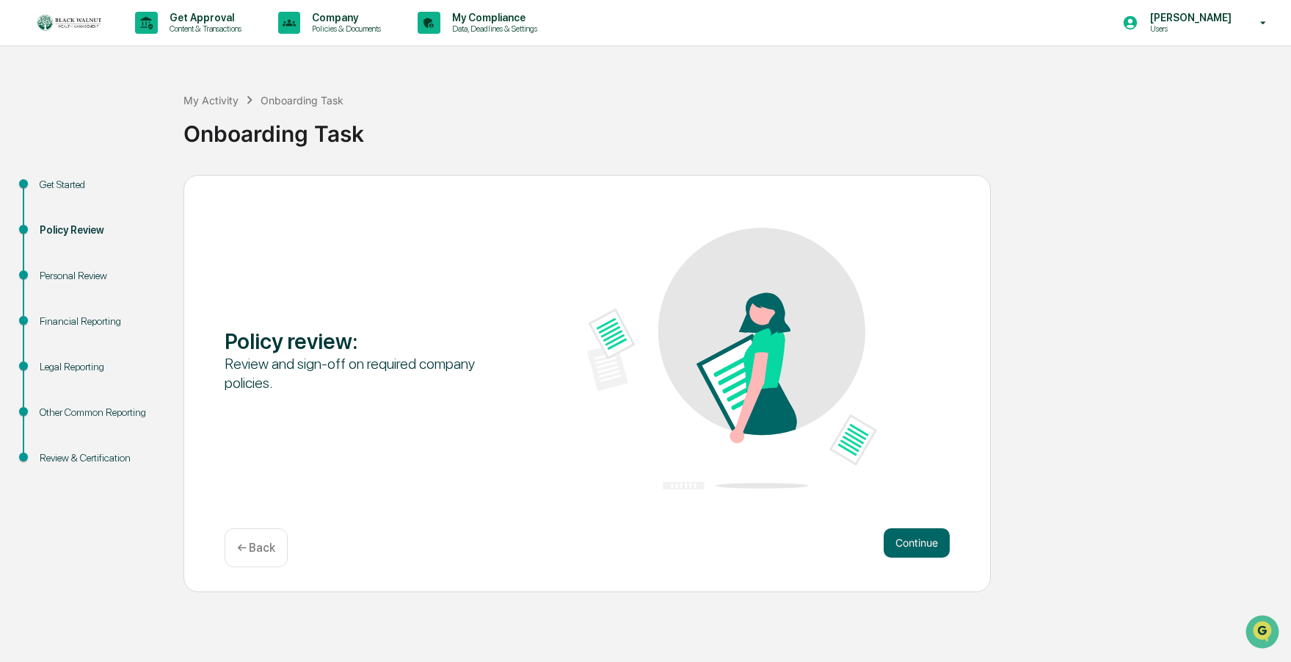
click at [83, 276] on div "Personal Review" at bounding box center [100, 275] width 120 height 15
click at [938, 543] on button "Continue" at bounding box center [917, 542] width 66 height 29
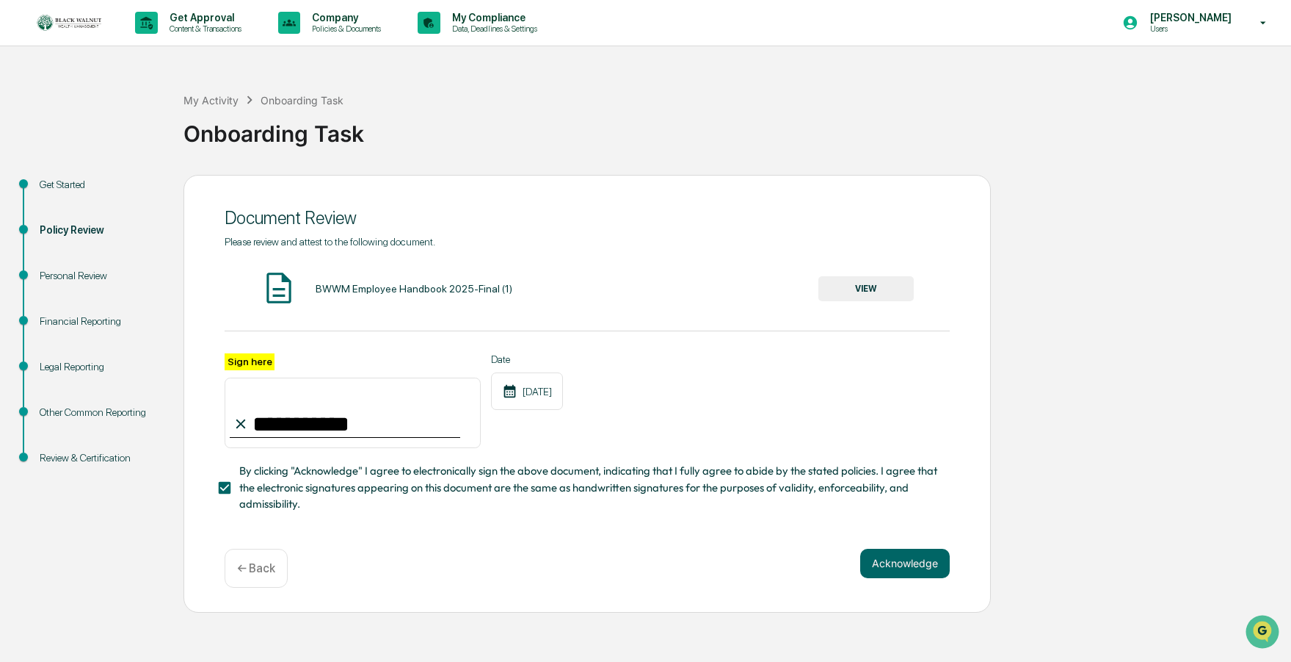
click at [71, 420] on div "Other Common Reporting" at bounding box center [100, 412] width 120 height 15
click at [57, 419] on div "Other Common Reporting" at bounding box center [100, 412] width 120 height 15
click at [58, 414] on div "Other Common Reporting" at bounding box center [100, 412] width 120 height 15
click at [70, 454] on div "Review & Certification" at bounding box center [100, 457] width 120 height 15
click at [62, 399] on div "Legal Reporting" at bounding box center [100, 384] width 144 height 46
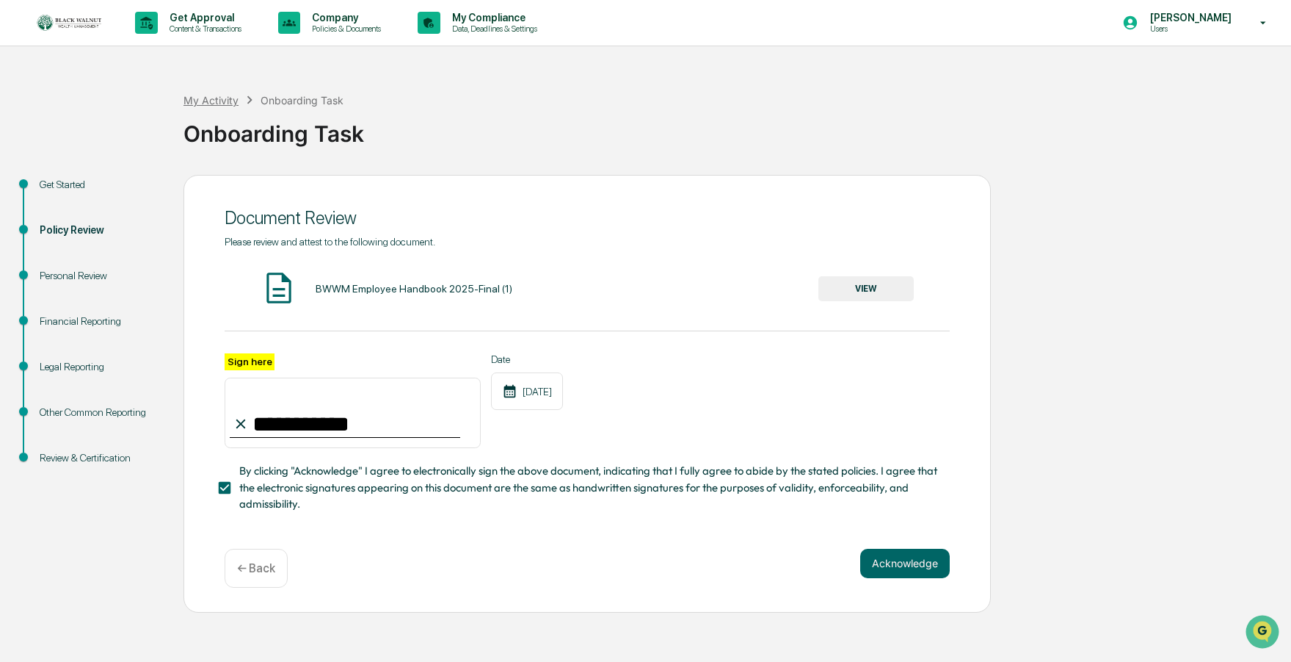
click at [228, 101] on div "My Activity" at bounding box center [211, 100] width 55 height 12
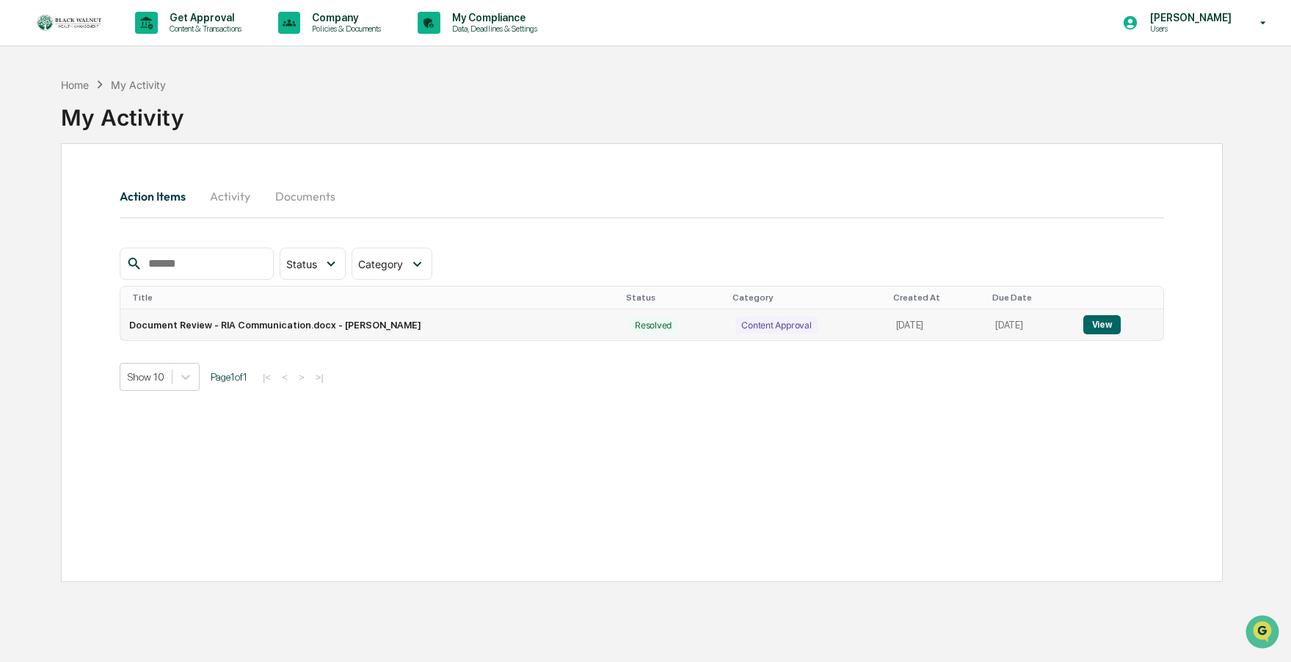
click at [286, 327] on td "Document Review - RIA Communication.docx - Hannah Near" at bounding box center [370, 324] width 500 height 31
click at [1117, 331] on button "View" at bounding box center [1102, 324] width 37 height 19
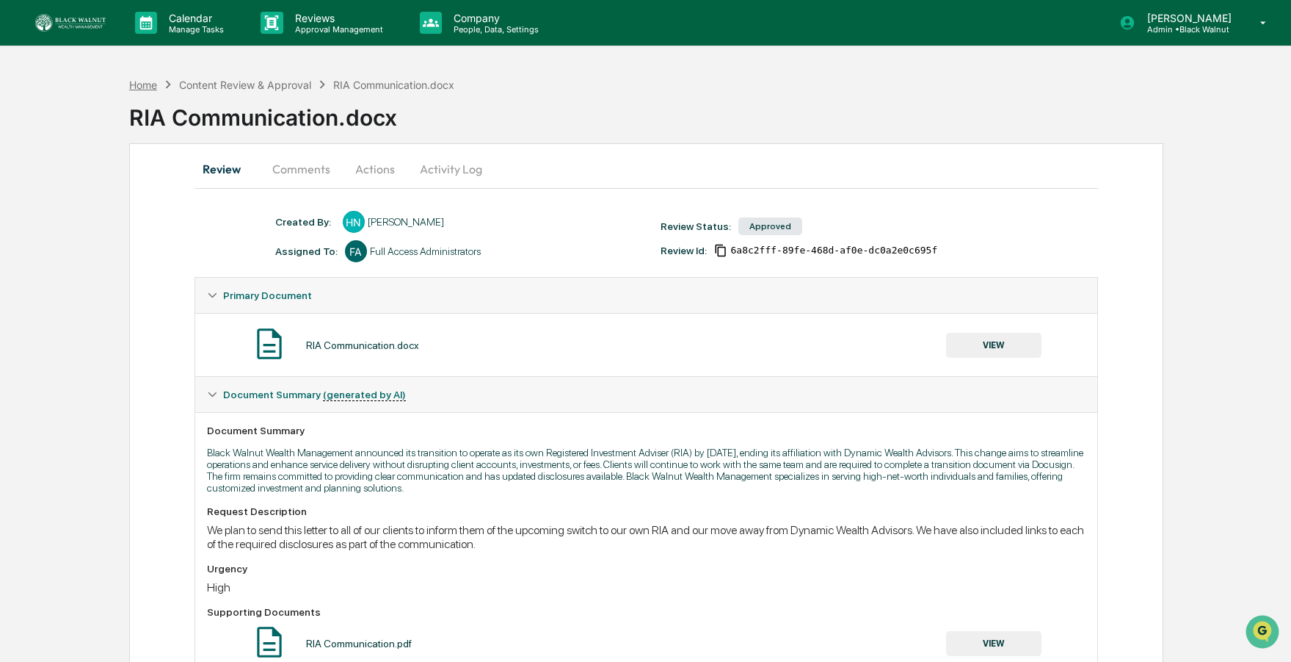
click at [137, 81] on div "Home" at bounding box center [143, 85] width 28 height 12
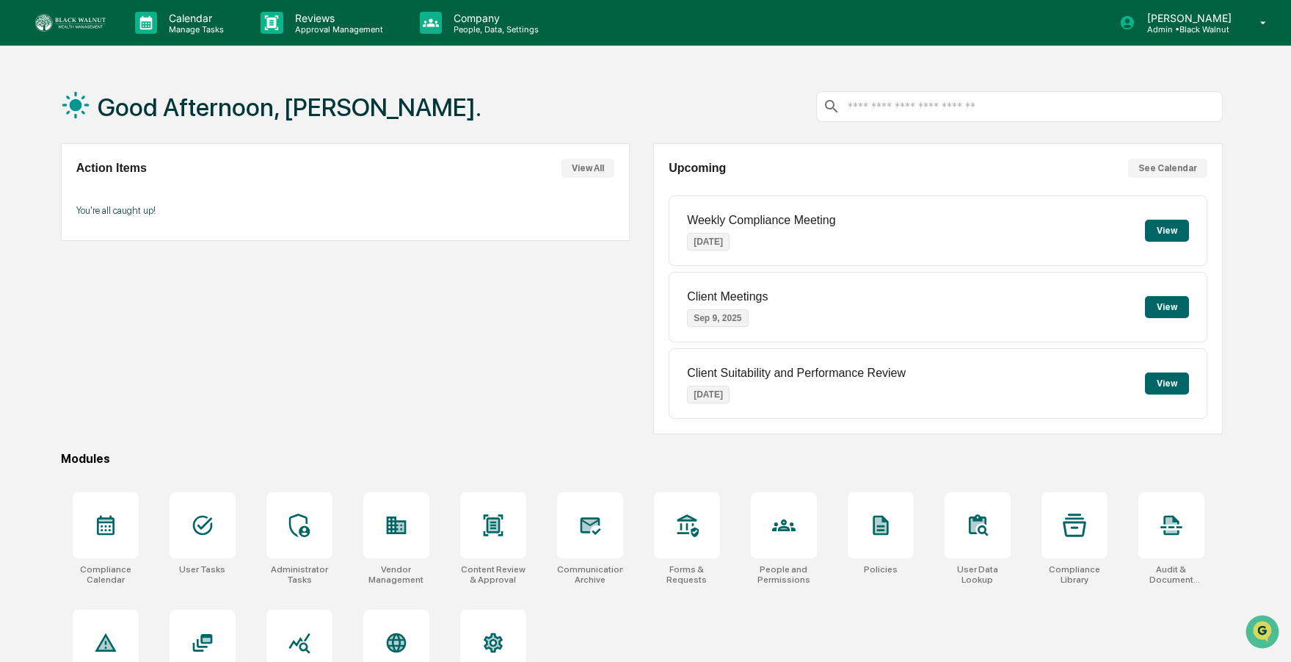
click at [118, 179] on div "Action Items View All You're all caught up!" at bounding box center [346, 192] width 570 height 98
click at [587, 169] on button "View All" at bounding box center [588, 168] width 53 height 19
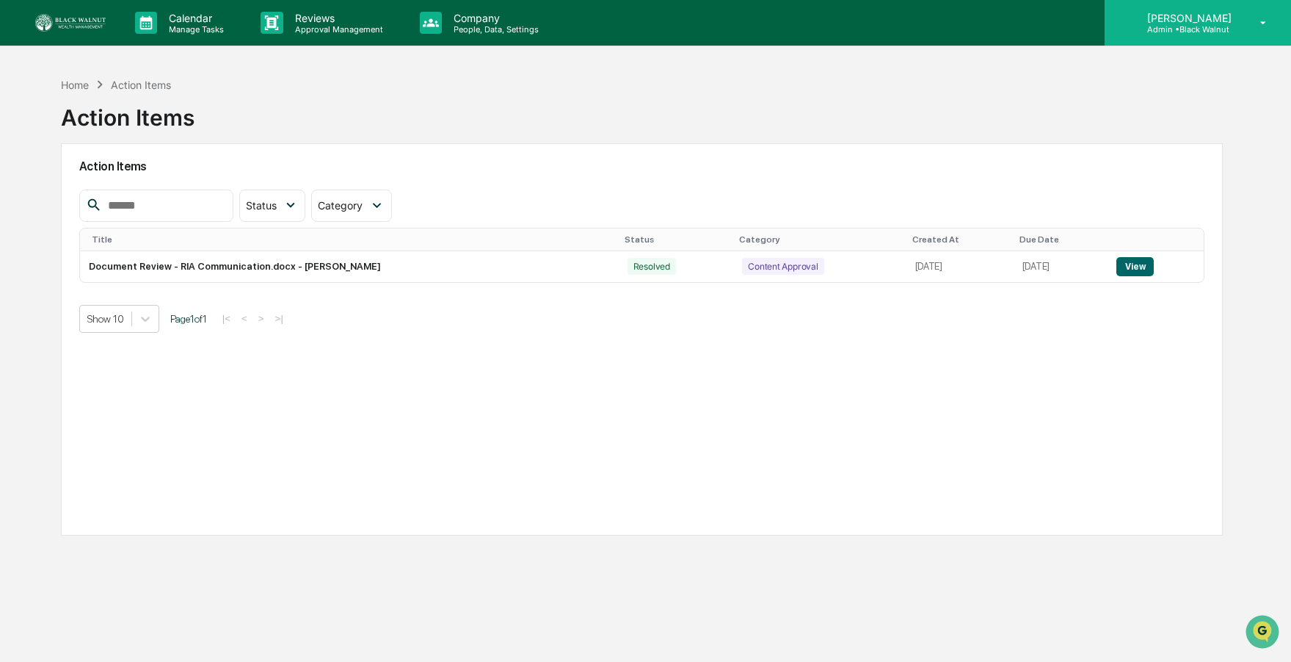
click at [1229, 32] on p "Admin • Black Walnut" at bounding box center [1188, 29] width 104 height 10
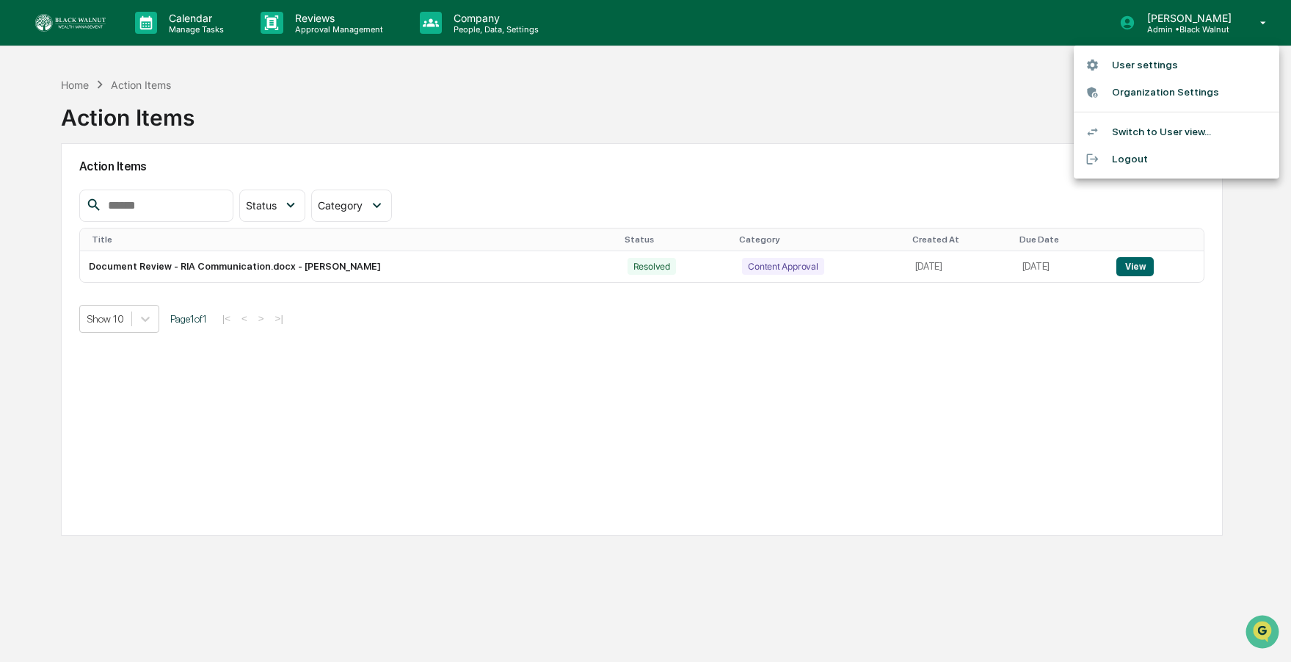
click at [896, 81] on div at bounding box center [645, 331] width 1291 height 662
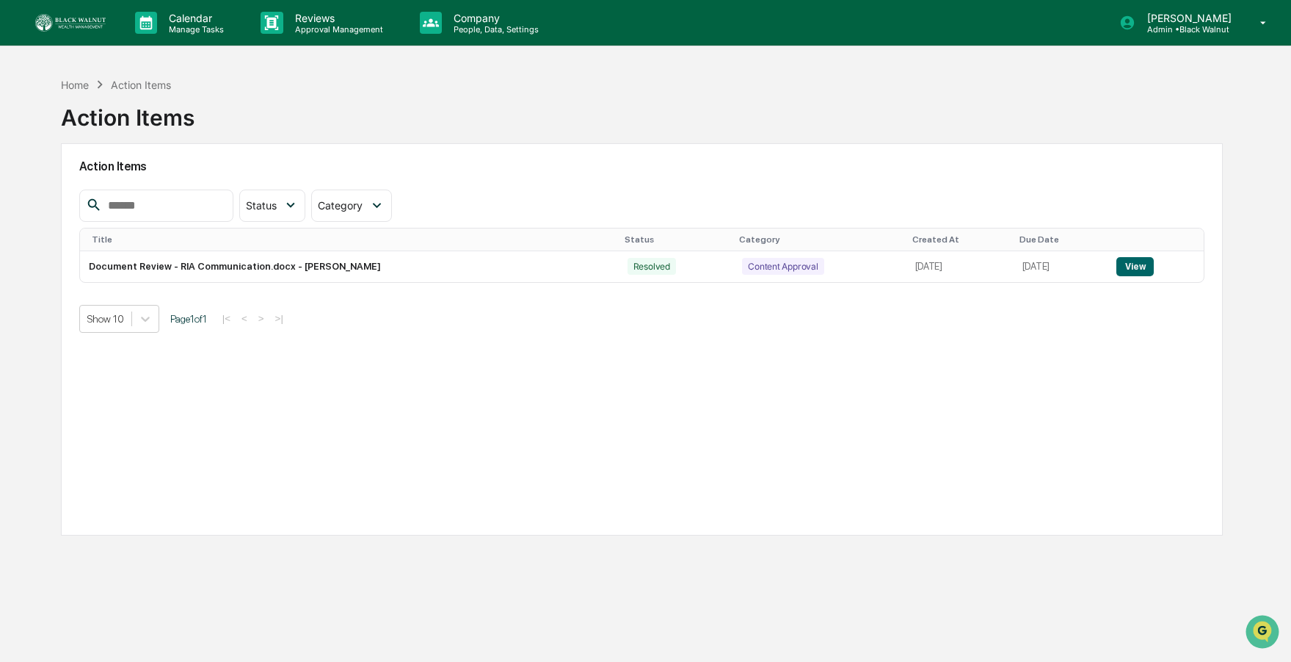
click at [153, 90] on div "Action Items" at bounding box center [141, 85] width 60 height 12
drag, startPoint x: 157, startPoint y: 84, endPoint x: 99, endPoint y: 86, distance: 58.0
click at [157, 84] on div "Action Items" at bounding box center [141, 85] width 60 height 12
click at [72, 87] on div "Home" at bounding box center [75, 85] width 28 height 12
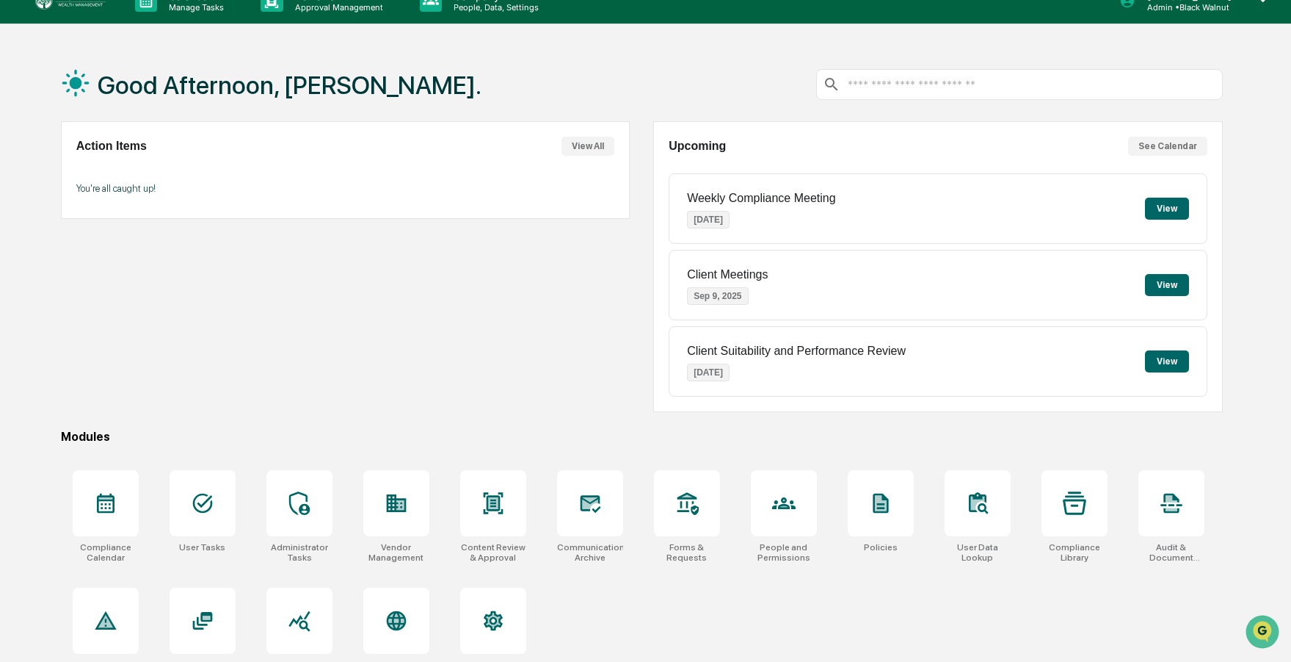
scroll to position [28, 0]
